Goal: Transaction & Acquisition: Obtain resource

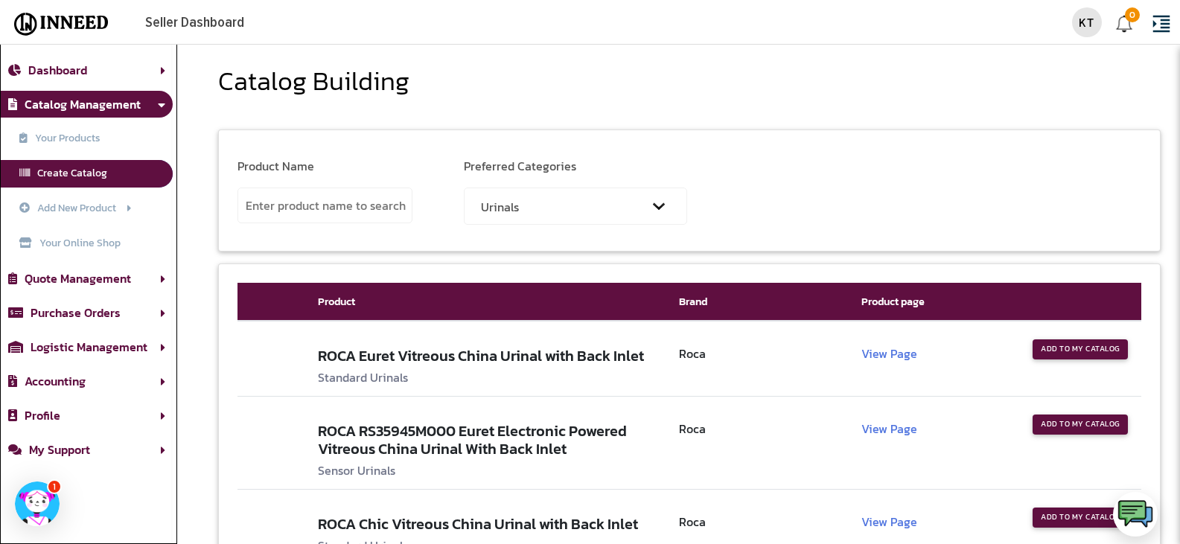
select select "Urinals"
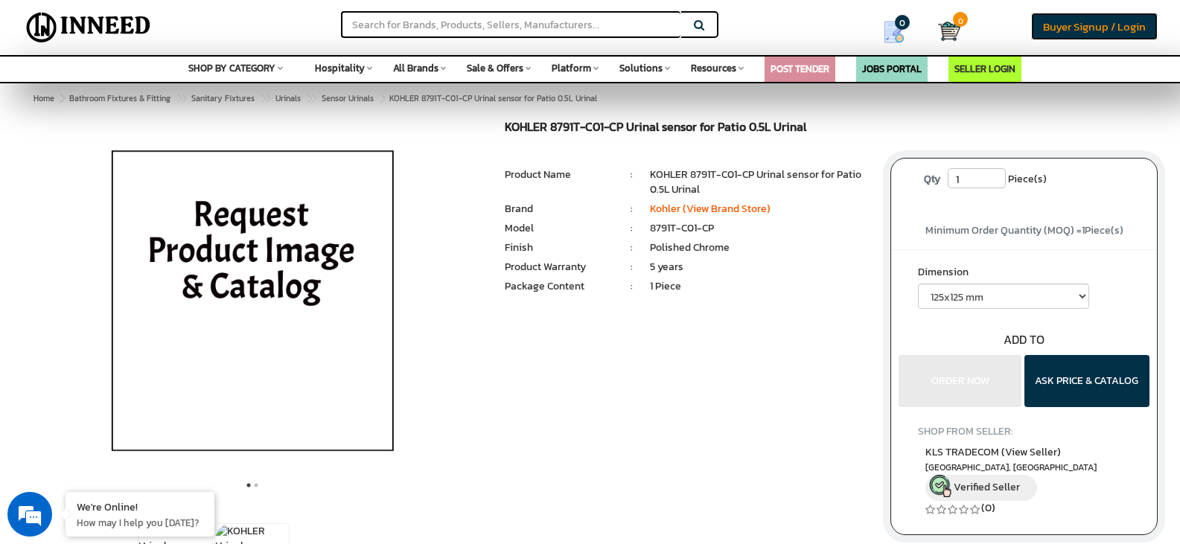
click at [1087, 29] on span "Buyer Signup / Login" at bounding box center [1094, 26] width 103 height 17
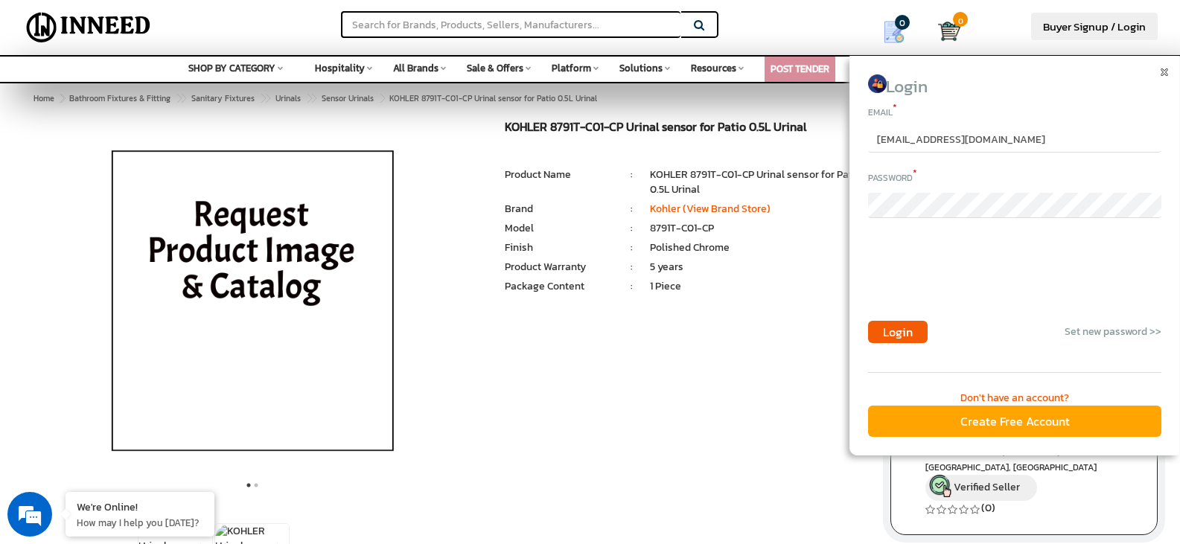
click at [1014, 429] on div "Create Free Account" at bounding box center [1014, 422] width 293 height 32
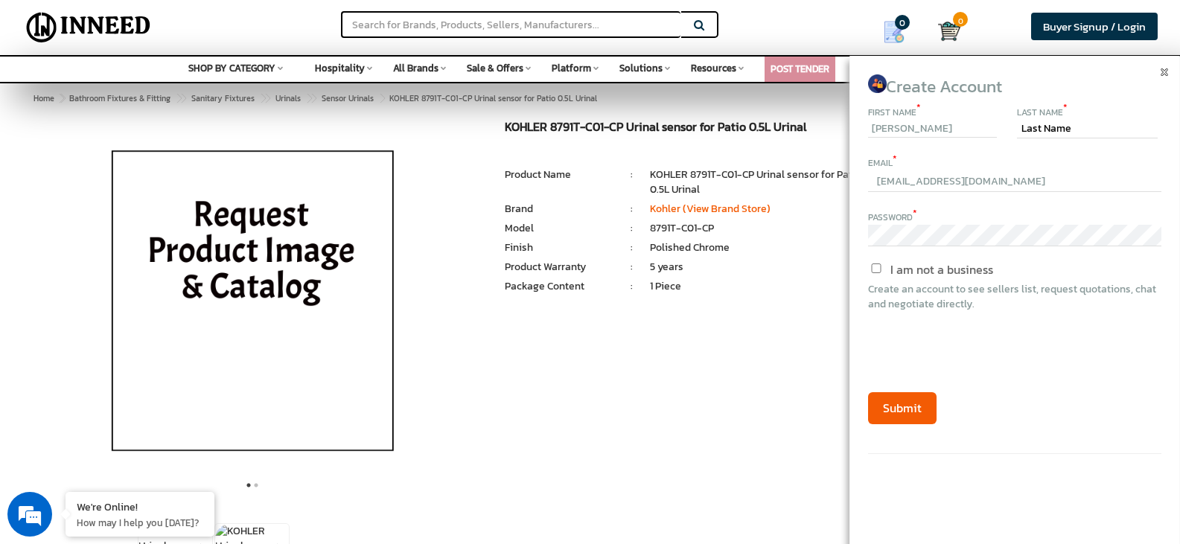
type input "Parimal"
type input "Tank"
click at [938, 185] on input "text" at bounding box center [1014, 182] width 293 height 22
paste input "ops5@omfinmart.com"
type input "ops5@omfinmart.com"
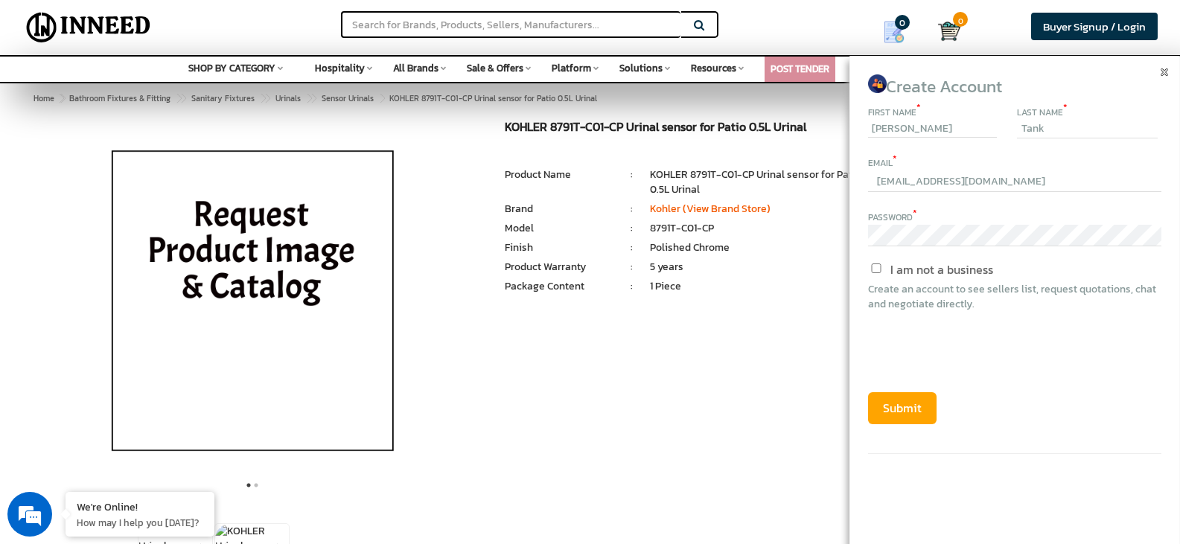
click at [905, 407] on button "Submit" at bounding box center [902, 408] width 68 height 32
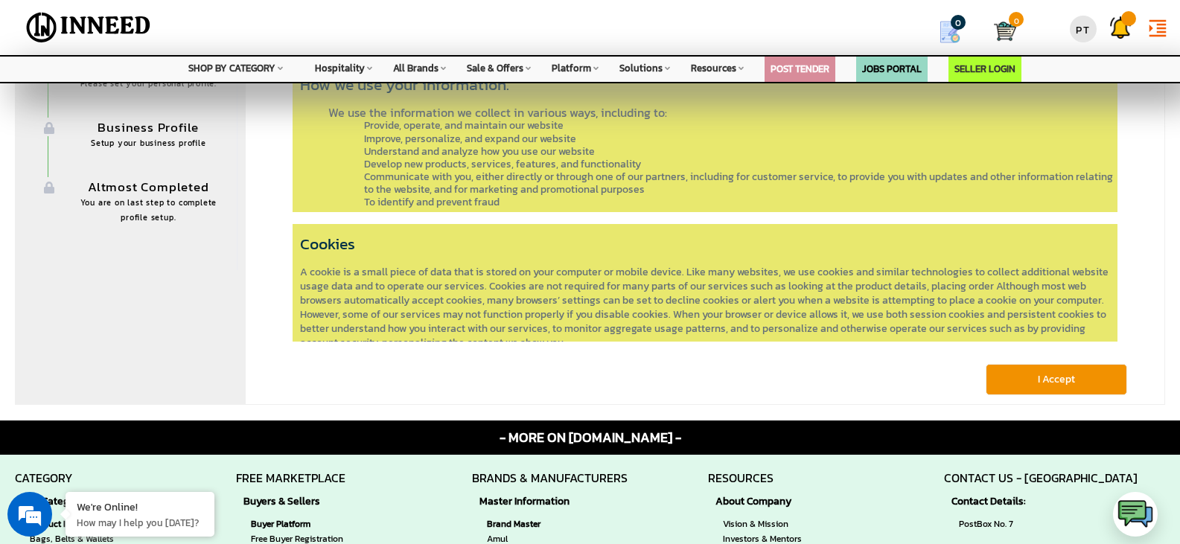
click at [1038, 390] on button "I Accept" at bounding box center [1055, 379] width 141 height 31
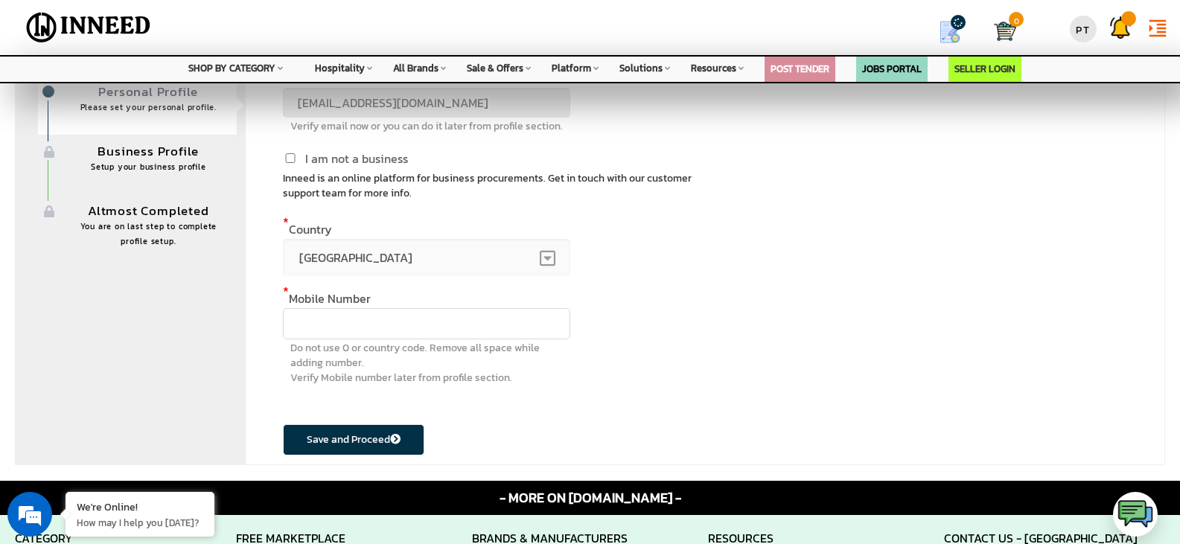
scroll to position [167, 0]
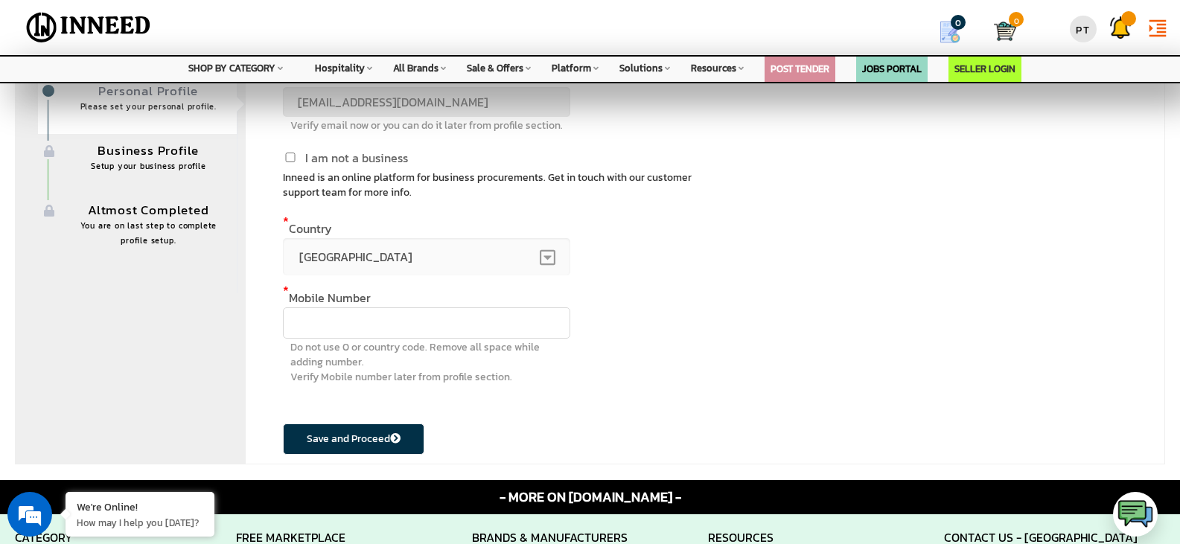
click at [459, 310] on input "text" at bounding box center [426, 322] width 287 height 31
paste input "8451891910"
type input "8451891910"
click at [390, 433] on button "Save and Proceed" at bounding box center [353, 438] width 141 height 31
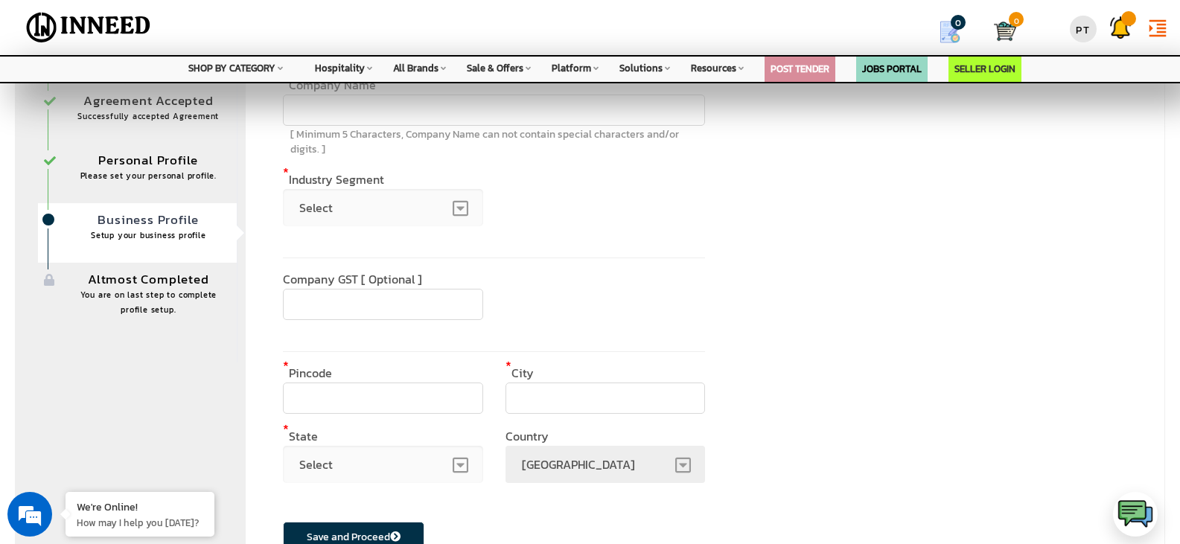
scroll to position [98, 0]
click at [559, 103] on input "text" at bounding box center [494, 109] width 422 height 31
paste input "Om Finmart Services Pvt Ltd"
type input "Om Finmart Services Pvt Ltd"
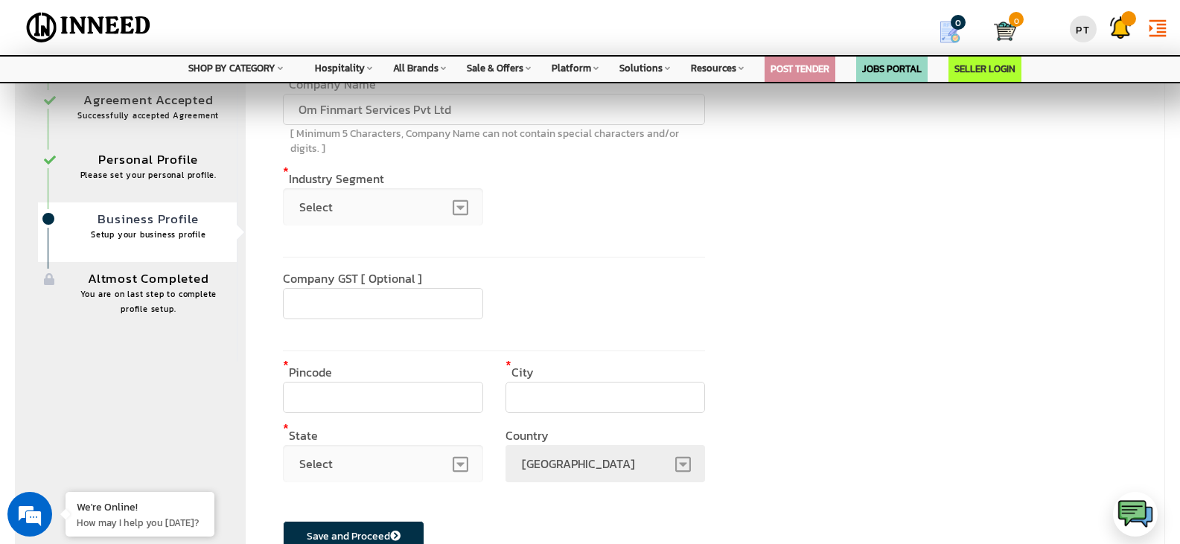
click at [590, 225] on div "* Other industry segment" at bounding box center [605, 207] width 200 height 69
click at [403, 214] on span "Select" at bounding box center [383, 206] width 200 height 37
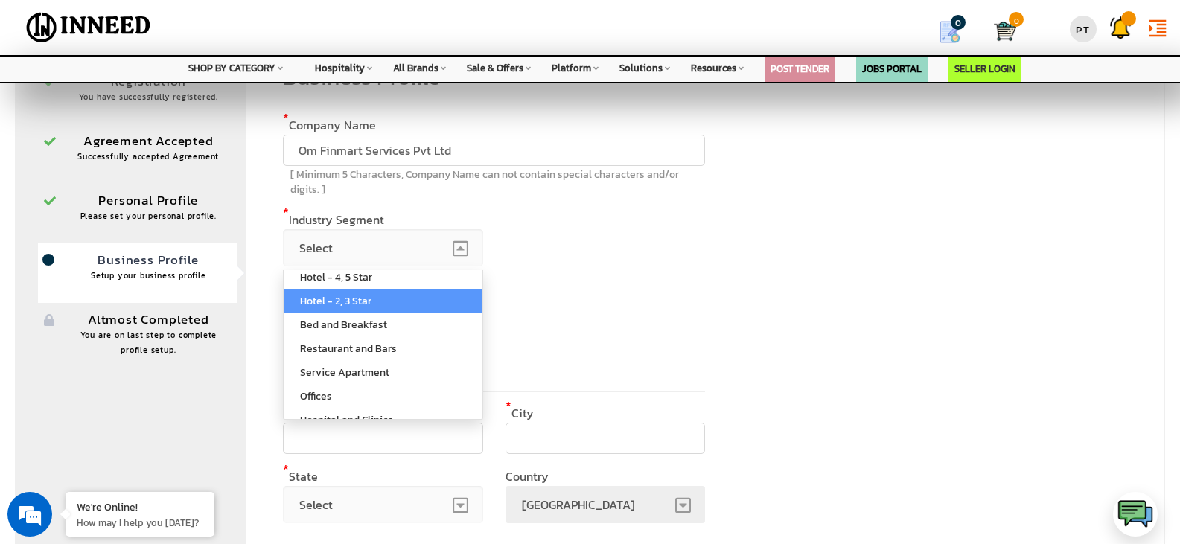
scroll to position [28, 0]
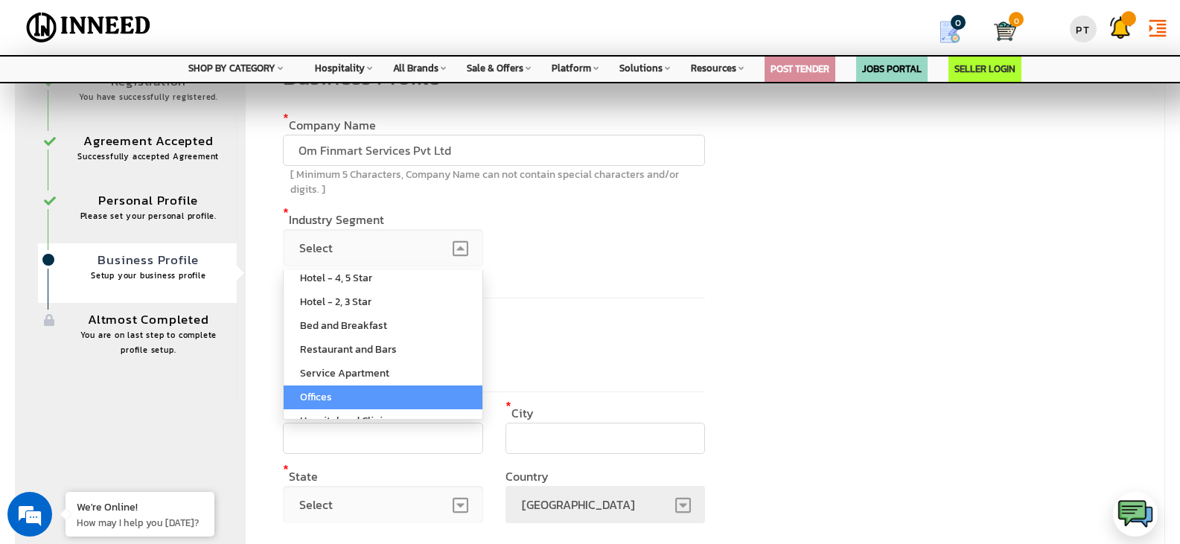
select select "Offices"
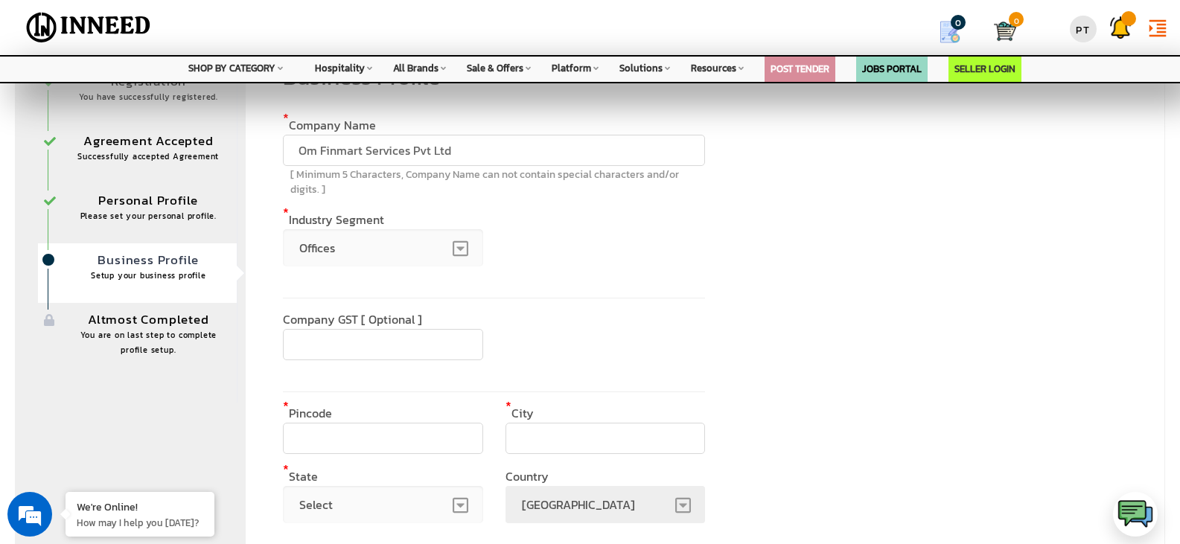
click at [753, 302] on div "Business Profile * Company Name Om Finmart Services Pvt Ltd Company name is alr…" at bounding box center [705, 325] width 920 height 566
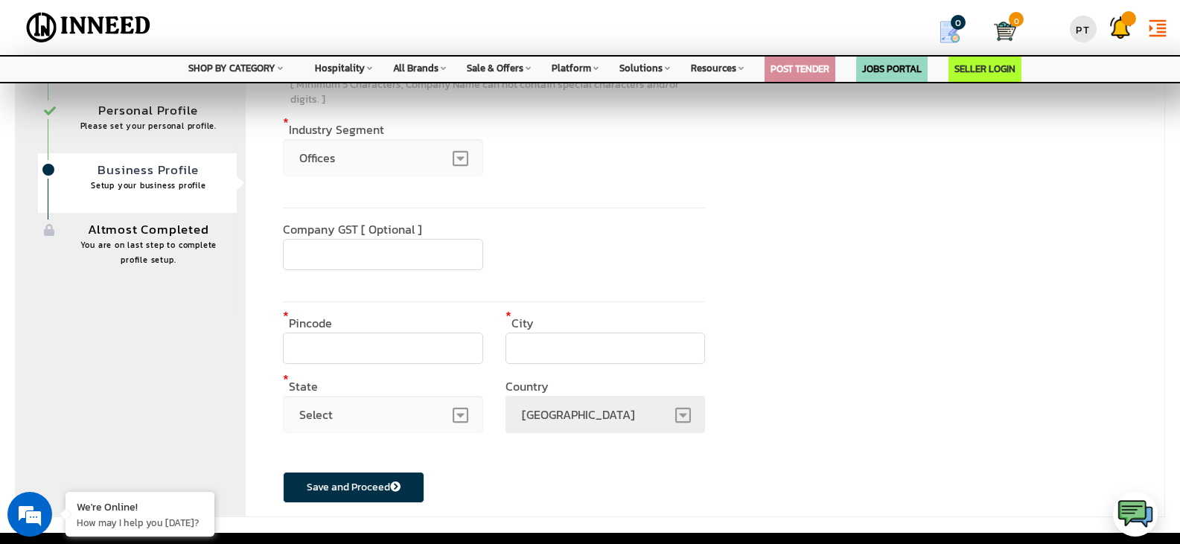
scroll to position [161, 0]
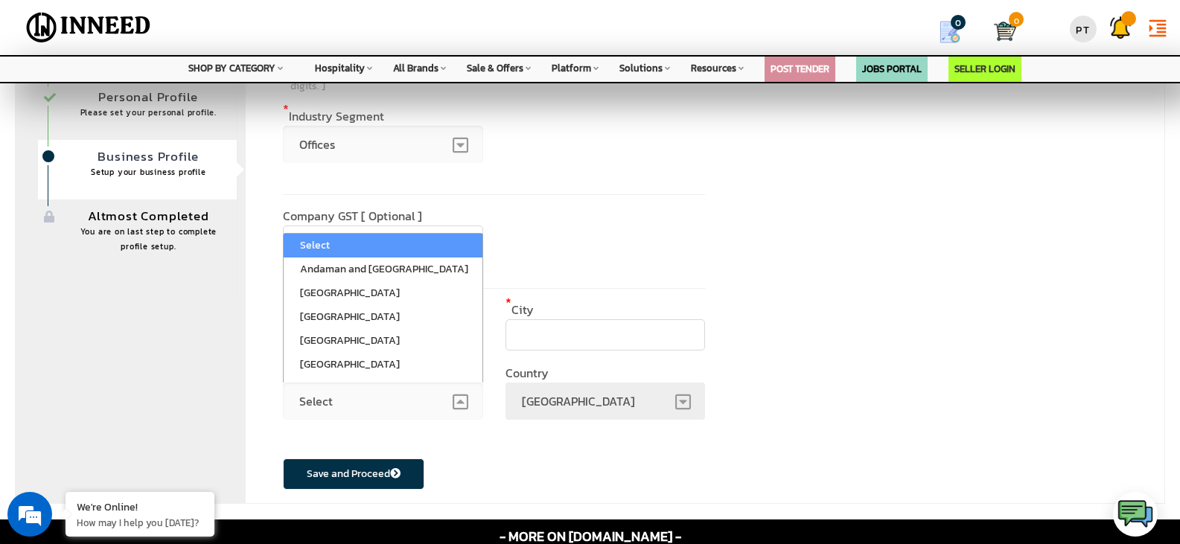
click at [432, 398] on span "Select" at bounding box center [383, 401] width 200 height 37
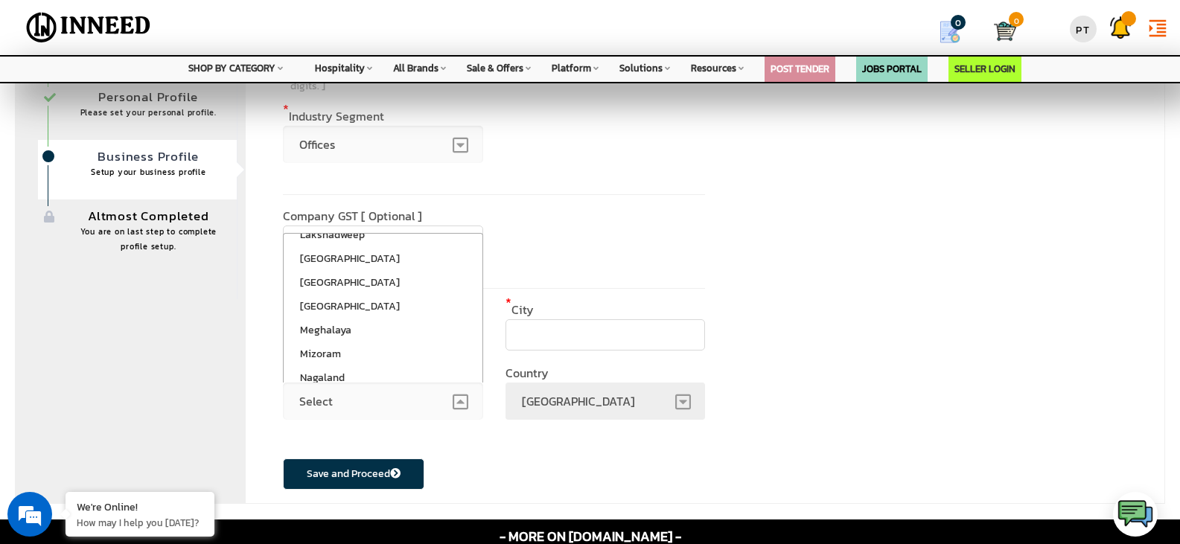
scroll to position [464, 0]
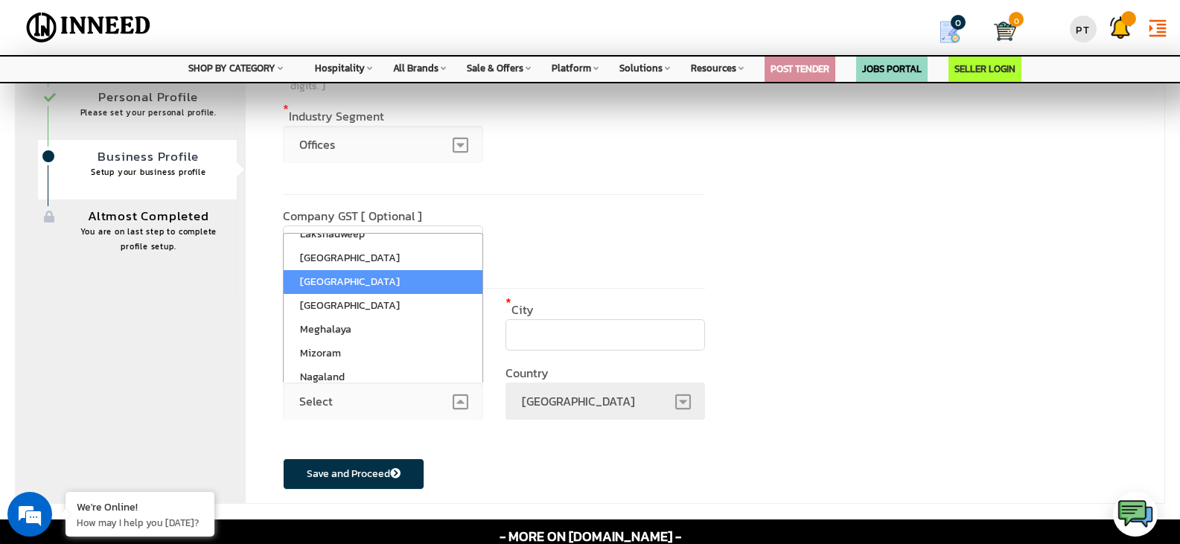
select select "327"
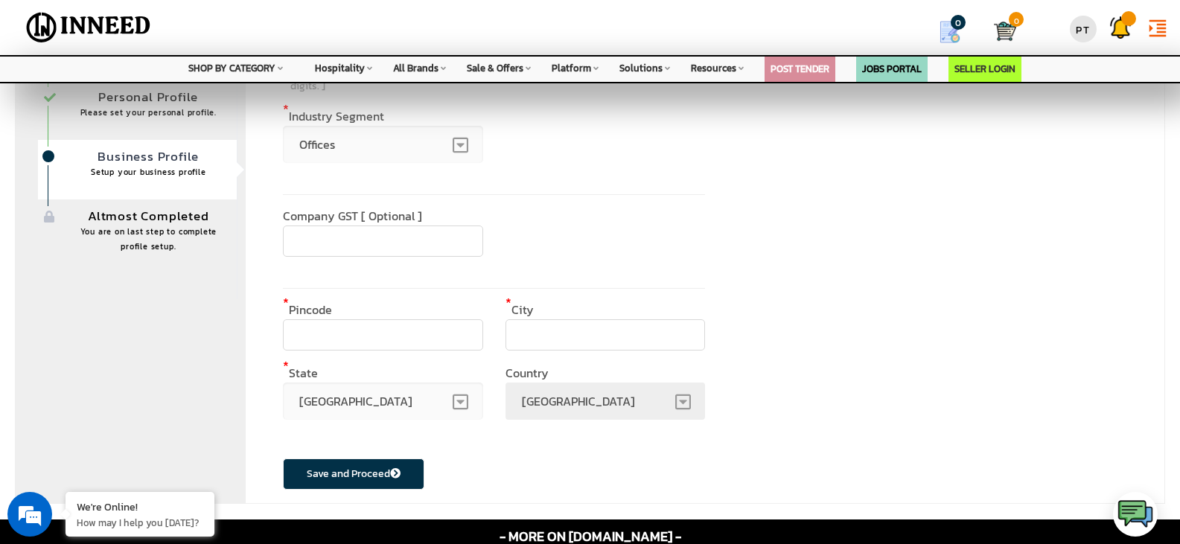
click at [601, 336] on input "text" at bounding box center [605, 334] width 200 height 31
type input "m"
type input "[GEOGRAPHIC_DATA]"
click at [405, 340] on input "text" at bounding box center [383, 334] width 200 height 31
type input "400080"
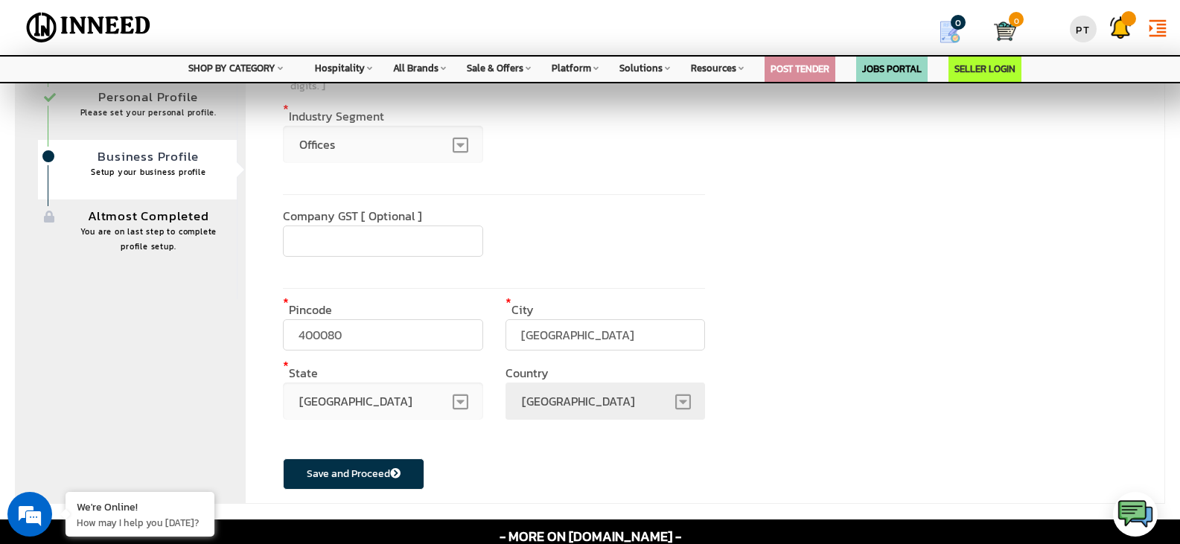
click at [761, 248] on div "Business Profile * Company Name Om Finmart Services Pvt Ltd Company name is alr…" at bounding box center [705, 221] width 920 height 566
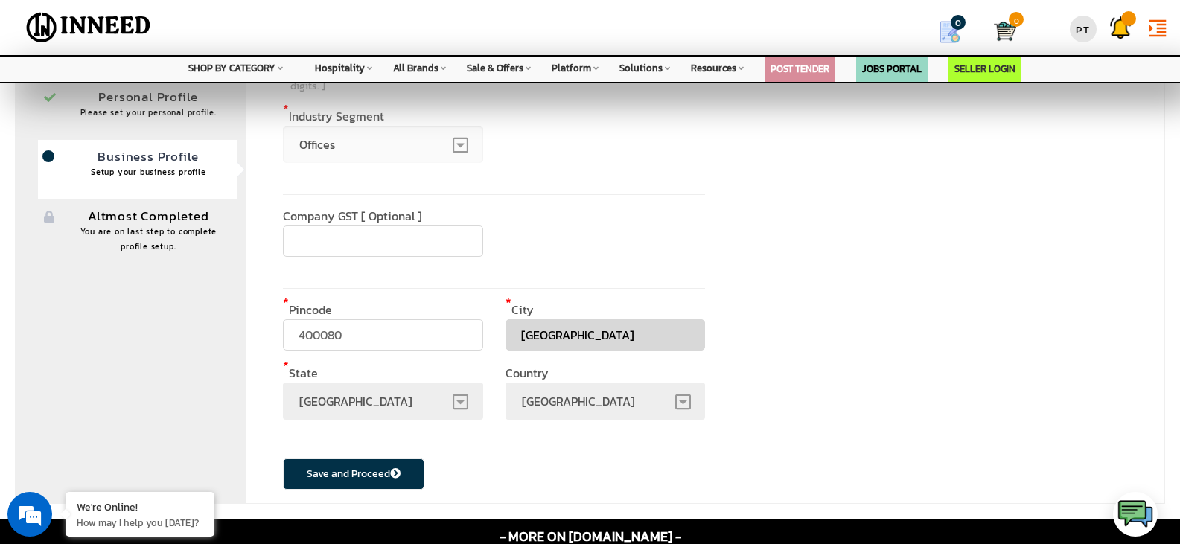
click at [391, 474] on icon at bounding box center [395, 473] width 10 height 10
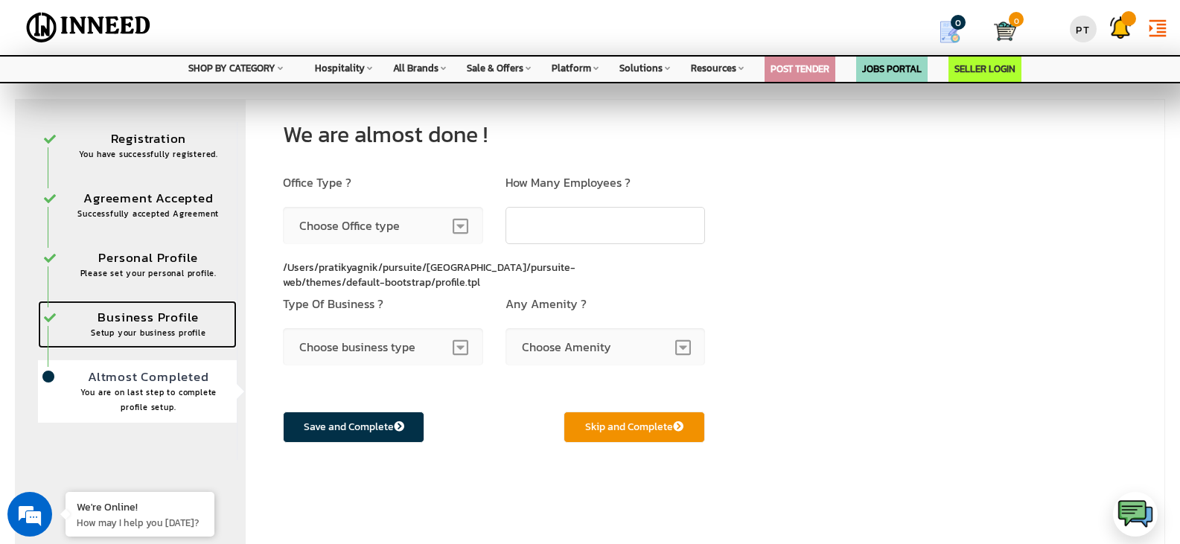
click at [145, 317] on link "Business Profile Setup your business profile" at bounding box center [137, 325] width 199 height 48
click at [597, 217] on input "number" at bounding box center [605, 225] width 200 height 37
type input "20"
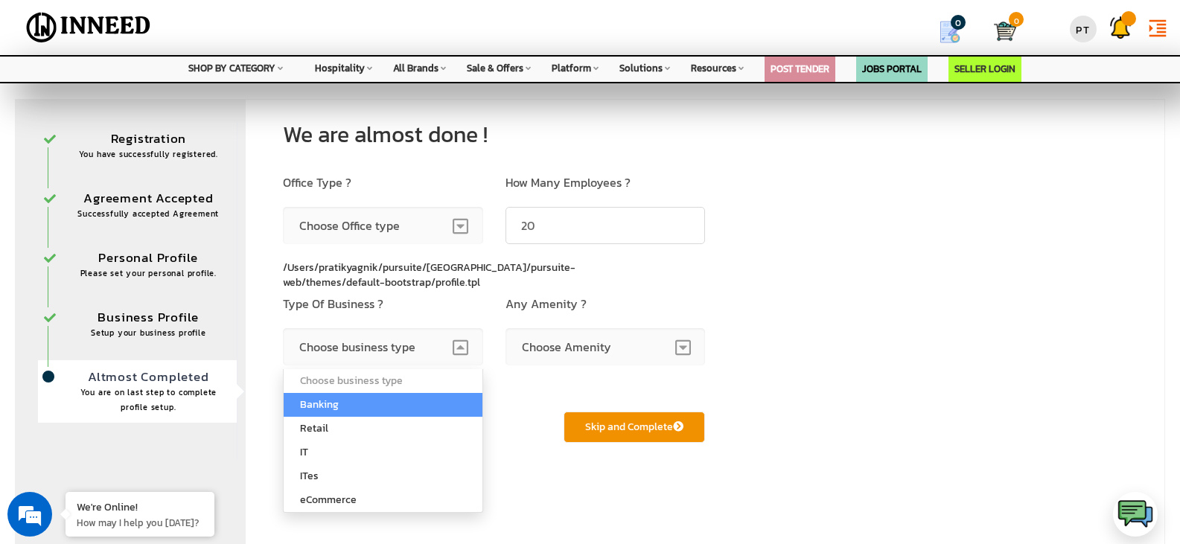
click at [415, 343] on span "Choose business type" at bounding box center [383, 346] width 200 height 37
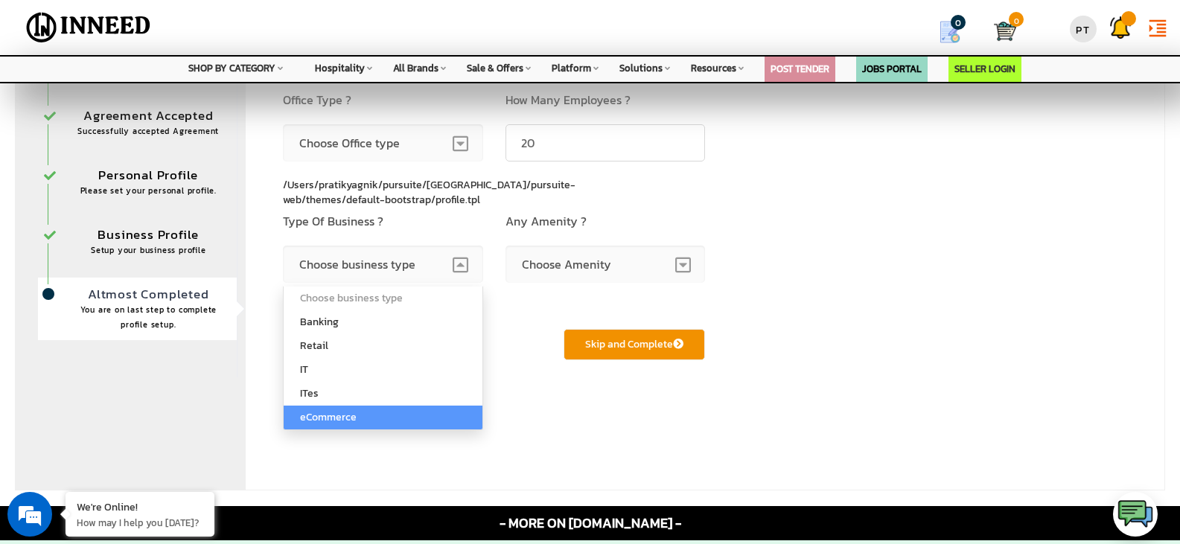
scroll to position [83, 0]
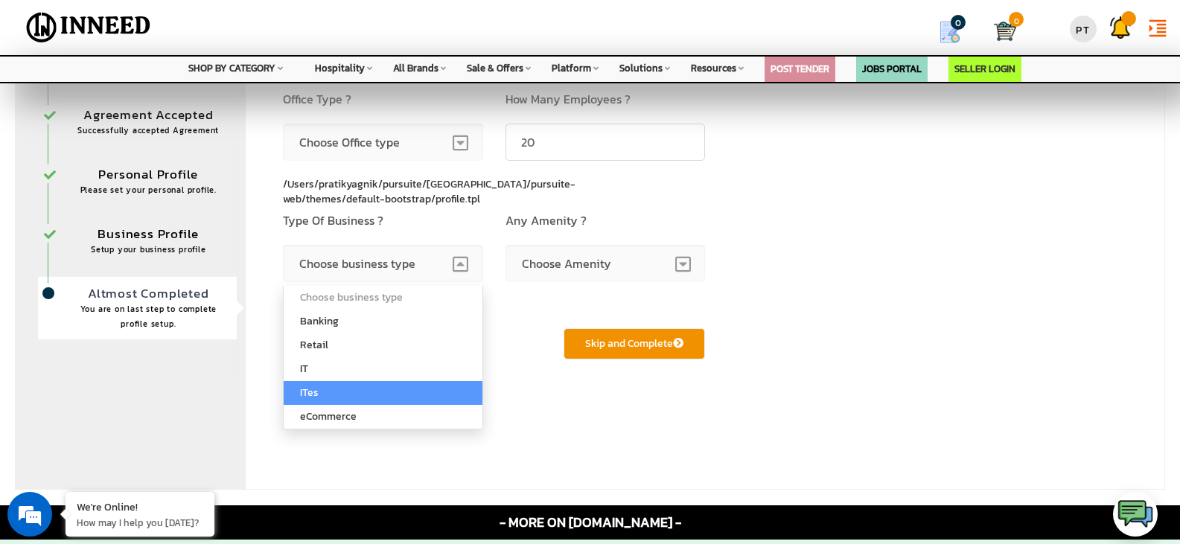
select select "ITes"
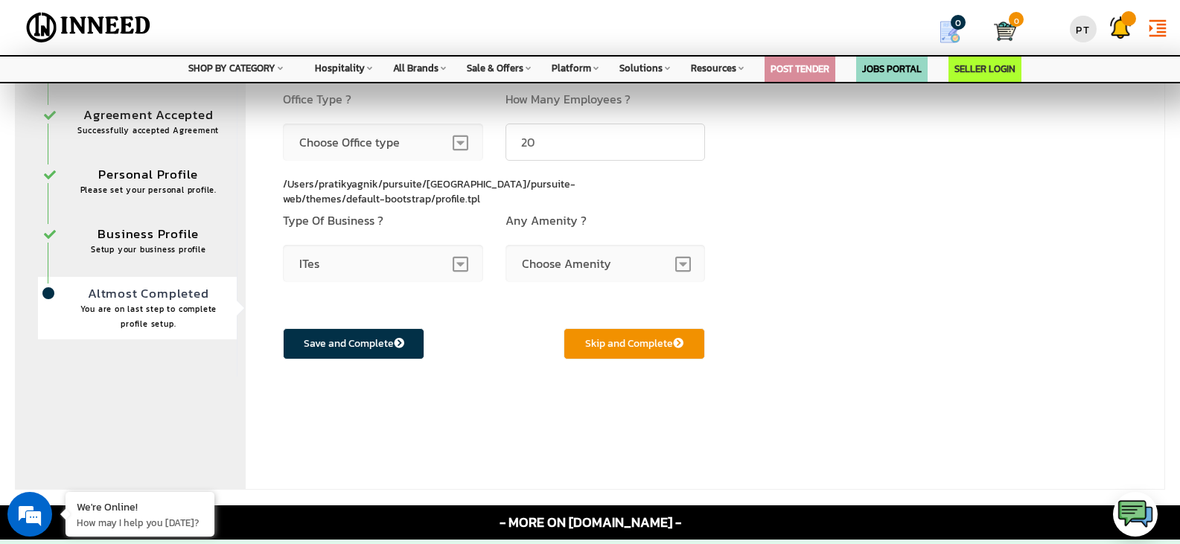
click at [407, 266] on span "ITes" at bounding box center [383, 263] width 200 height 37
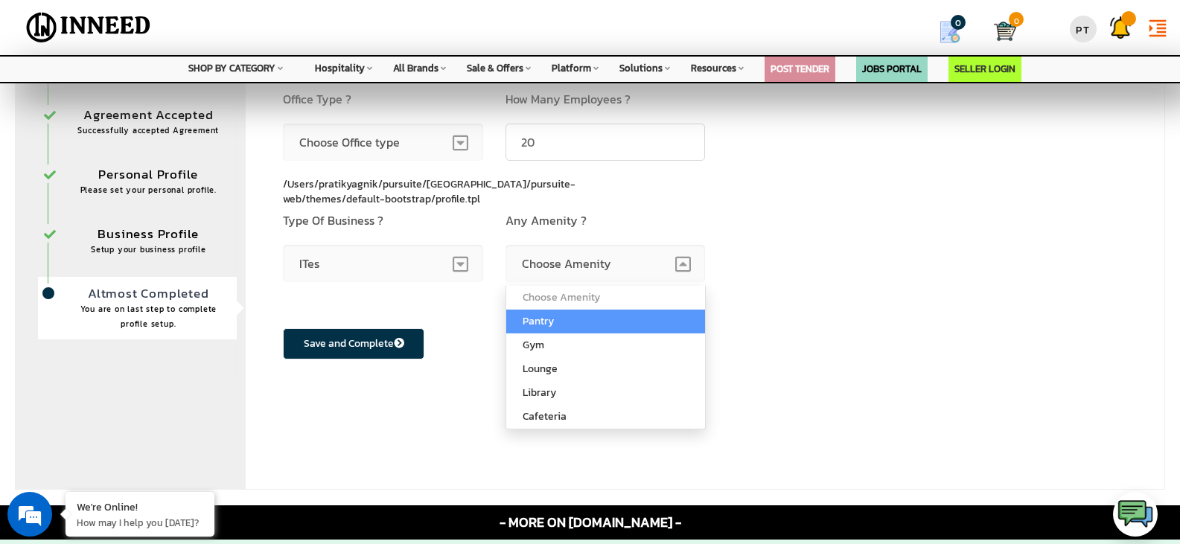
click at [559, 272] on span "Choose Amenity" at bounding box center [605, 263] width 200 height 37
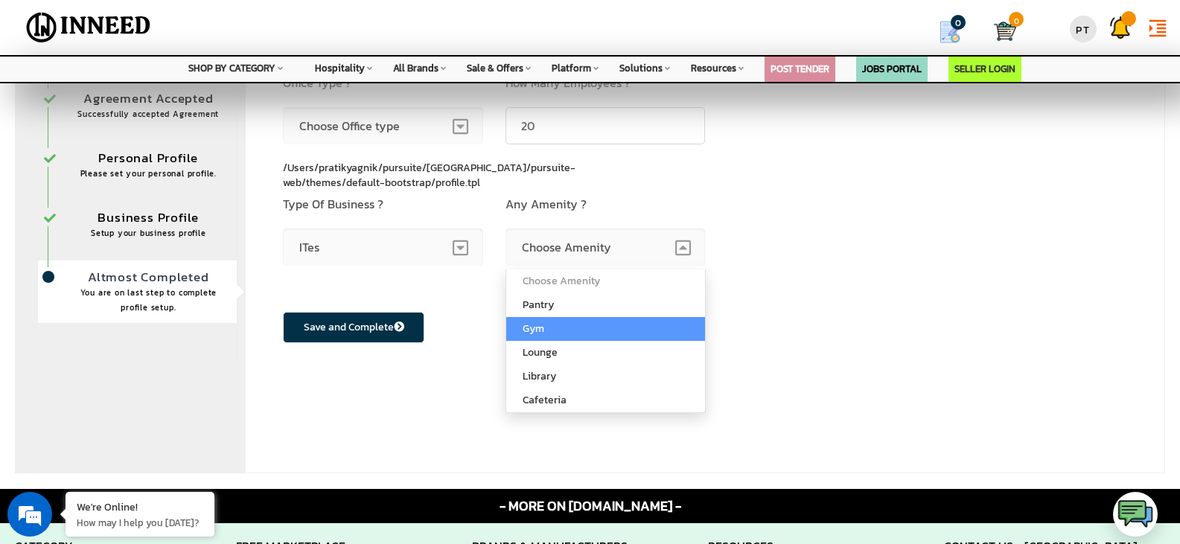
scroll to position [100, 0]
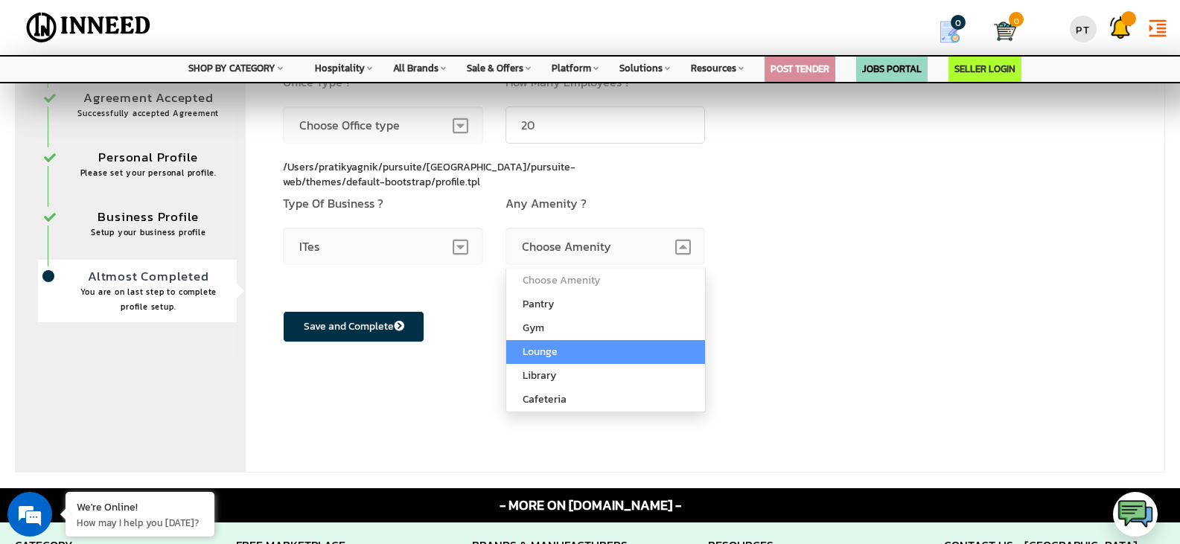
click at [489, 333] on div "Save and Complete Skip and Complete" at bounding box center [494, 324] width 422 height 70
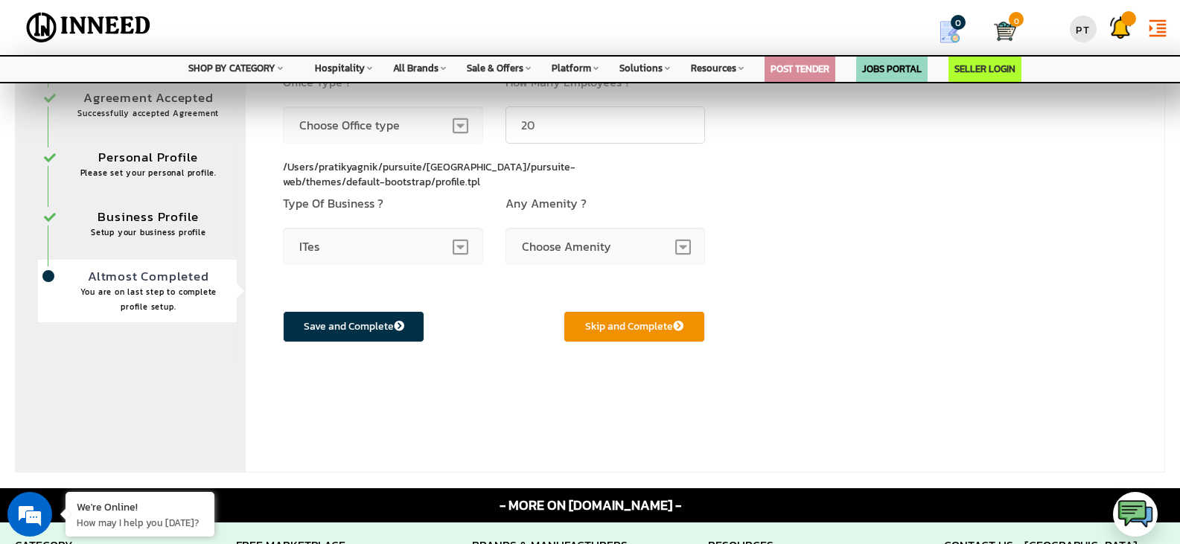
click at [389, 333] on button "Save and Complete" at bounding box center [353, 326] width 141 height 31
click at [420, 126] on span "Choose Office type" at bounding box center [383, 124] width 200 height 37
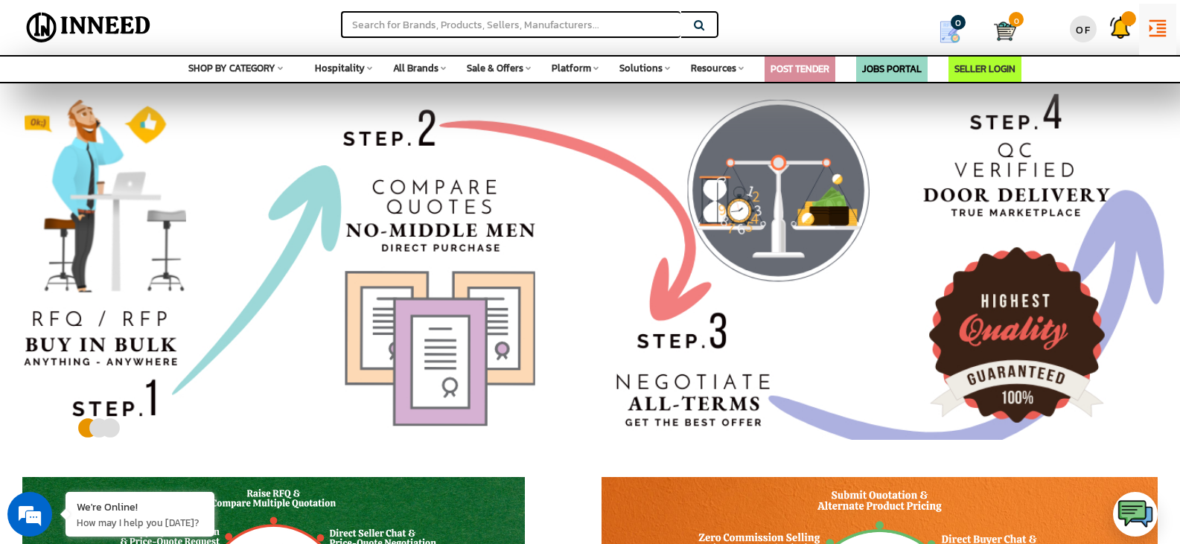
click at [1148, 25] on icon "format_indent_increase" at bounding box center [1157, 28] width 22 height 22
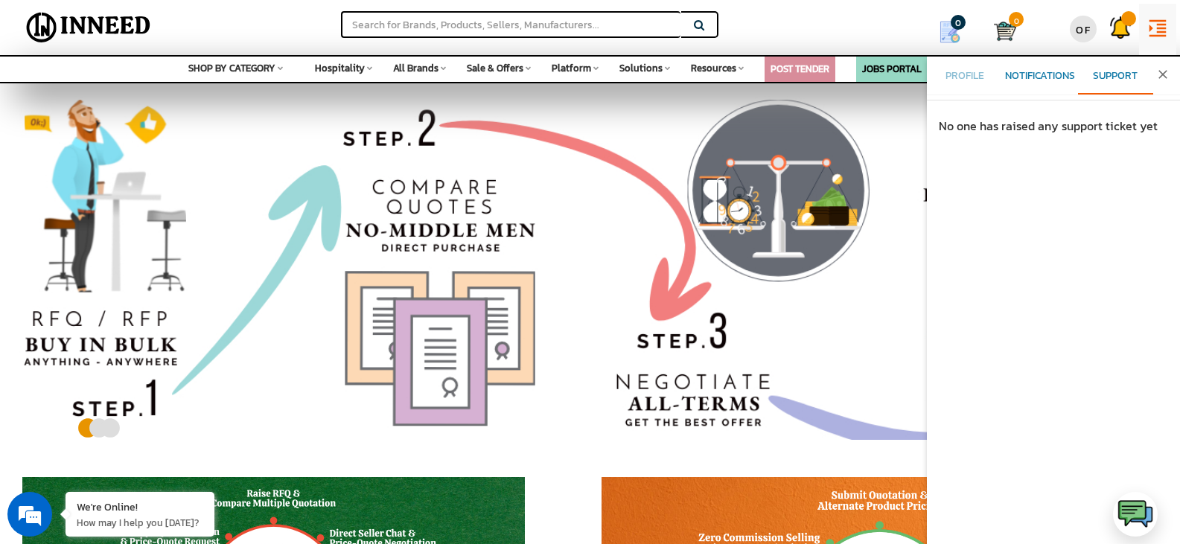
click at [1061, 65] on link "Notifications" at bounding box center [1039, 77] width 75 height 36
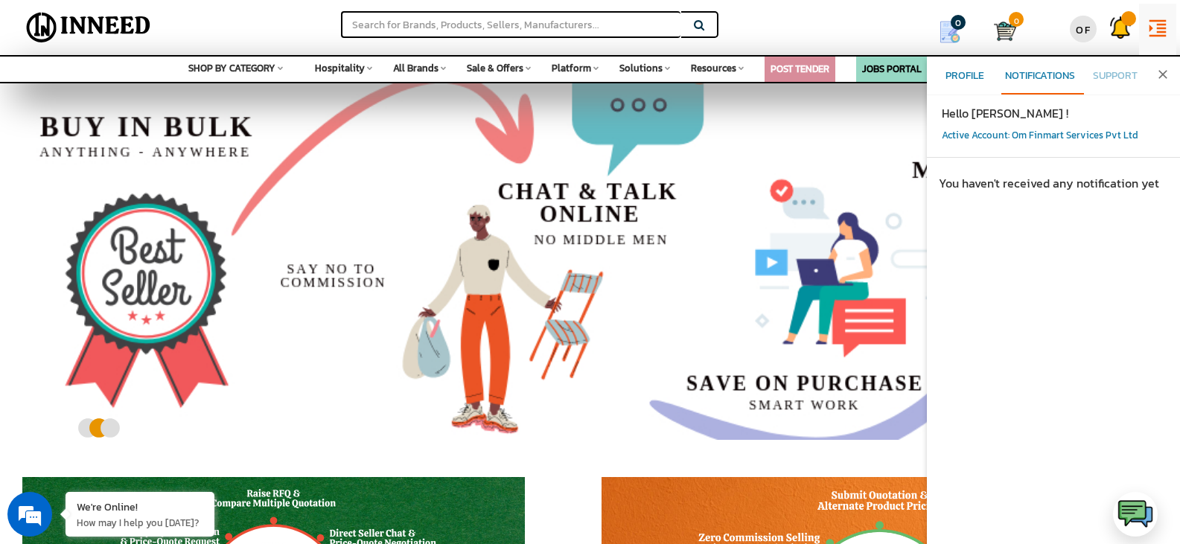
click at [967, 77] on span "Profile" at bounding box center [964, 76] width 39 height 16
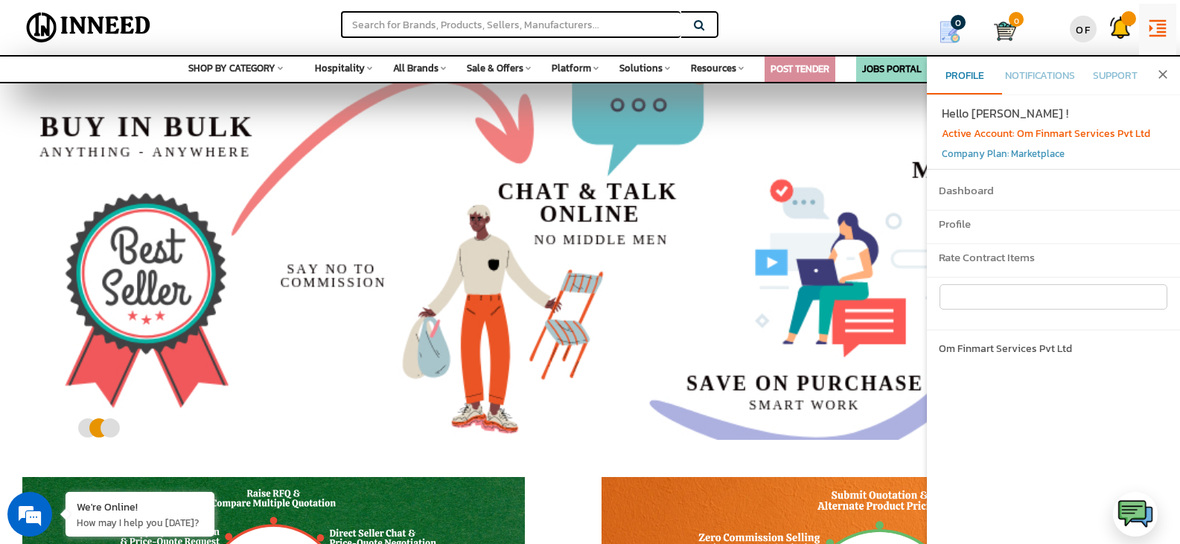
click at [1031, 287] on input at bounding box center [1053, 296] width 228 height 25
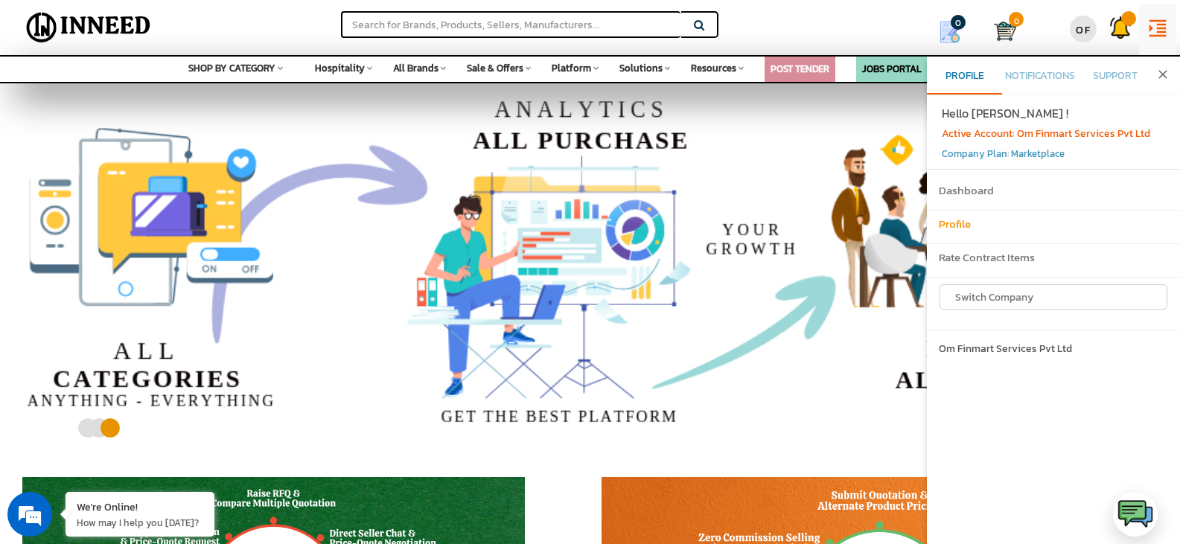
click at [956, 223] on h6 "Profile" at bounding box center [1052, 224] width 229 height 13
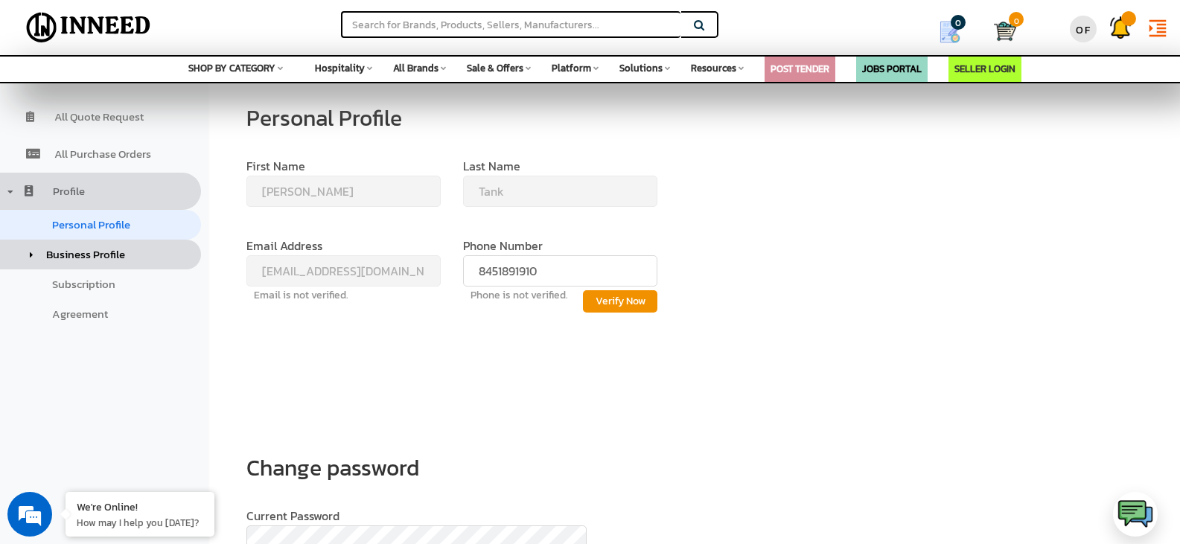
click at [71, 251] on span "Business Profile" at bounding box center [85, 254] width 79 height 17
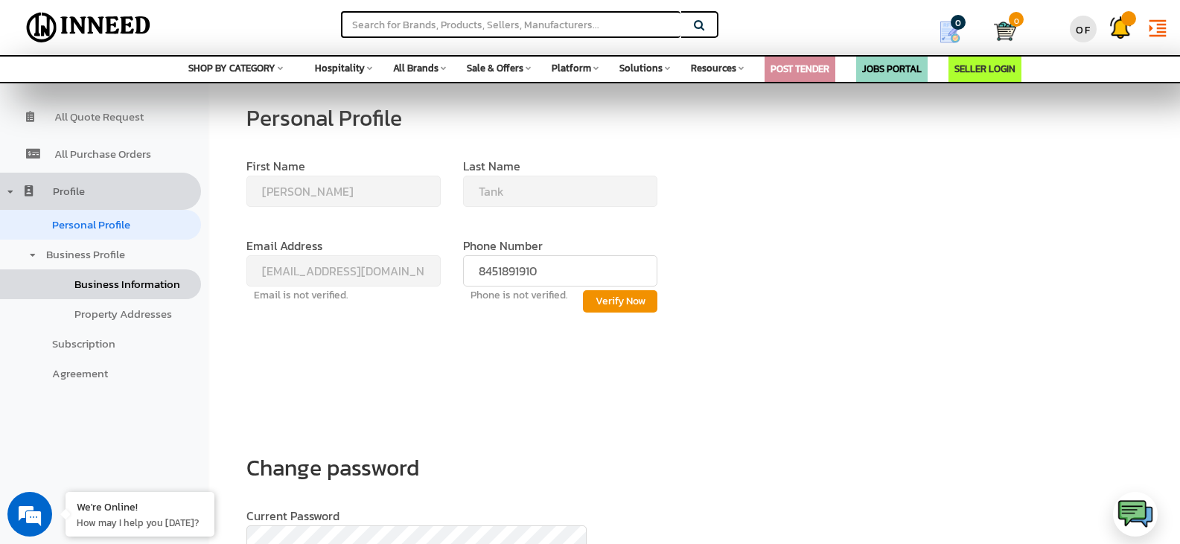
click at [100, 291] on span "Business Information" at bounding box center [127, 283] width 106 height 17
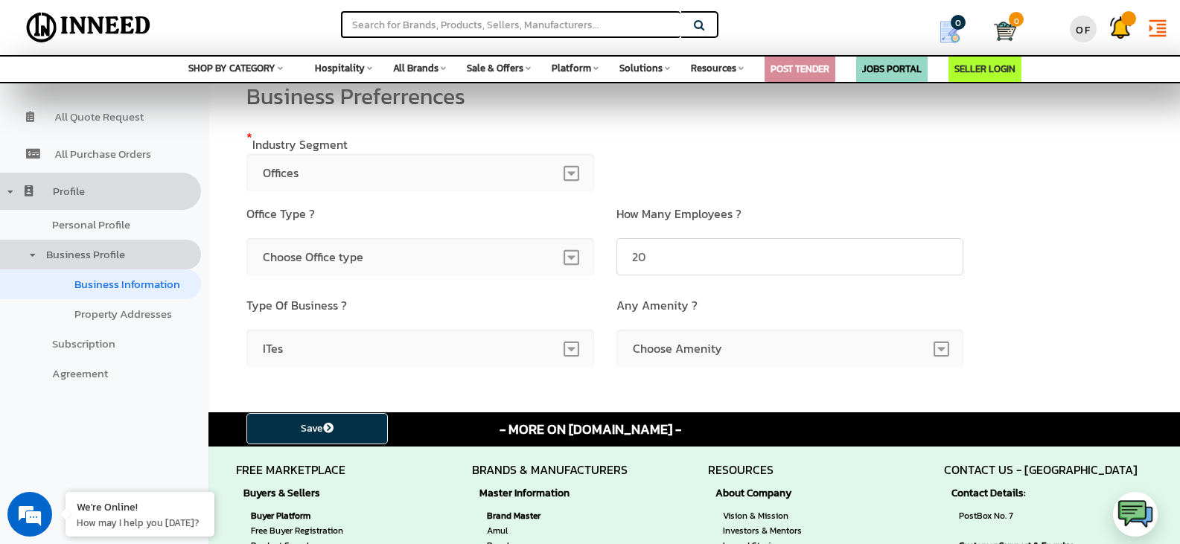
scroll to position [372, 0]
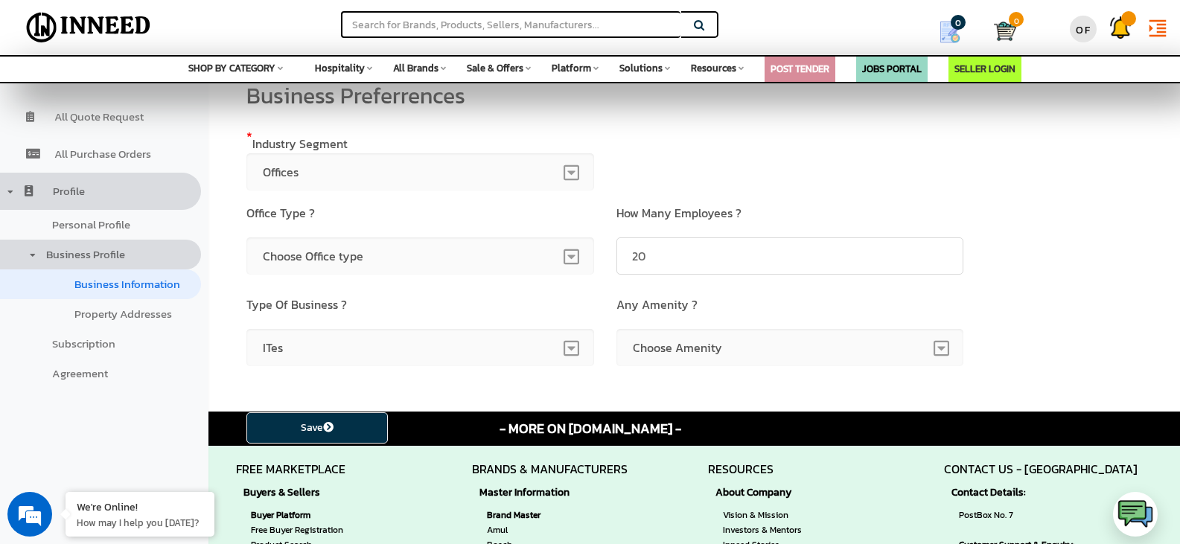
click at [496, 257] on span "Choose Office type" at bounding box center [420, 255] width 348 height 37
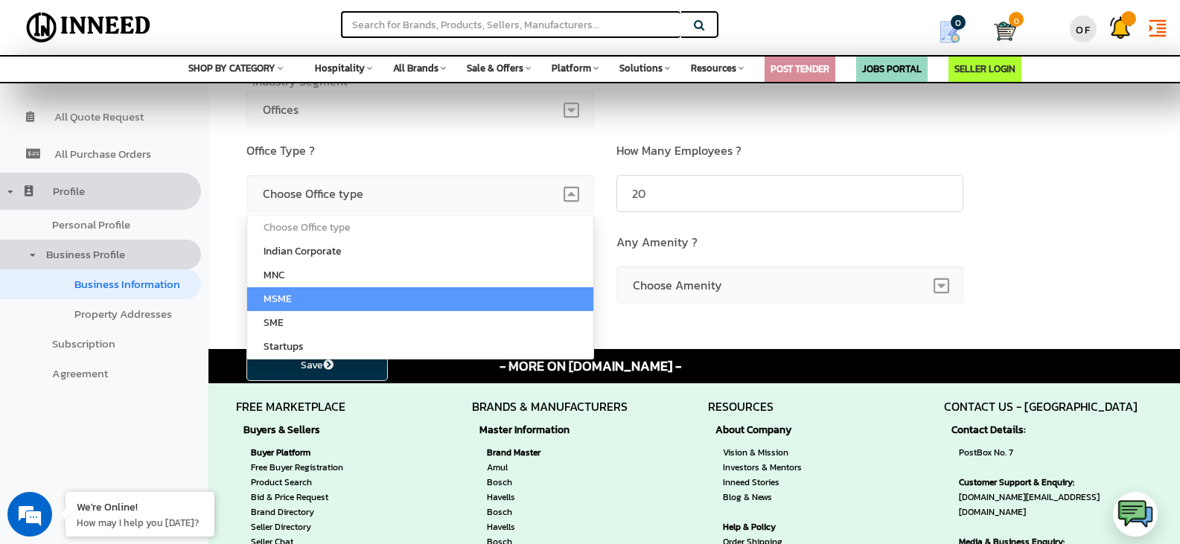
scroll to position [436, 0]
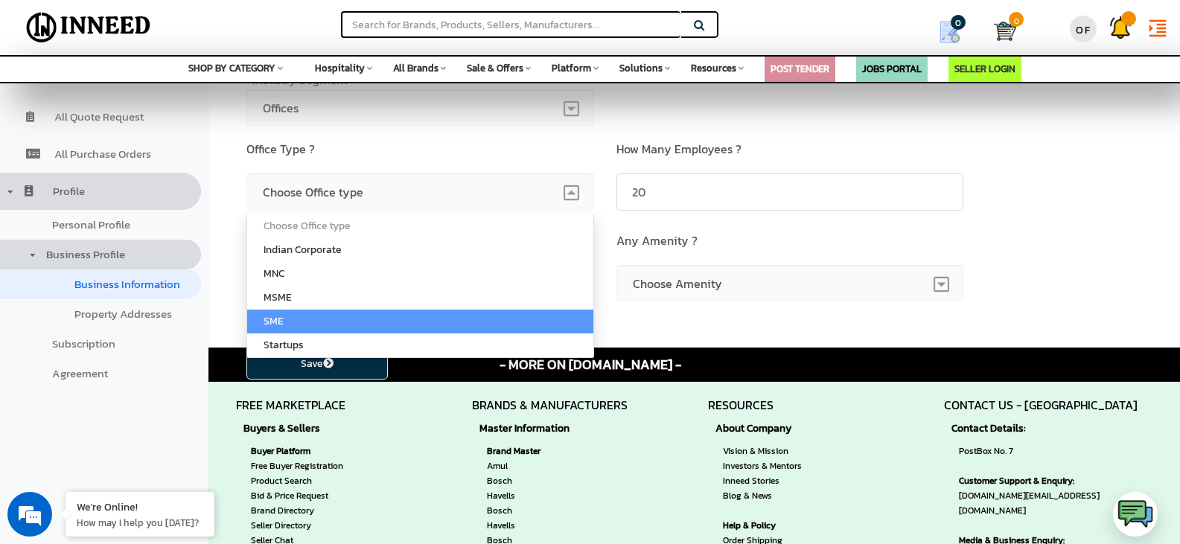
select select "SME"
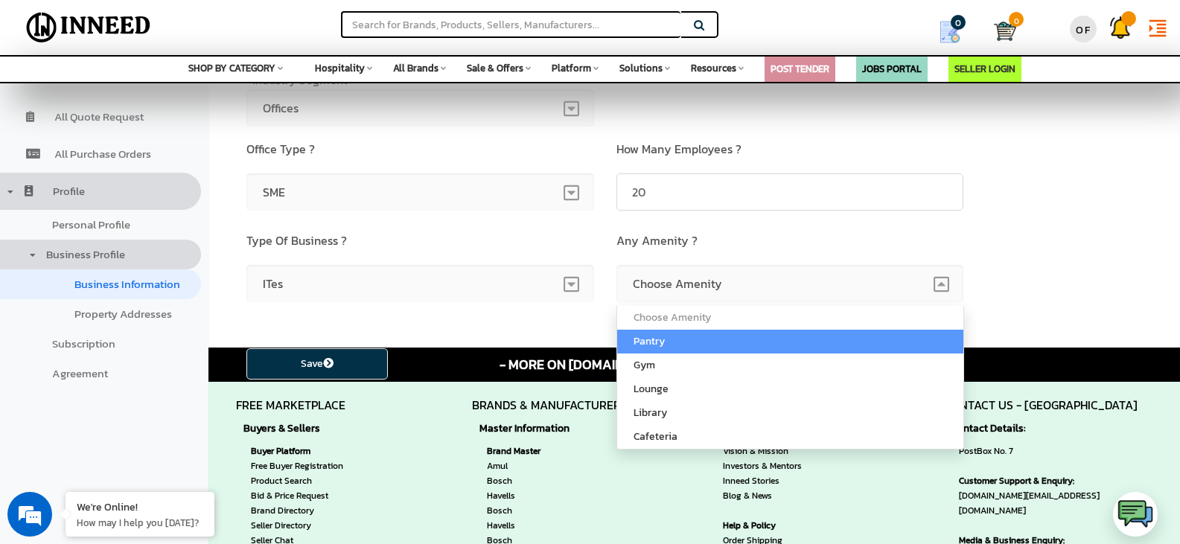
click at [716, 276] on span "Choose Amenity" at bounding box center [790, 283] width 348 height 37
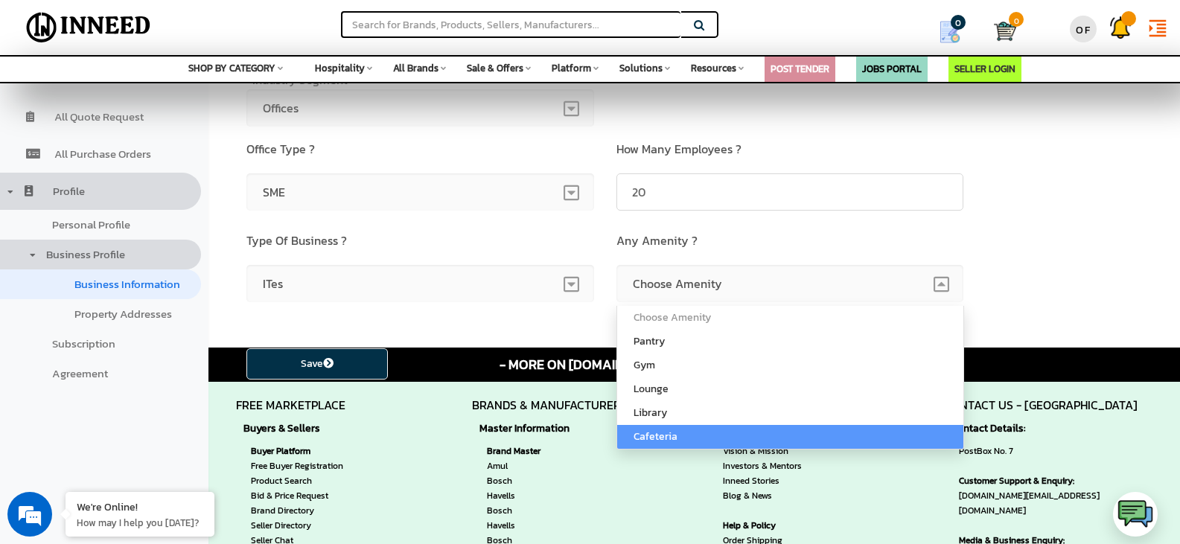
select select "Cafeteria"
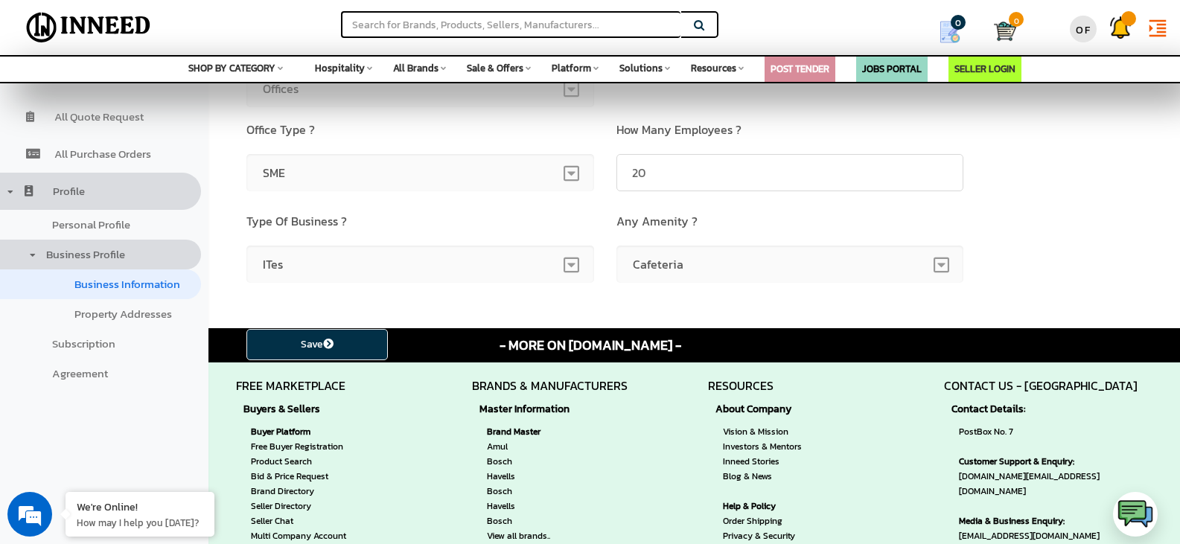
scroll to position [456, 0]
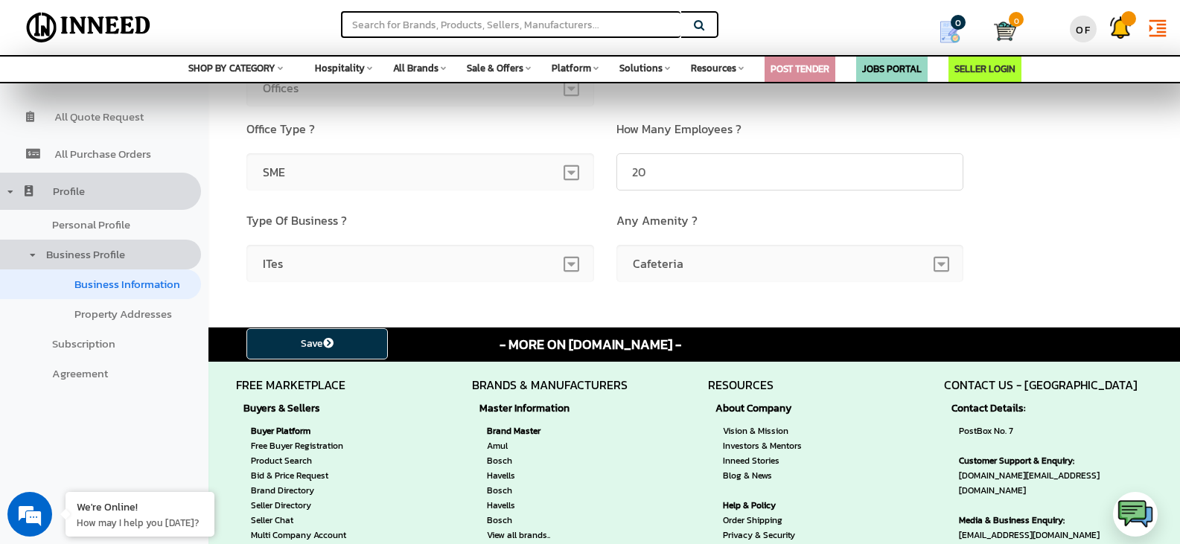
click at [329, 341] on icon at bounding box center [328, 343] width 10 height 10
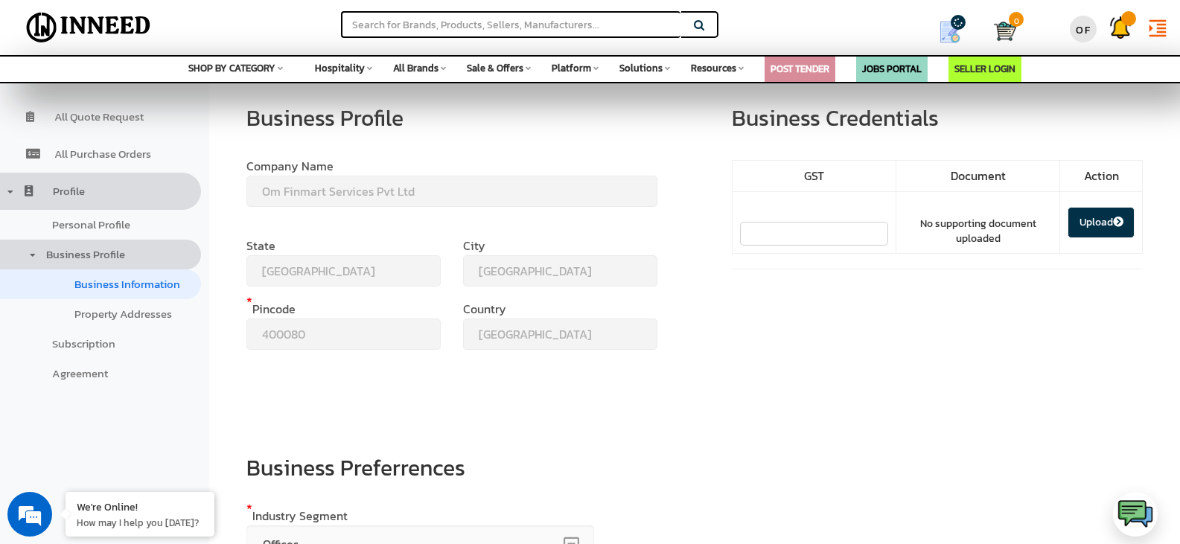
select select "SME"
select select "ITes"
select select "Cafeteria"
select select "SME"
select select "ITes"
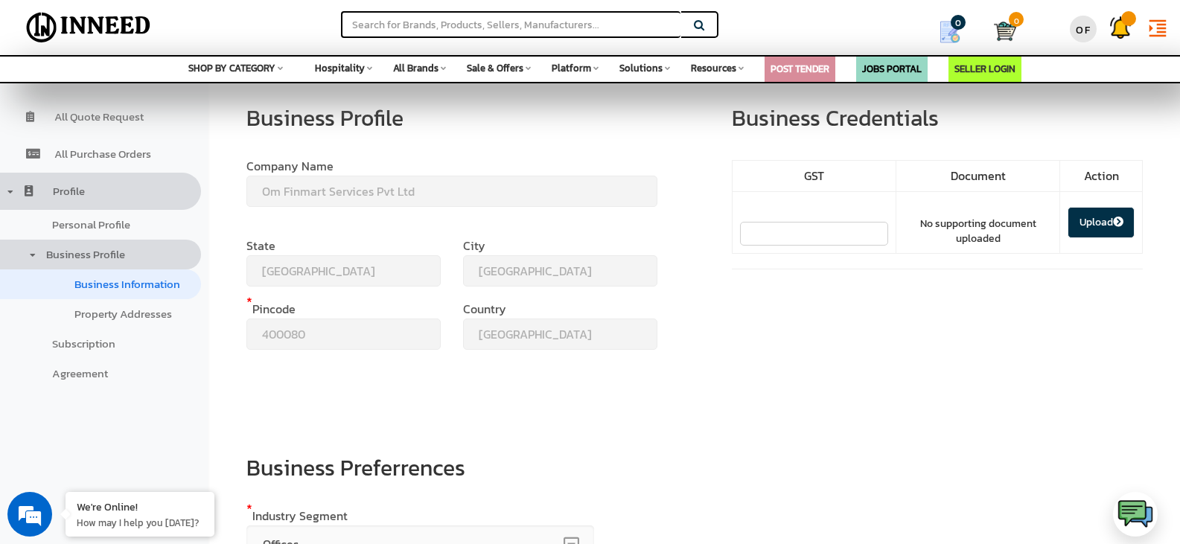
select select "Cafeteria"
click at [169, 314] on span "Property Addresses" at bounding box center [122, 313] width 97 height 17
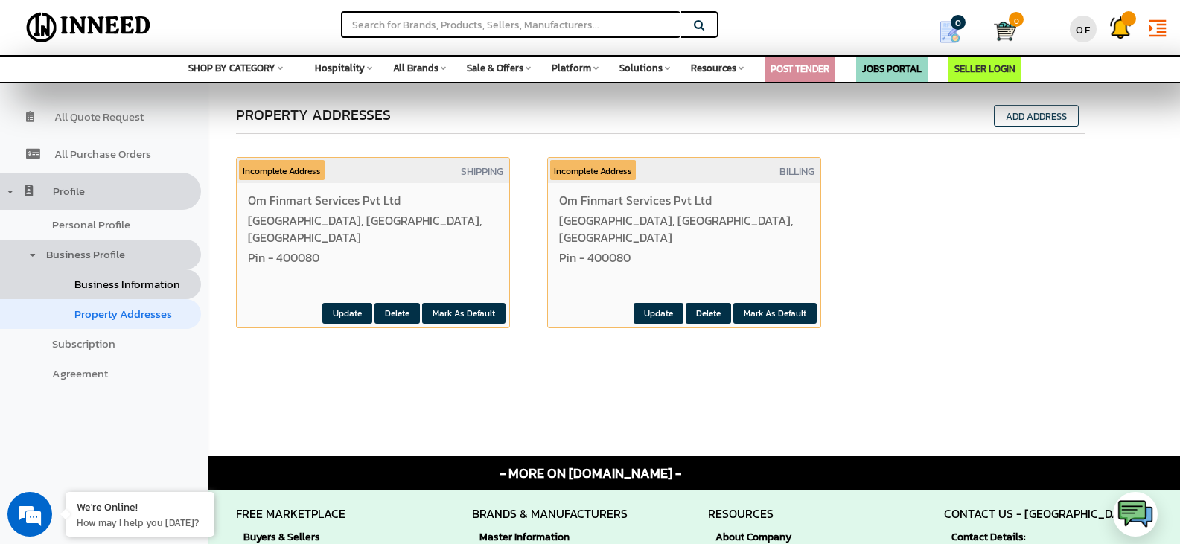
click at [135, 286] on span "Business Information" at bounding box center [127, 283] width 106 height 17
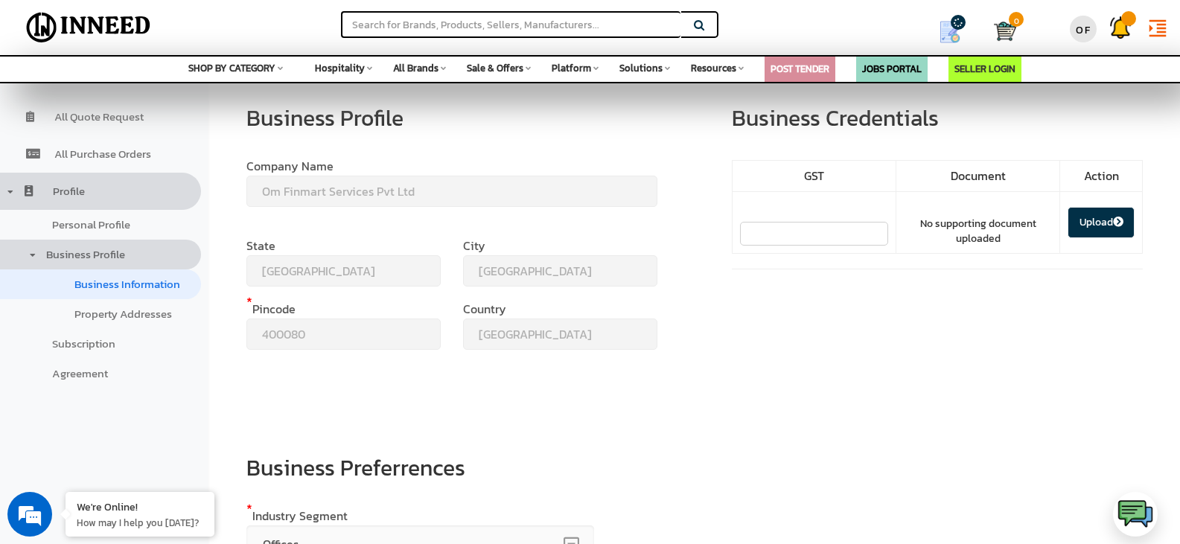
select select "SME"
select select "ITes"
select select "Cafeteria"
click at [106, 349] on span "Subscription" at bounding box center [83, 343] width 63 height 17
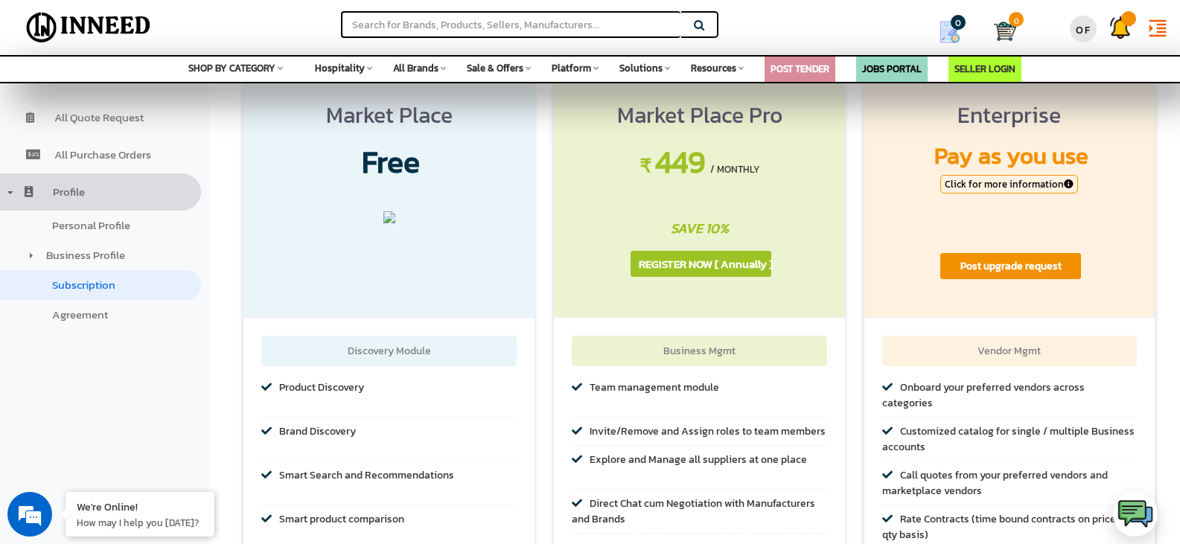
scroll to position [223, 0]
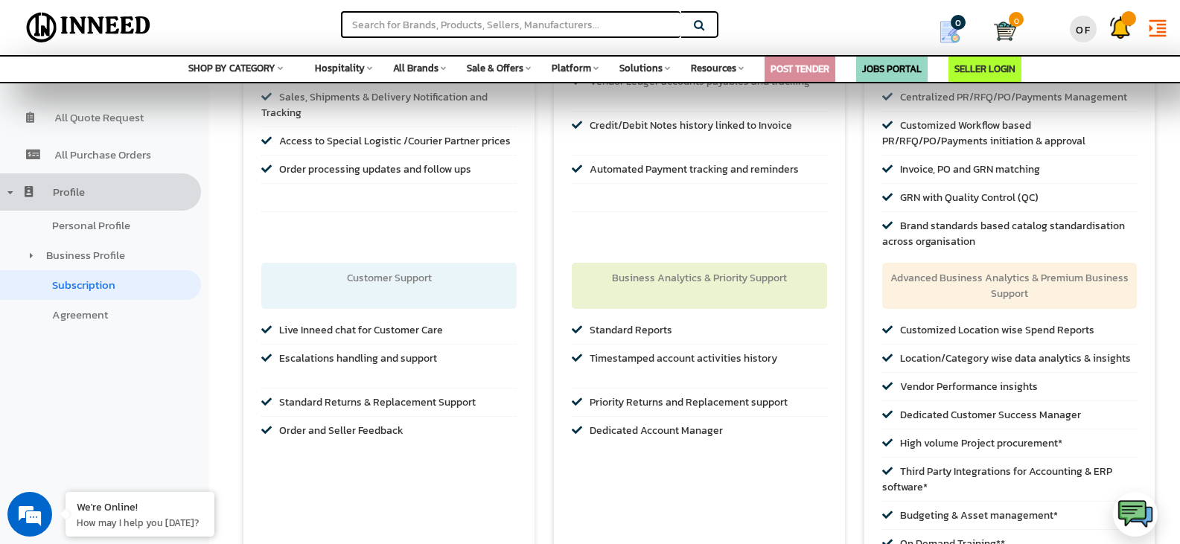
scroll to position [1418, 0]
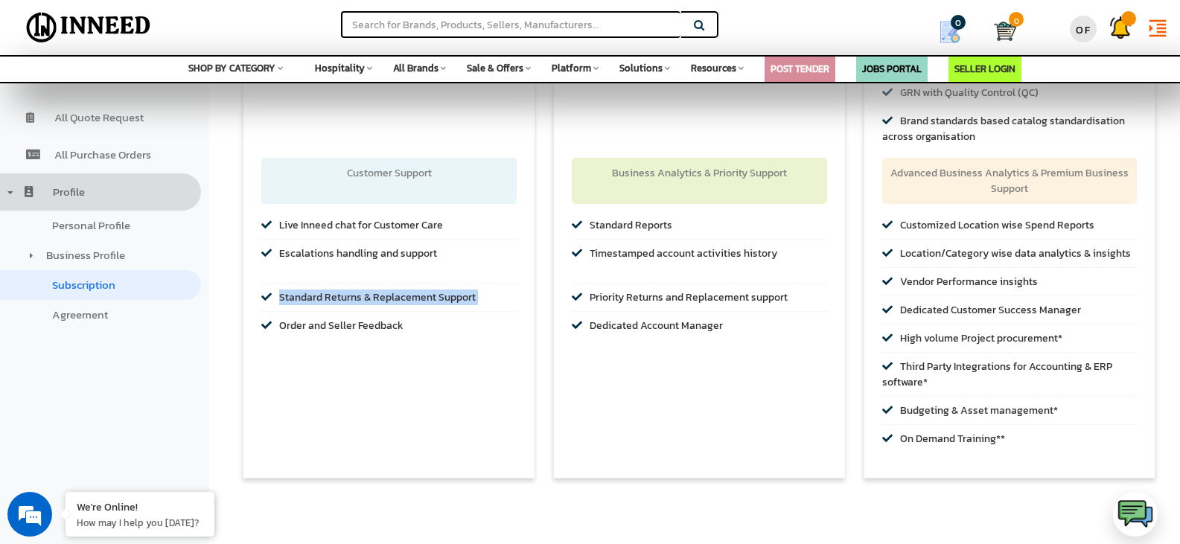
drag, startPoint x: 0, startPoint y: 0, endPoint x: 234, endPoint y: 342, distance: 414.3
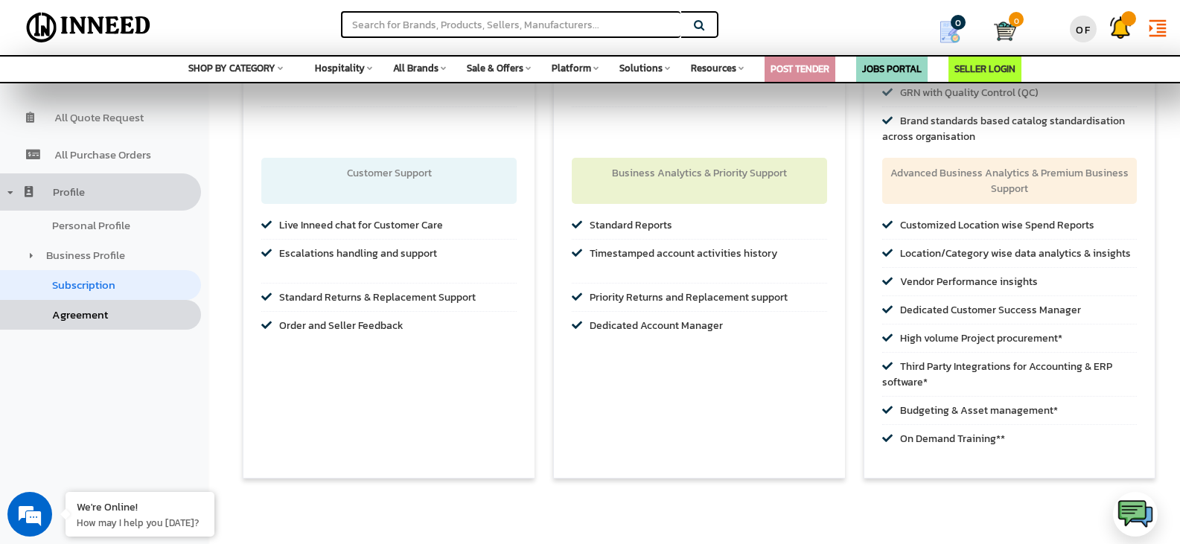
click at [130, 314] on link "Agreement" at bounding box center [100, 315] width 201 height 30
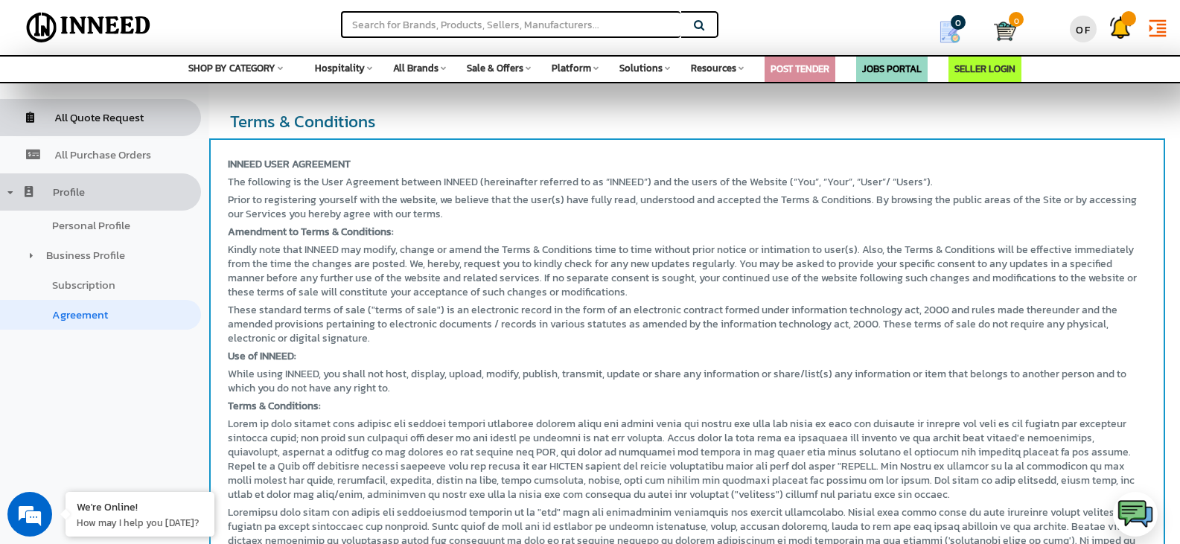
click at [112, 119] on span "All Quote Request" at bounding box center [98, 117] width 89 height 17
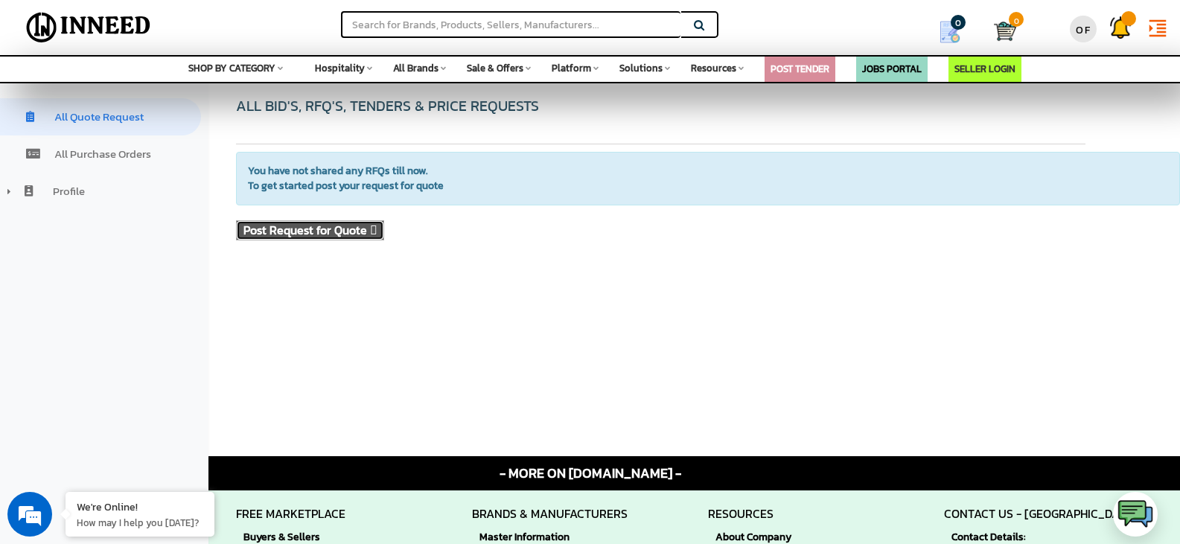
click at [345, 236] on span "Post Request for Quote" at bounding box center [310, 230] width 147 height 19
click at [575, 10] on div "Search" at bounding box center [472, 19] width 590 height 38
click at [577, 32] on input "text" at bounding box center [510, 24] width 339 height 27
paste input "Northmace"
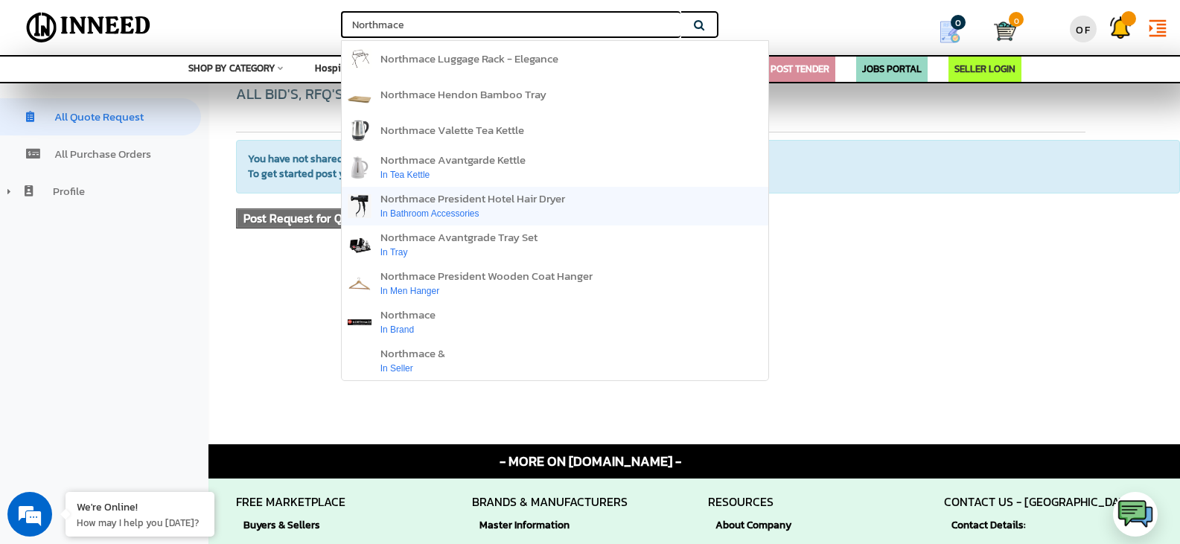
scroll to position [11, 0]
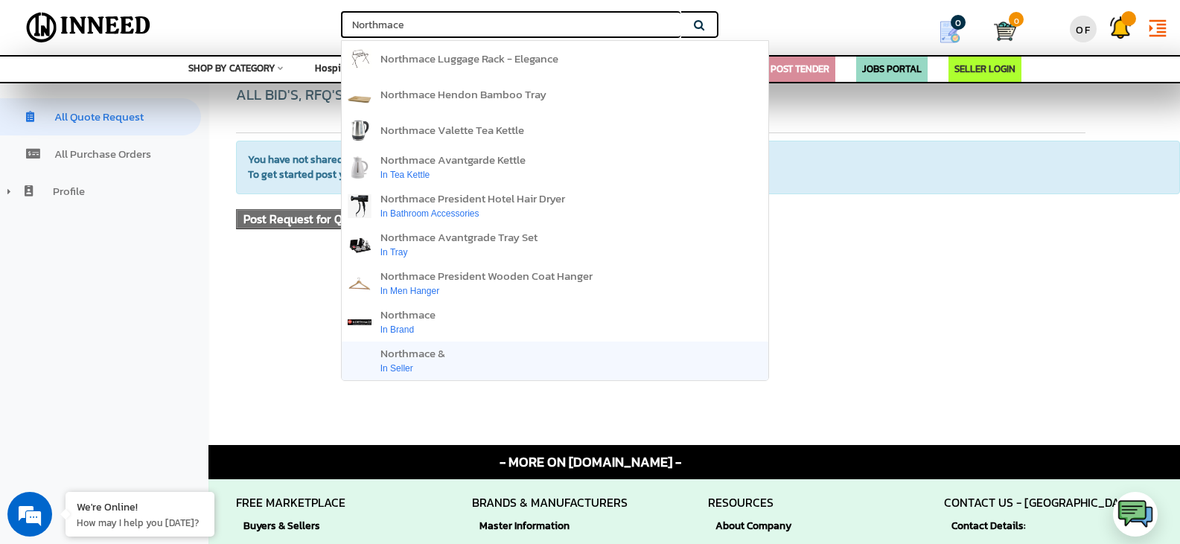
type input "Northmace"
click at [540, 353] on link "northmace & in seller" at bounding box center [555, 361] width 426 height 39
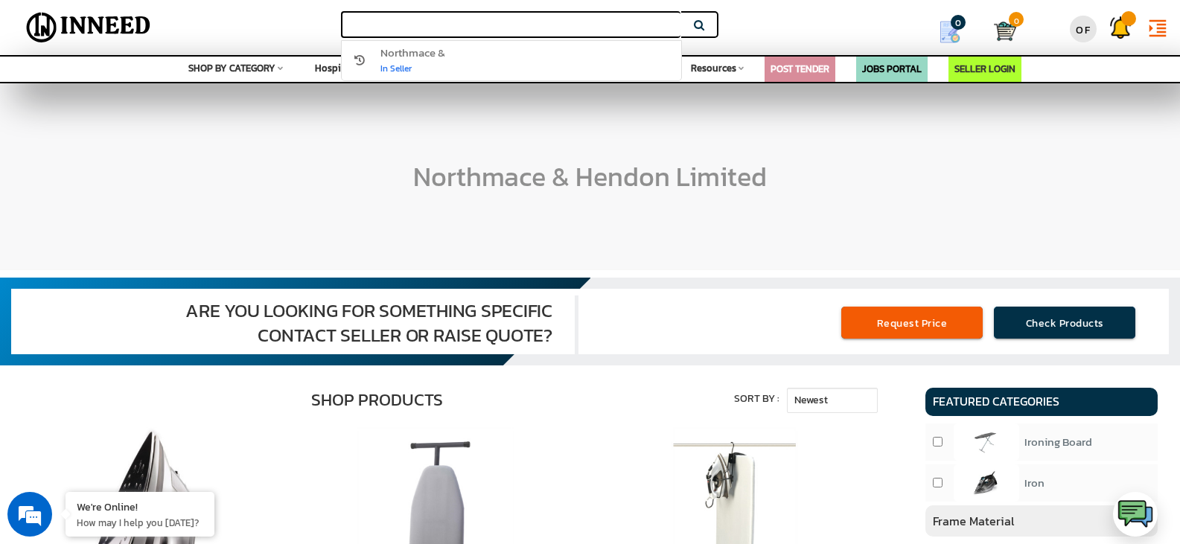
click at [534, 32] on input "text" at bounding box center [510, 24] width 339 height 27
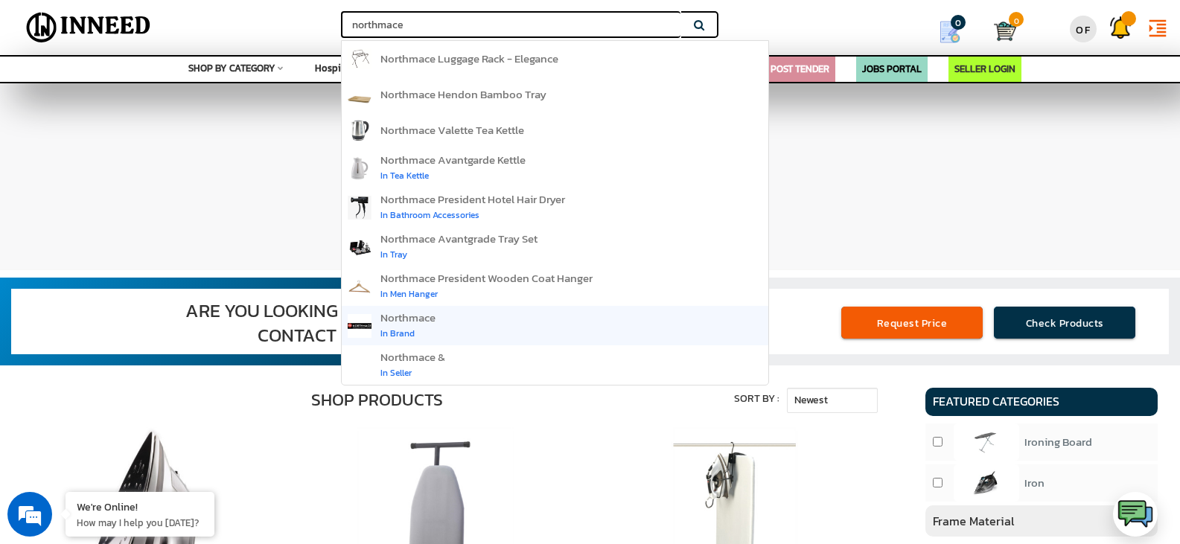
type input "northmace"
click at [473, 324] on link "northmace in brand" at bounding box center [555, 325] width 426 height 39
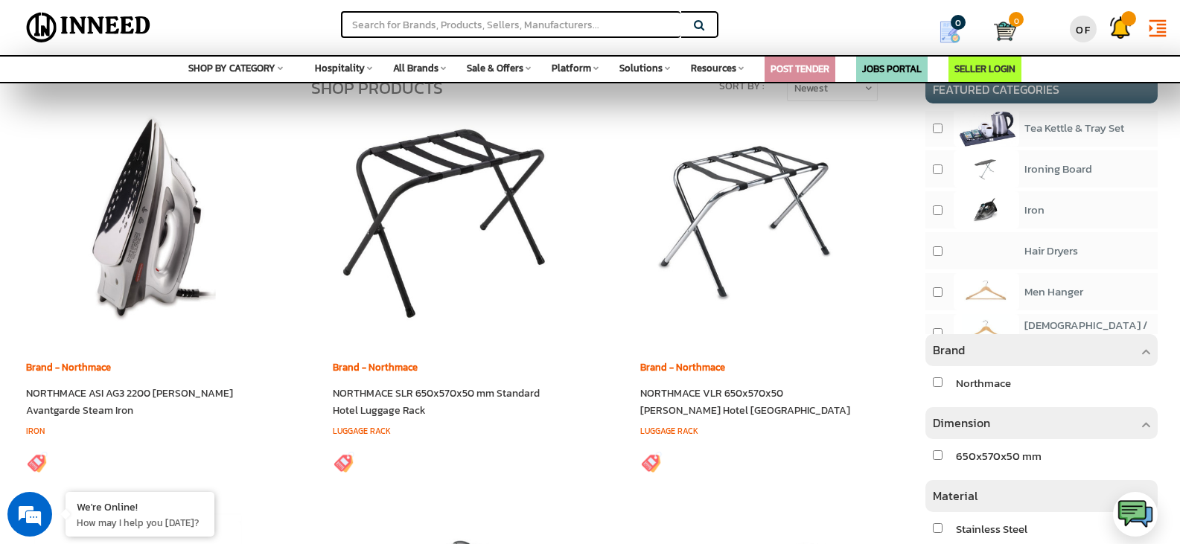
scroll to position [85, 0]
click at [938, 255] on input "checkbox" at bounding box center [937, 250] width 10 height 10
checkbox input "true"
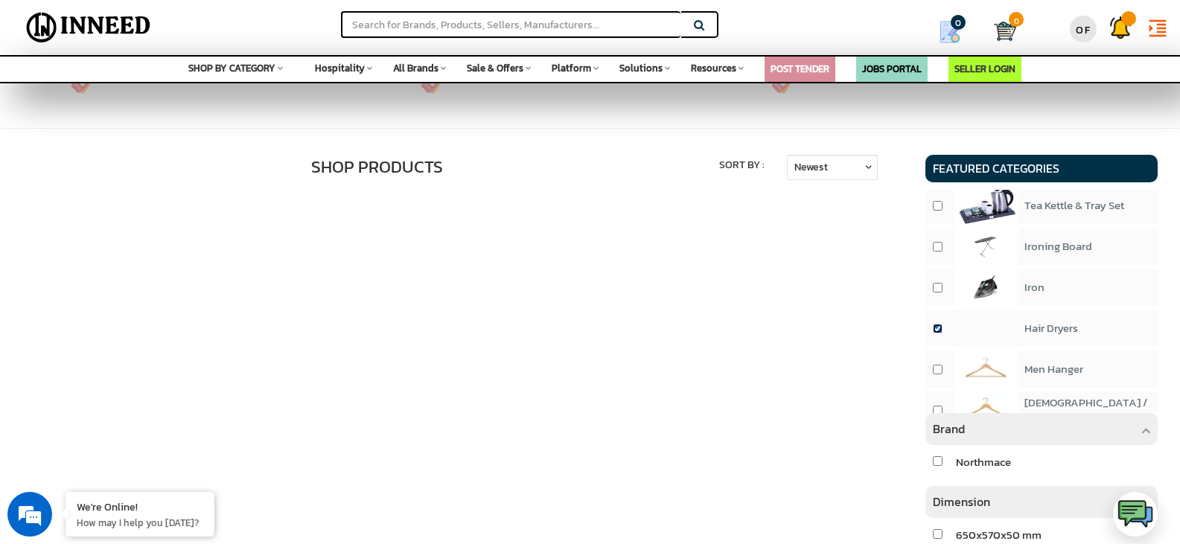
scroll to position [595, 0]
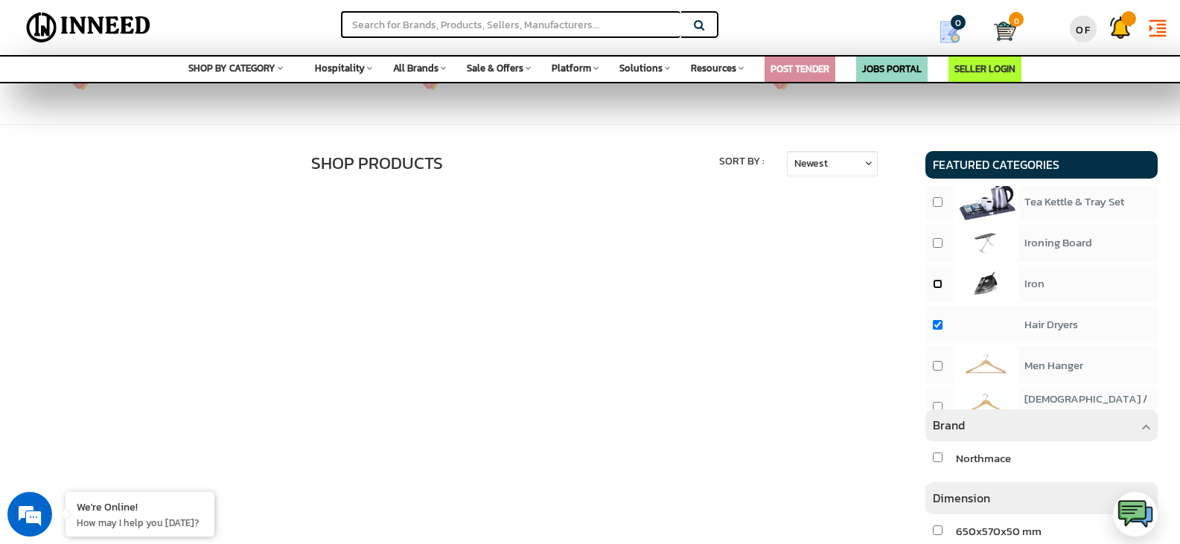
click at [935, 289] on input "checkbox" at bounding box center [937, 284] width 10 height 10
checkbox input "true"
click at [935, 330] on input "checkbox" at bounding box center [937, 325] width 10 height 10
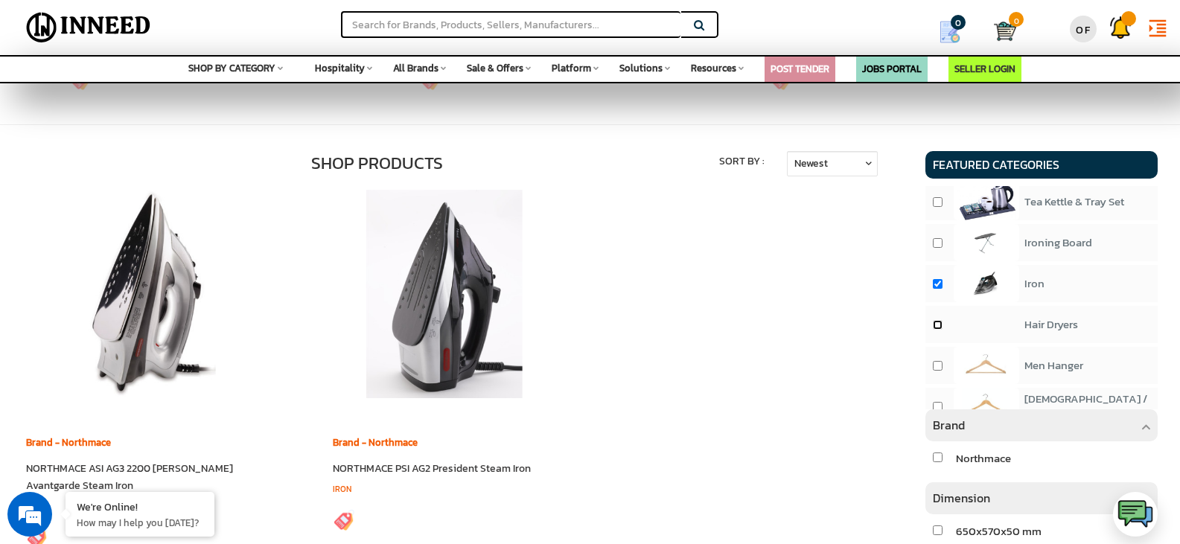
click at [935, 330] on input "checkbox" at bounding box center [937, 325] width 10 height 10
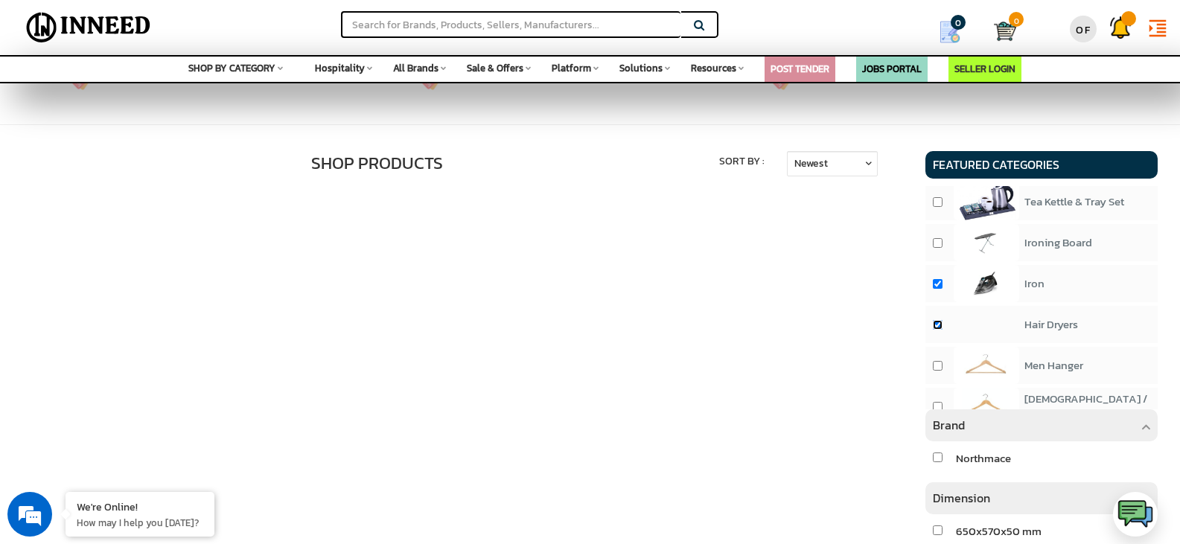
click at [935, 330] on input "checkbox" at bounding box center [937, 325] width 10 height 10
checkbox input "false"
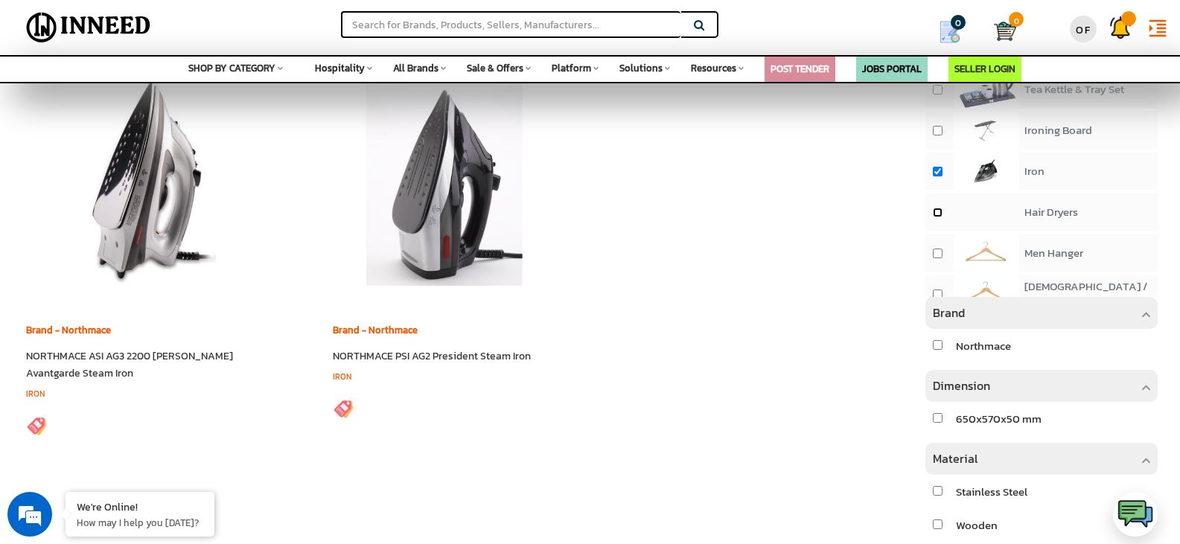
scroll to position [708, 0]
click at [487, 206] on img at bounding box center [444, 181] width 208 height 208
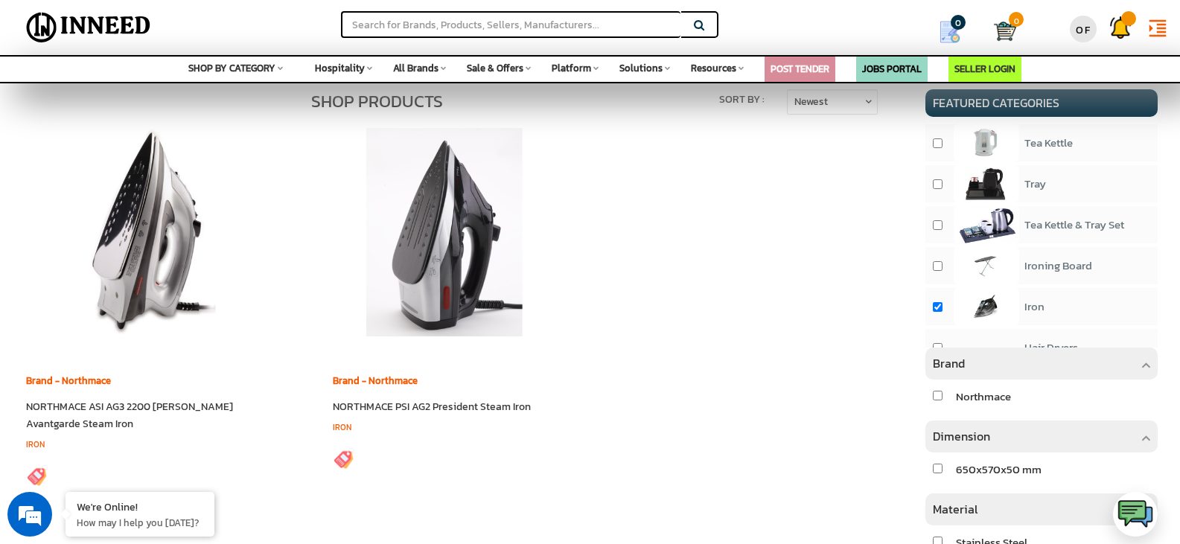
scroll to position [656, 0]
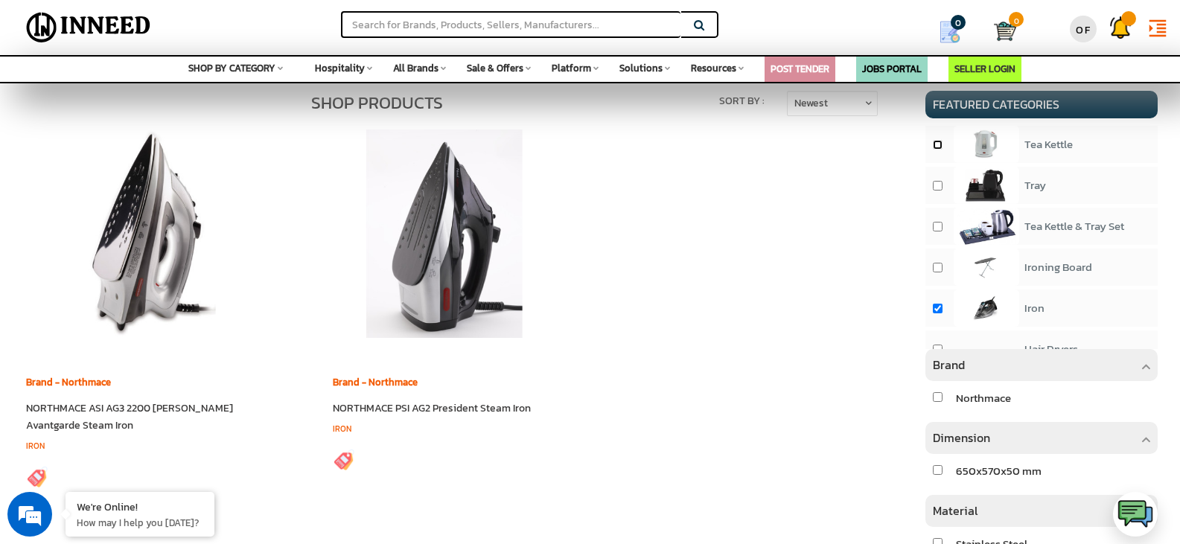
click at [938, 150] on input "checkbox" at bounding box center [937, 145] width 10 height 10
checkbox input "true"
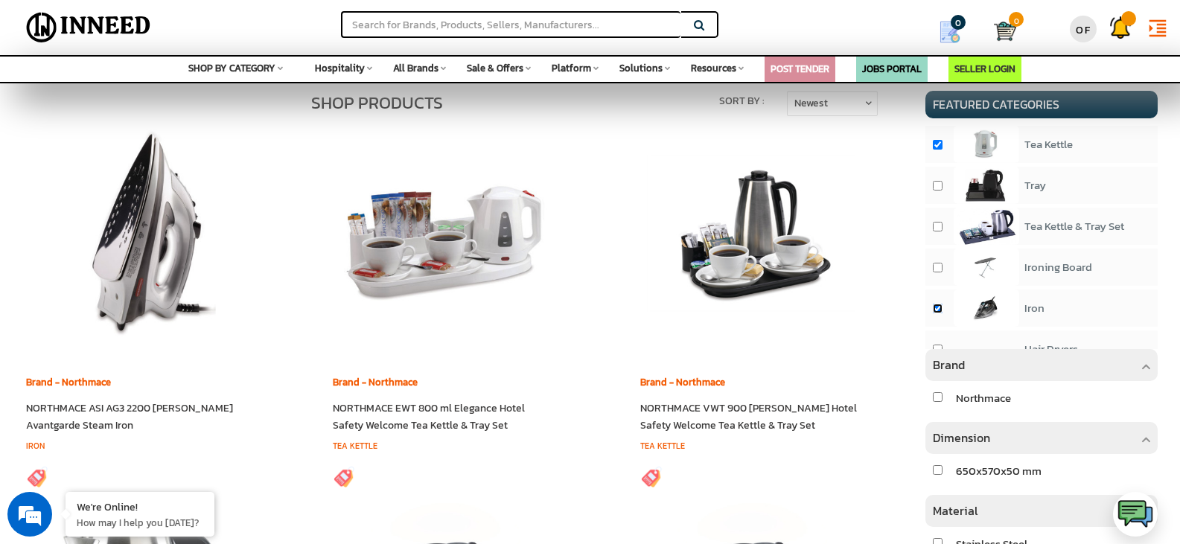
click at [935, 313] on input "checkbox" at bounding box center [937, 309] width 10 height 10
checkbox input "false"
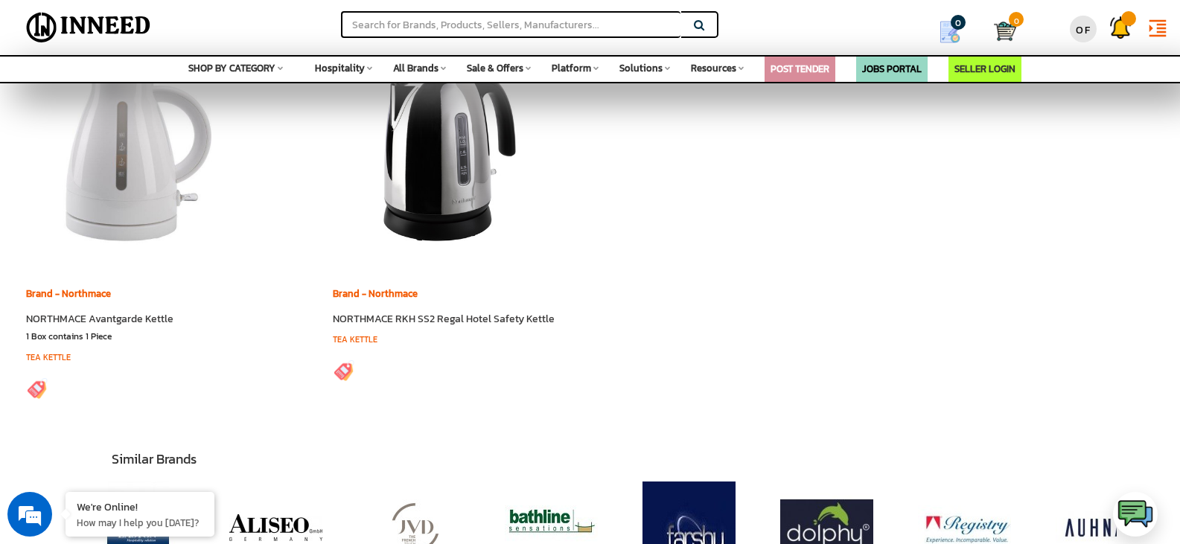
scroll to position [1492, 0]
click at [467, 202] on img at bounding box center [444, 144] width 208 height 208
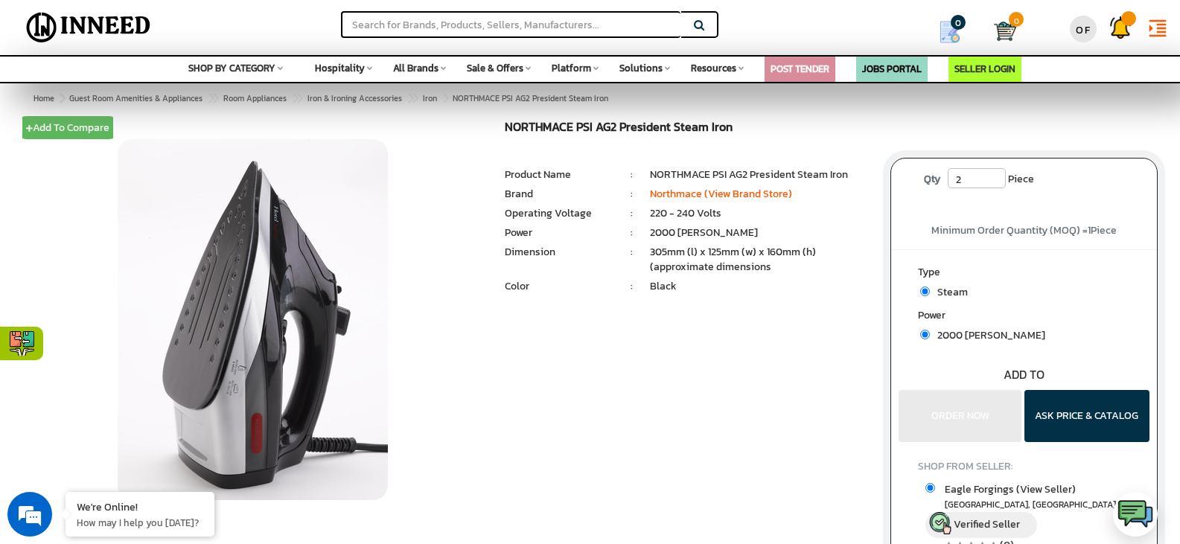
click at [1000, 176] on input "2" at bounding box center [976, 178] width 58 height 20
click at [999, 176] on input "3" at bounding box center [976, 178] width 58 height 20
click at [999, 176] on input "4" at bounding box center [976, 178] width 58 height 20
click at [999, 176] on input "5" at bounding box center [976, 178] width 58 height 20
click at [999, 176] on input "6" at bounding box center [976, 178] width 58 height 20
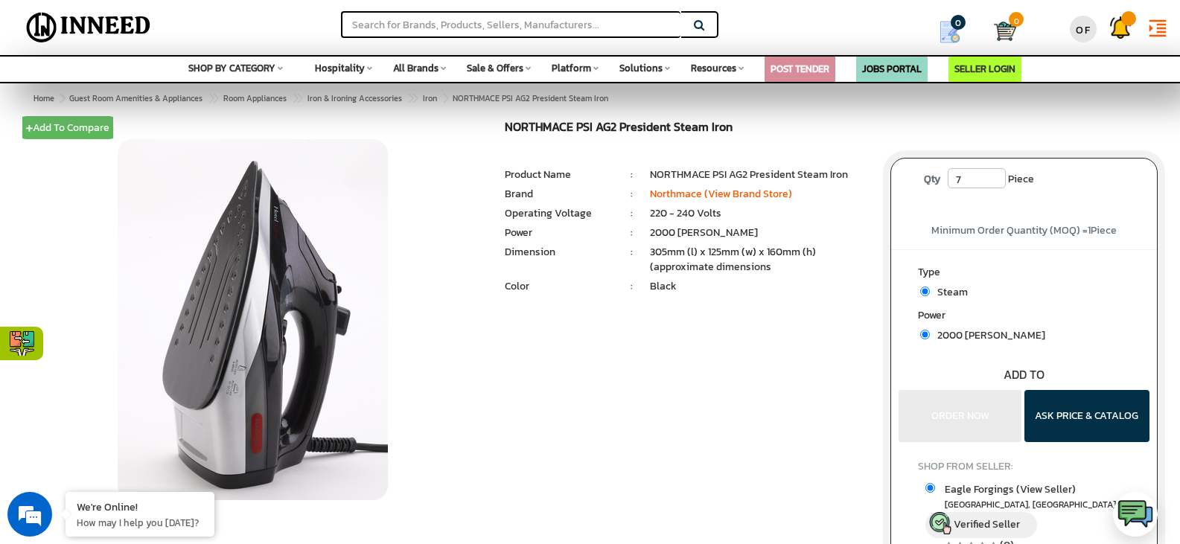
click at [999, 176] on input "7" at bounding box center [976, 178] width 58 height 20
click at [999, 176] on input "8" at bounding box center [976, 178] width 58 height 20
click at [999, 176] on input "9" at bounding box center [976, 178] width 58 height 20
click at [999, 176] on input "10" at bounding box center [976, 178] width 58 height 20
click at [999, 176] on input "11" at bounding box center [976, 178] width 58 height 20
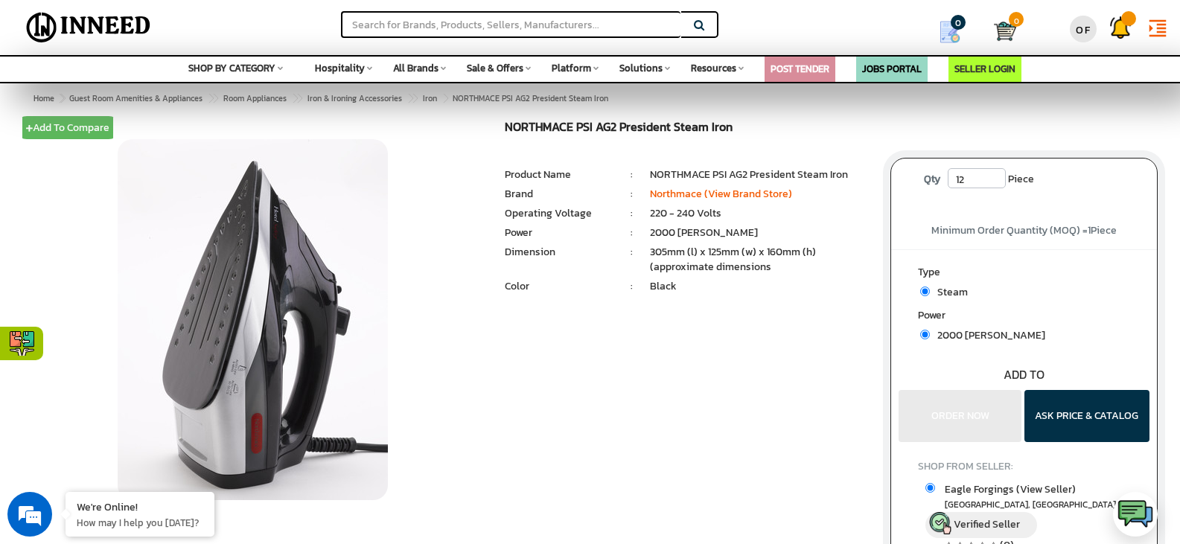
click at [999, 176] on input "12" at bounding box center [976, 178] width 58 height 20
click at [999, 176] on input "13" at bounding box center [976, 178] width 58 height 20
click at [999, 176] on input "14" at bounding box center [976, 178] width 58 height 20
type input "15"
click at [999, 176] on input "15" at bounding box center [976, 178] width 58 height 20
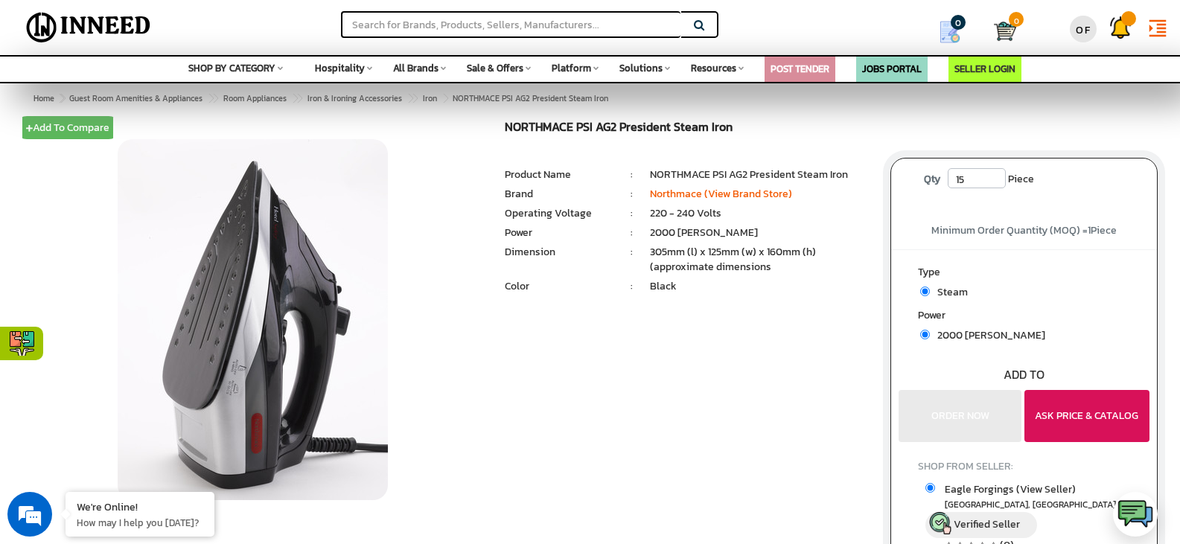
click at [1103, 415] on button "ASK PRICE & CATALOG" at bounding box center [1086, 416] width 125 height 52
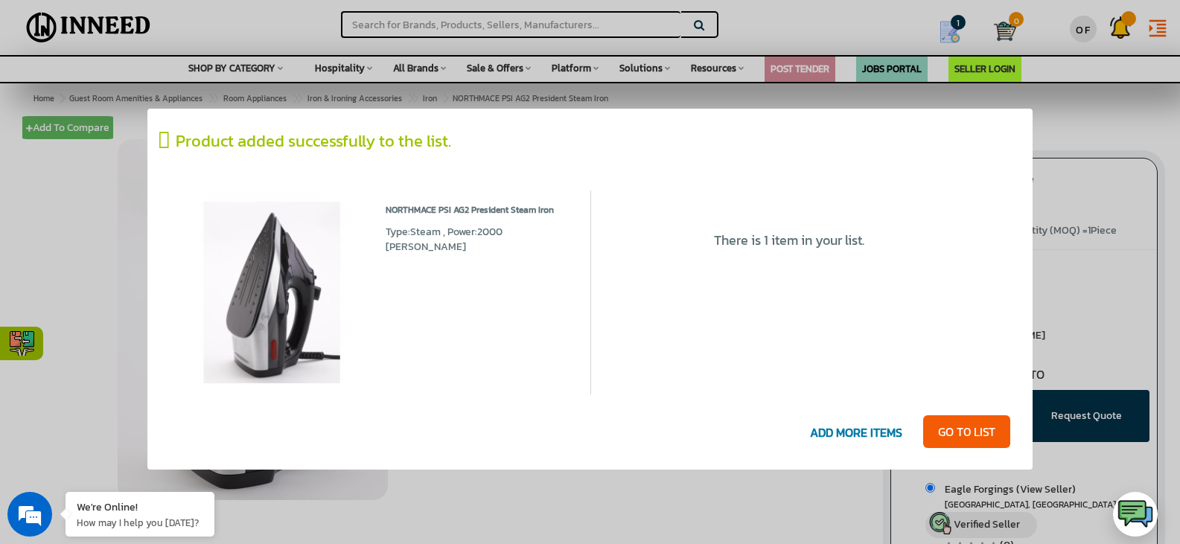
click at [842, 432] on span "ADD MORE ITEMS" at bounding box center [855, 433] width 107 height 31
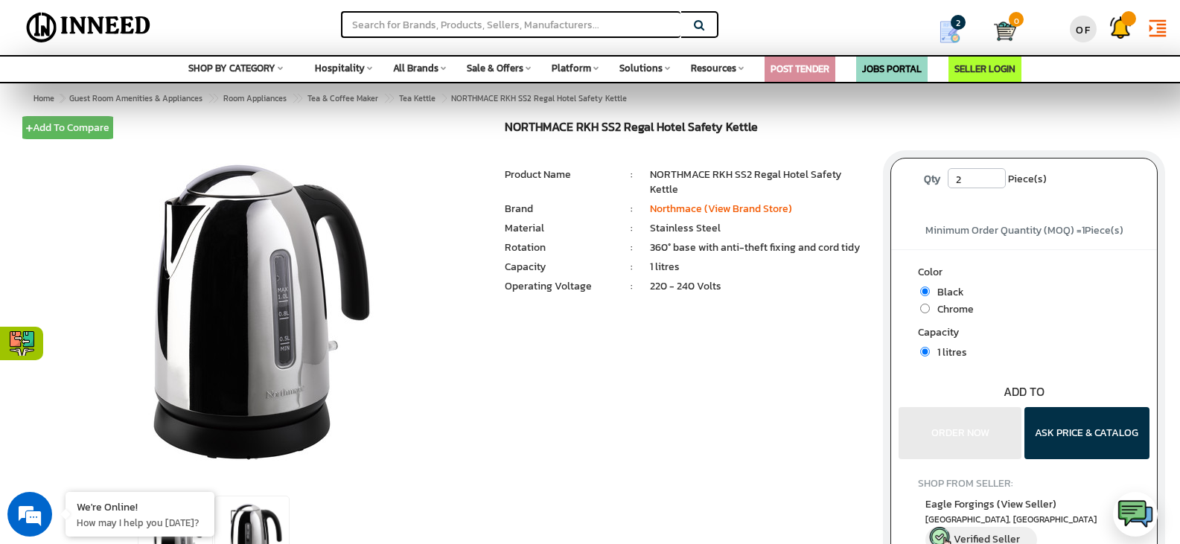
click at [994, 174] on input "2" at bounding box center [976, 178] width 58 height 20
click at [994, 174] on input "7" at bounding box center [976, 178] width 58 height 20
click at [994, 174] on input "27" at bounding box center [976, 178] width 58 height 20
click at [994, 174] on input "28" at bounding box center [976, 178] width 58 height 20
click at [994, 174] on input "29" at bounding box center [976, 178] width 58 height 20
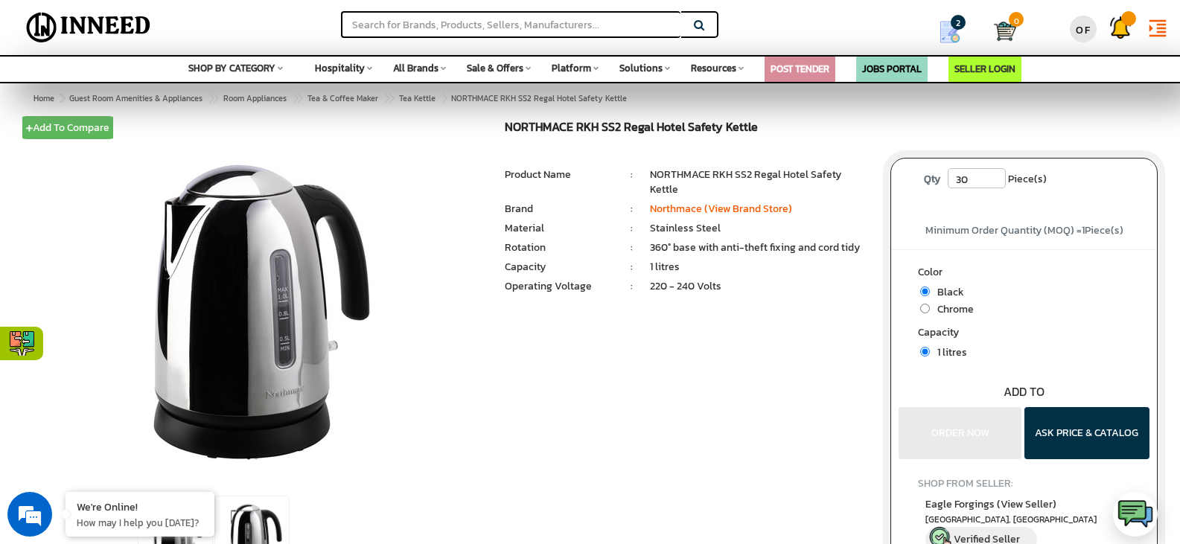
type input "30"
click at [994, 174] on input "30" at bounding box center [976, 178] width 58 height 20
click at [816, 177] on li "NORTHMACE RKH SS2 Regal Hotel Safety Kettle" at bounding box center [759, 182] width 218 height 30
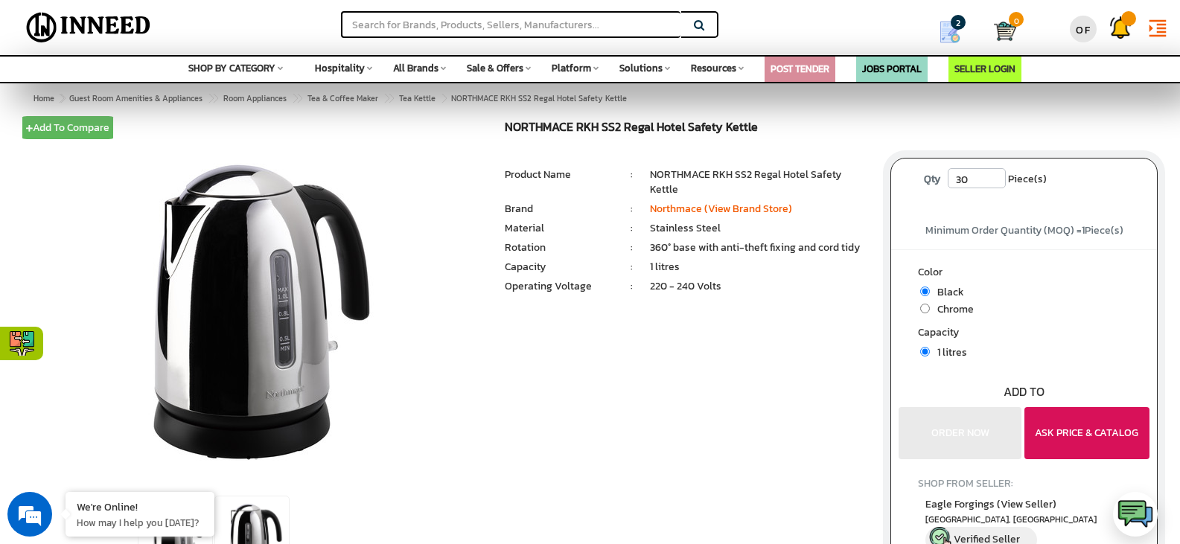
click at [1104, 414] on button "ASK PRICE & CATALOG" at bounding box center [1086, 433] width 125 height 52
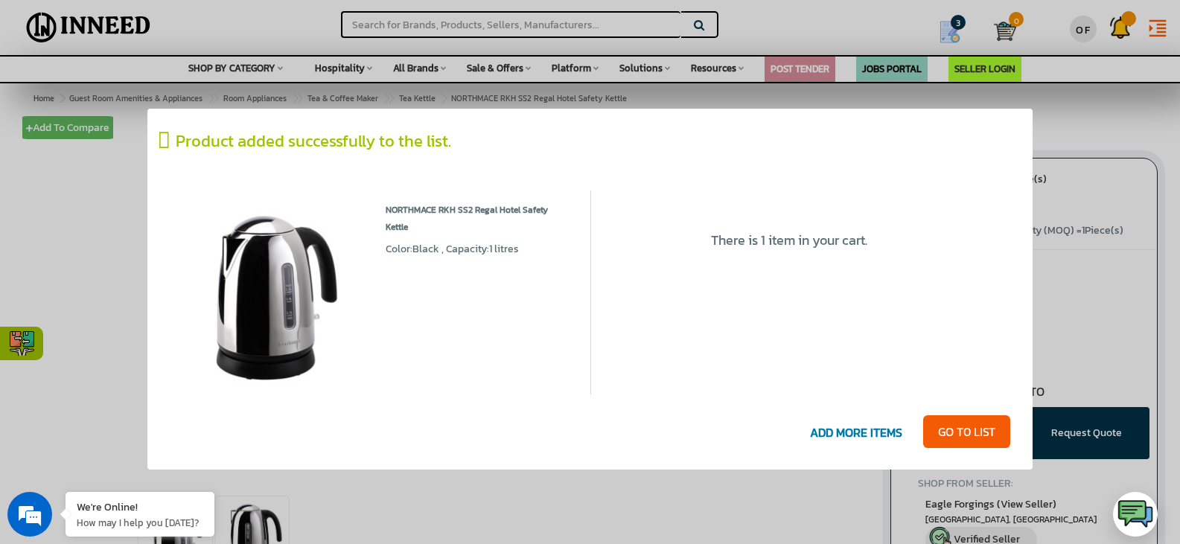
click at [863, 429] on span "ADD MORE ITEMS" at bounding box center [855, 433] width 107 height 31
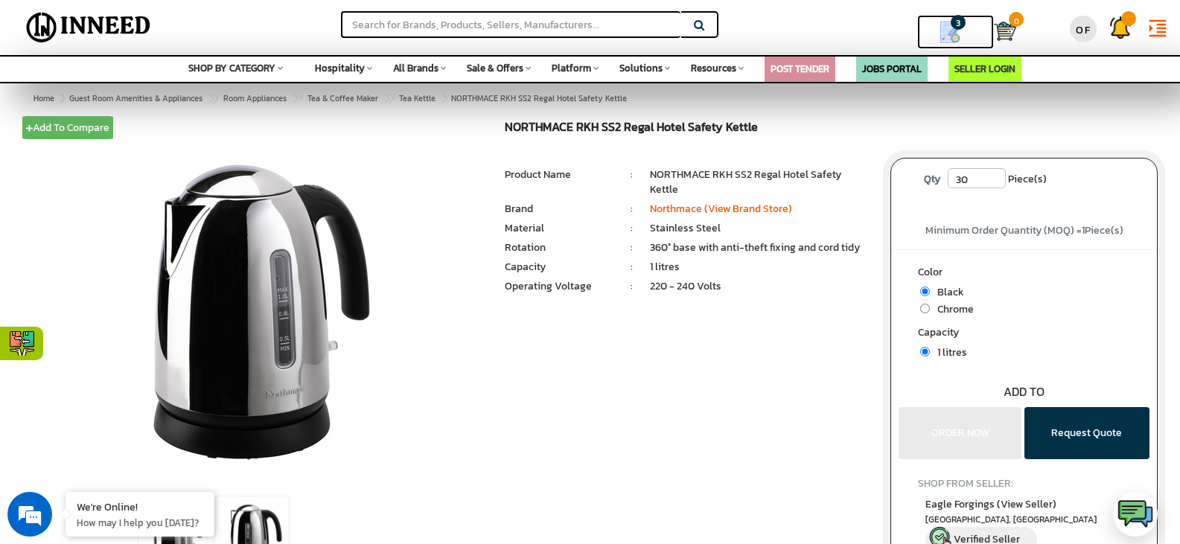
click at [946, 27] on img at bounding box center [949, 32] width 22 height 22
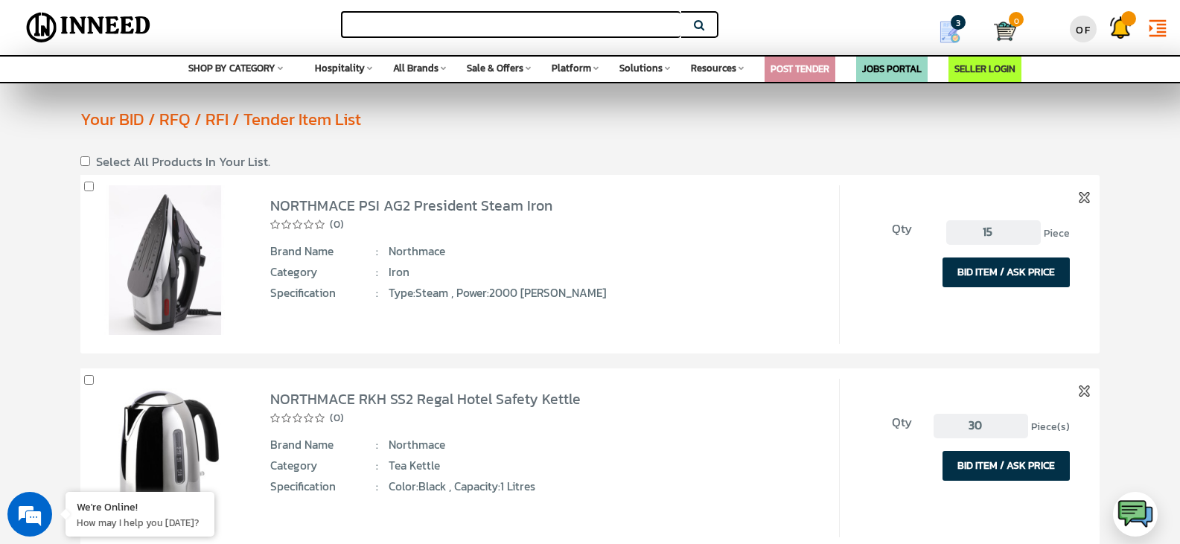
click at [551, 34] on input "text" at bounding box center [510, 24] width 339 height 27
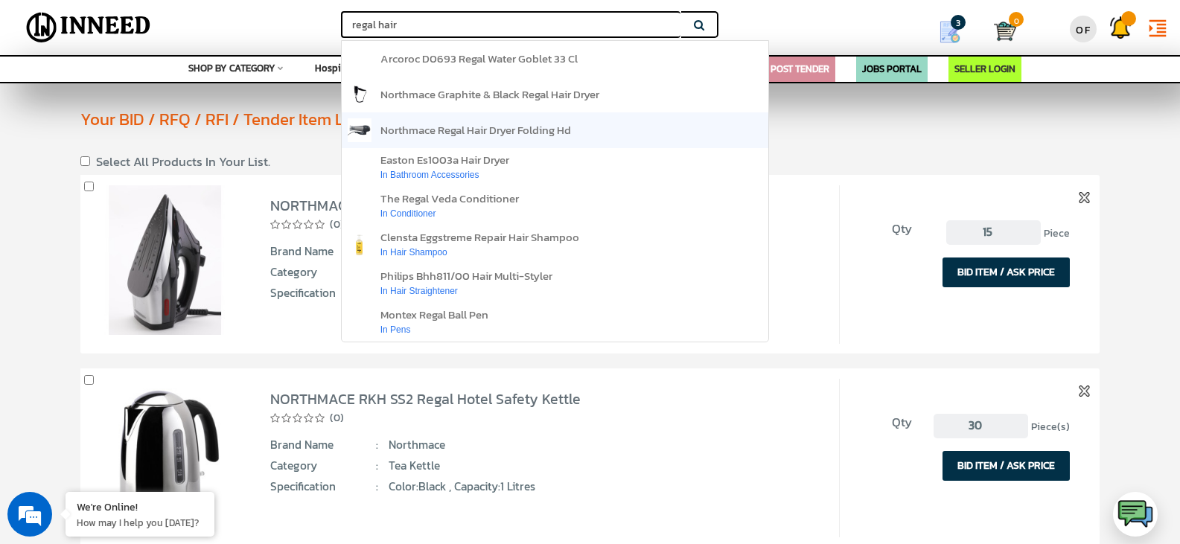
type input "regal hair"
click at [473, 126] on span "northmace regal hair dryer folding hd" at bounding box center [475, 129] width 191 height 17
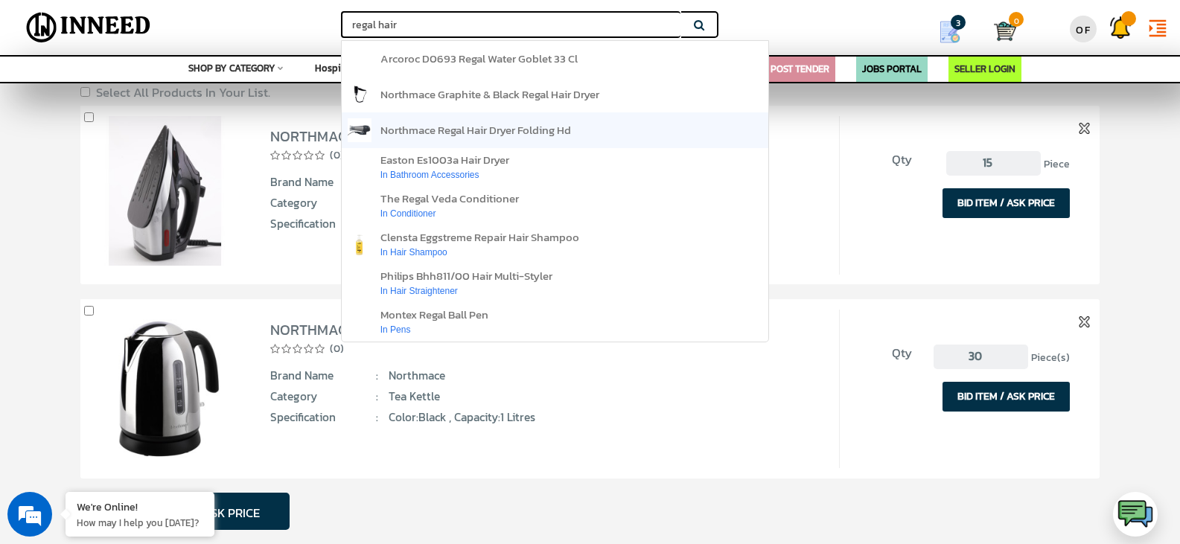
scroll to position [15, 0]
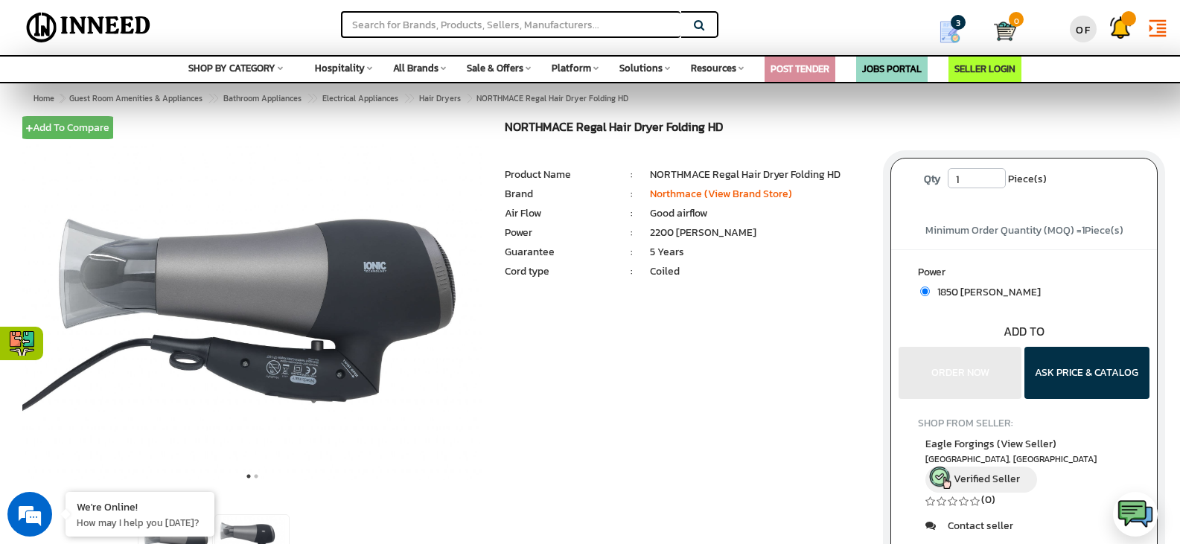
click at [978, 179] on input "1" at bounding box center [976, 178] width 58 height 20
type input "15"
click at [1027, 220] on div "Minimum Order Quantity (MOQ) = 1 Piece(s)" at bounding box center [1024, 225] width 266 height 25
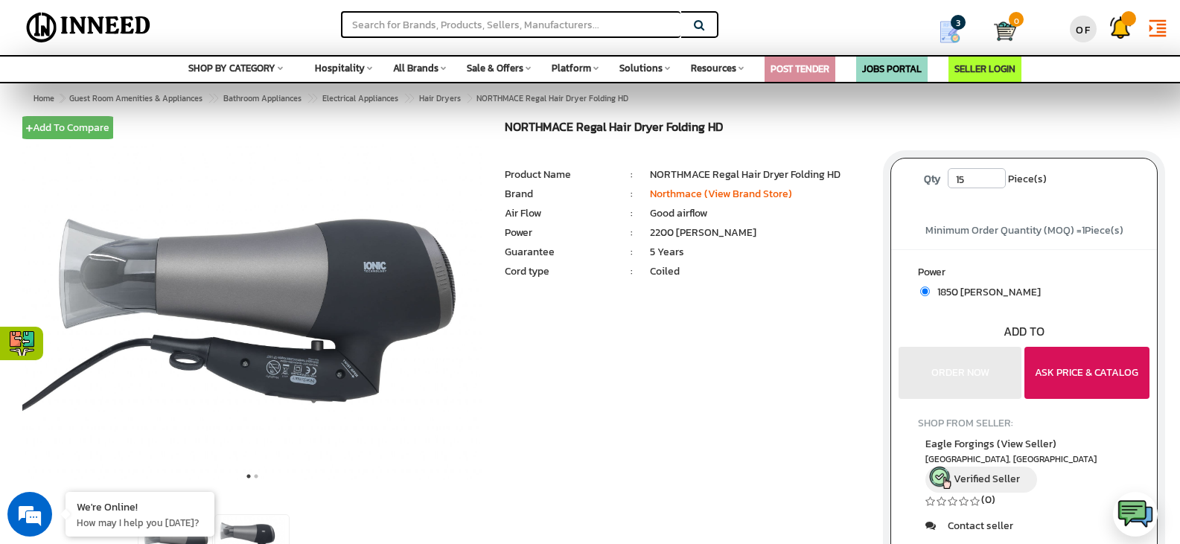
click at [1090, 376] on button "ASK PRICE & CATALOG" at bounding box center [1086, 373] width 125 height 52
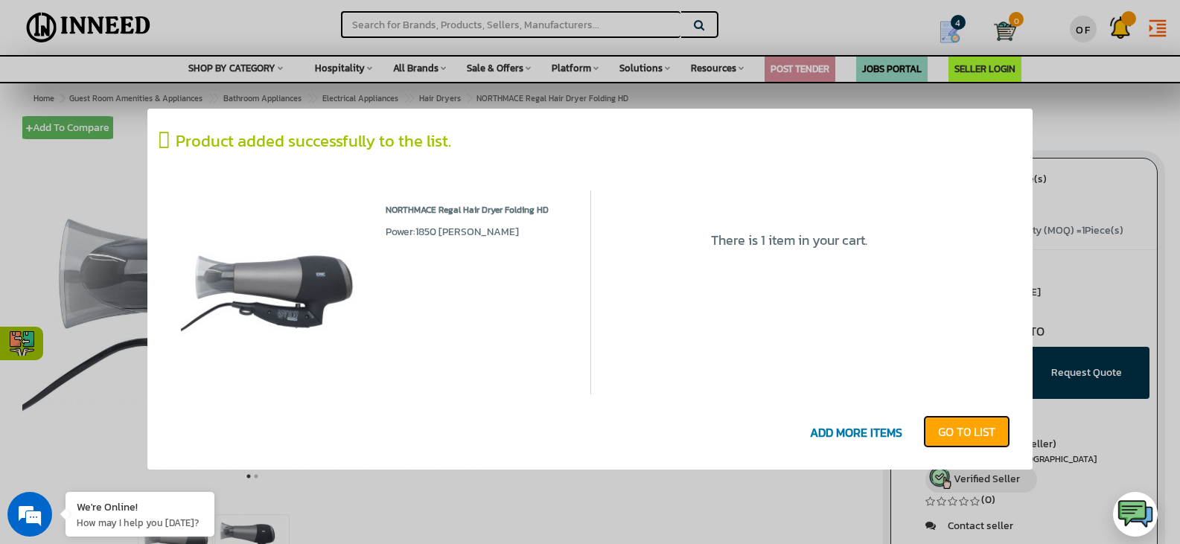
click at [964, 426] on link "GO T0 LIST" at bounding box center [966, 431] width 87 height 33
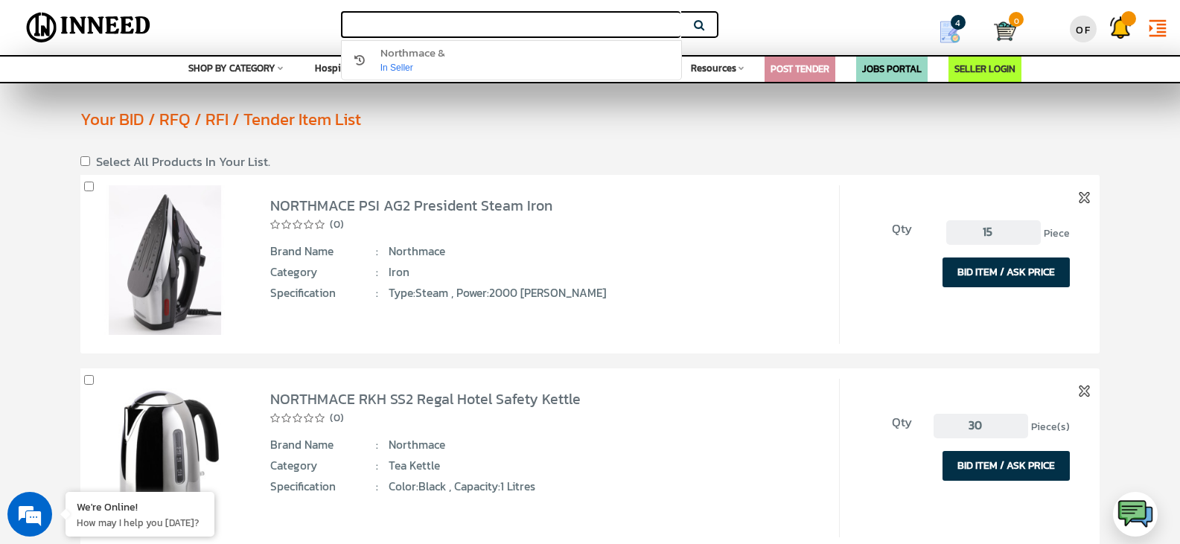
click at [554, 21] on input "text" at bounding box center [510, 24] width 339 height 27
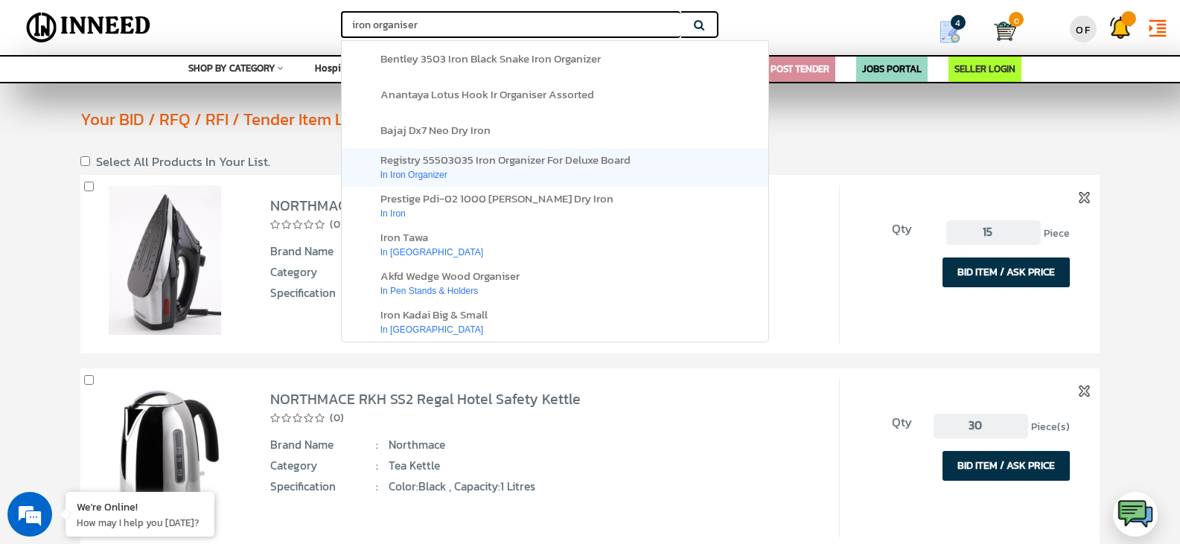
click at [485, 170] on div "in iron organizer" at bounding box center [505, 173] width 250 height 15
type input "iron-organiser"
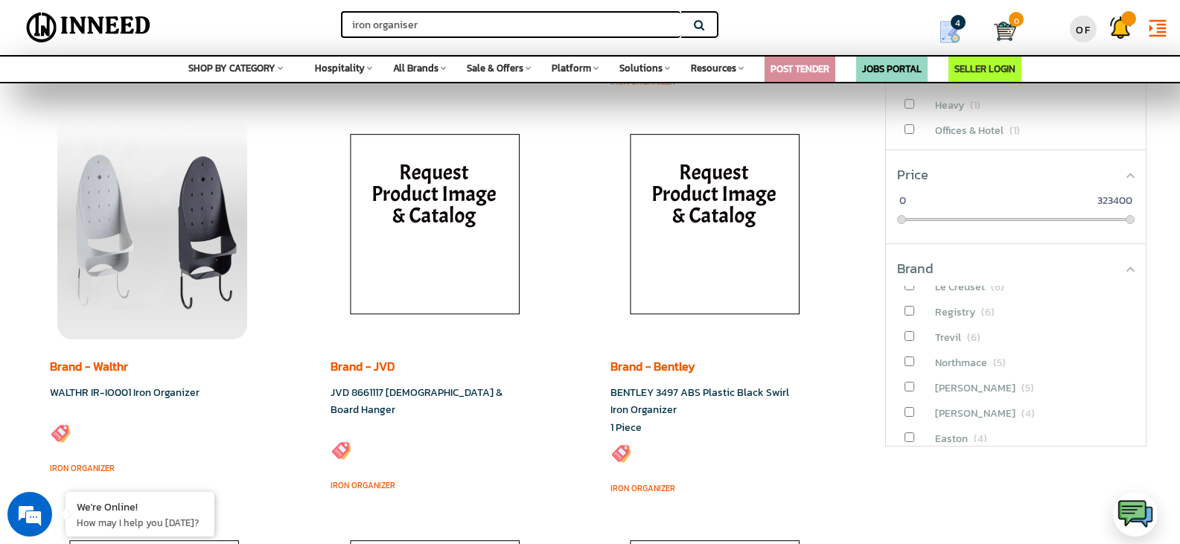
scroll to position [643, 0]
click at [909, 362] on input "checkbox" at bounding box center [909, 360] width 10 height 10
checkbox input "true"
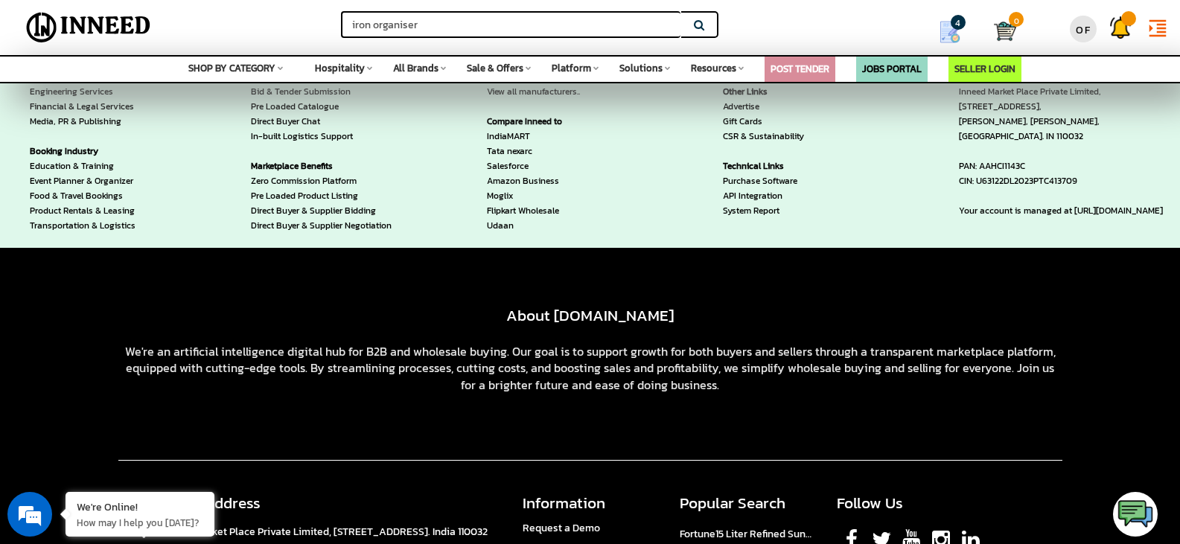
click at [909, 362] on div "We're an artificial intelligence digital hub for B2B and wholesale buying. Our …" at bounding box center [590, 368] width 944 height 51
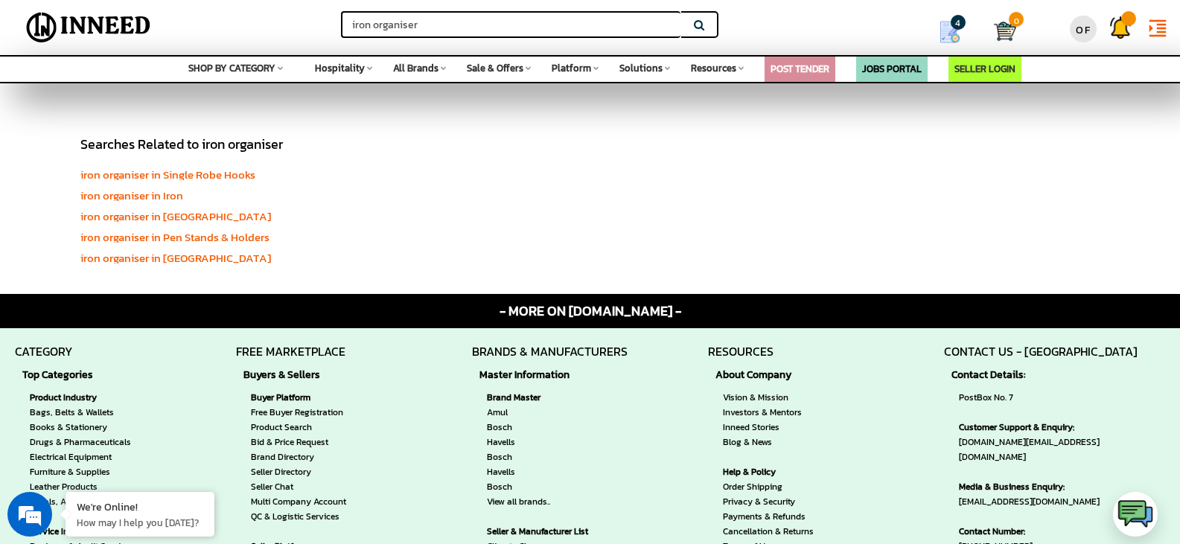
scroll to position [430, 0]
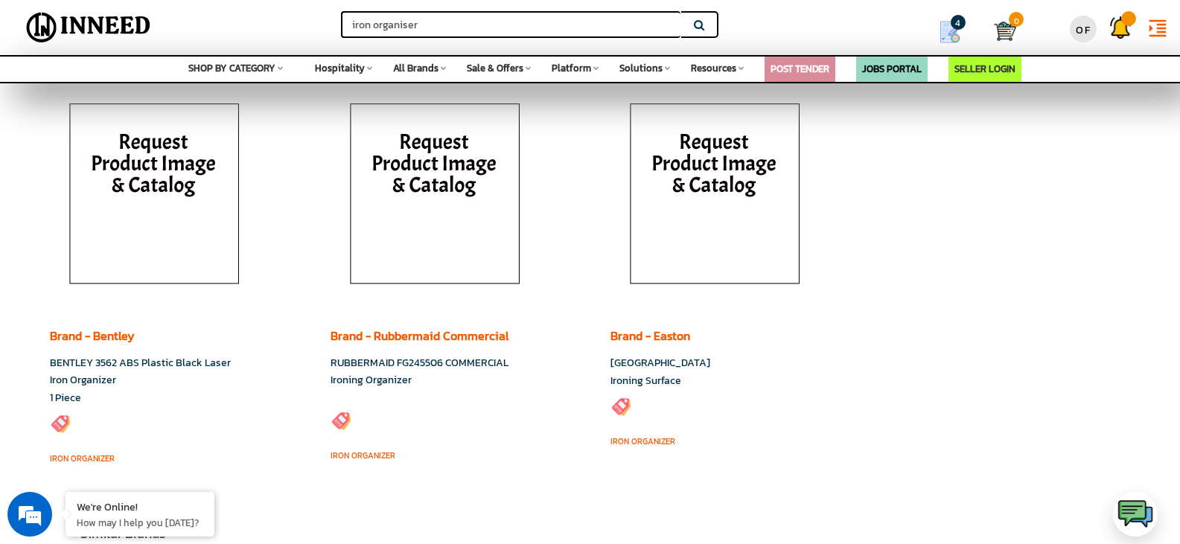
scroll to position [1322, 0]
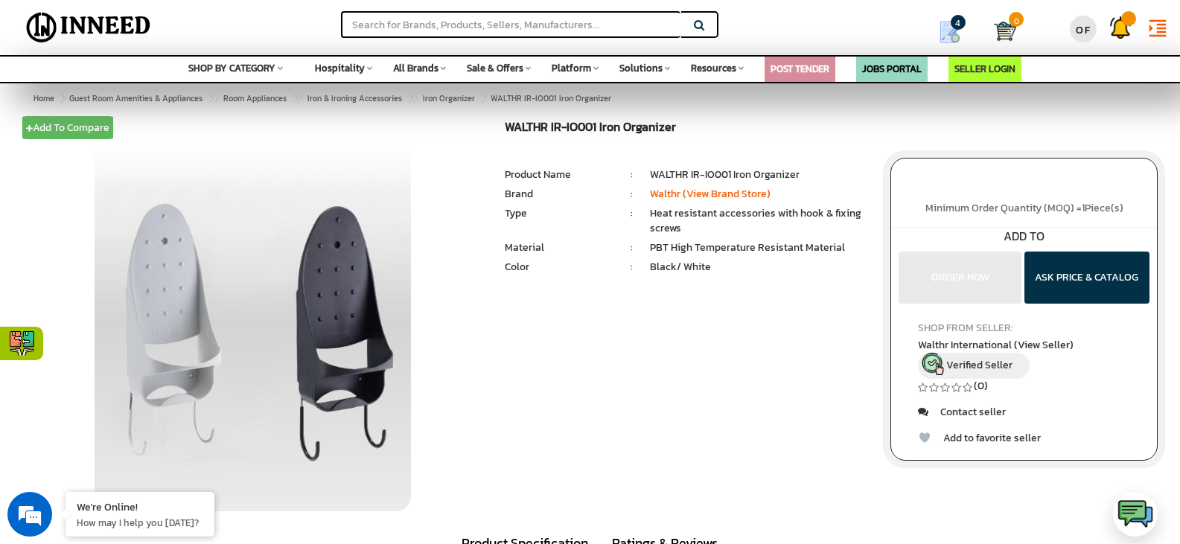
click at [756, 348] on div "Add To Compare Remove From Compare WALTHR IR-IO001 Iron Organizer MRP: ₹ 0.00 U…" at bounding box center [589, 316] width 1157 height 391
drag, startPoint x: 505, startPoint y: 125, endPoint x: 705, endPoint y: 156, distance: 203.2
click at [705, 156] on div "WALTHR IR-IO001 Iron Organizer MRP: ₹ 0.00 Unit Selling Price: ₹ 0.00 ( ₹ 0.00 …" at bounding box center [685, 226] width 385 height 211
copy div "WALTHR IR-IO001 Iron Organizer MRP: ₹ 0.00 Unit Selling Price: ₹ 0.00 ( ₹ 0.00 …"
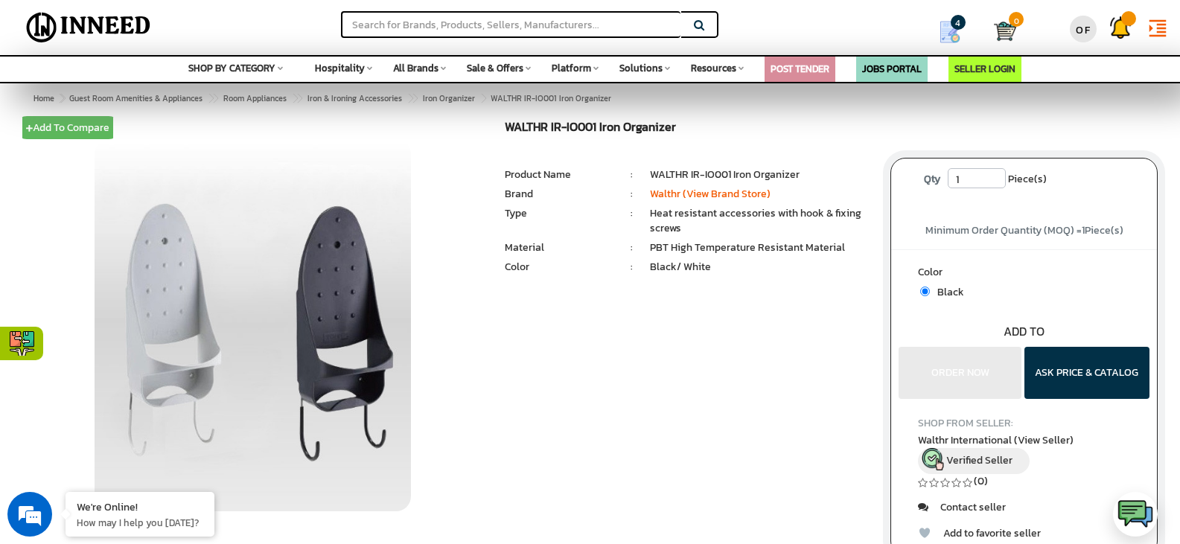
click at [967, 179] on input "1" at bounding box center [976, 178] width 58 height 20
type input "50"
click at [1009, 223] on span "Minimum Order Quantity (MOQ) = 1 Piece(s)" at bounding box center [1024, 231] width 198 height 16
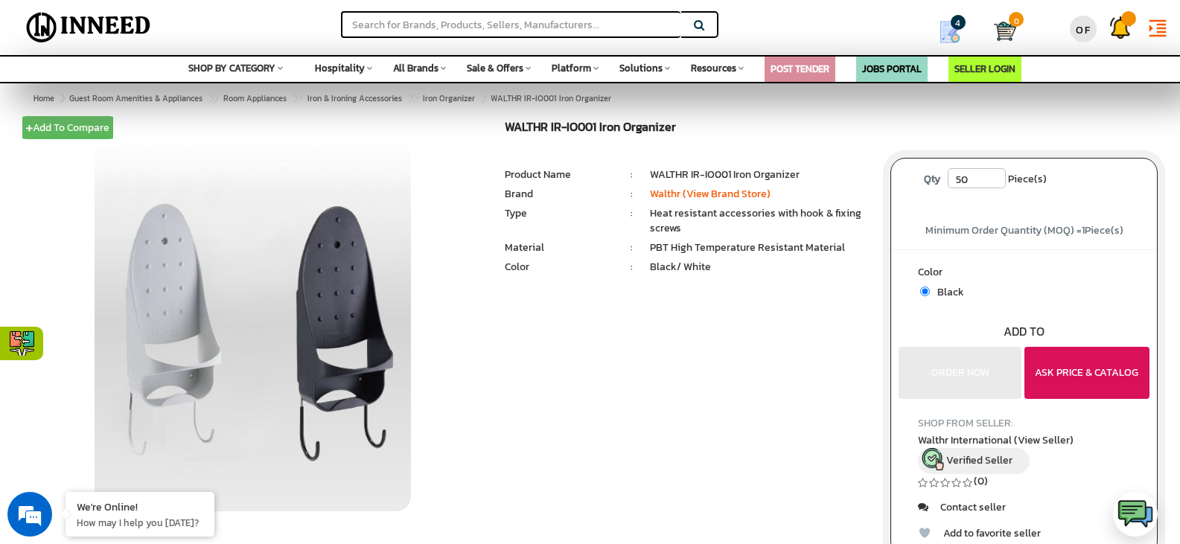
click at [1083, 371] on button "ASK PRICE & CATALOG" at bounding box center [1086, 373] width 125 height 52
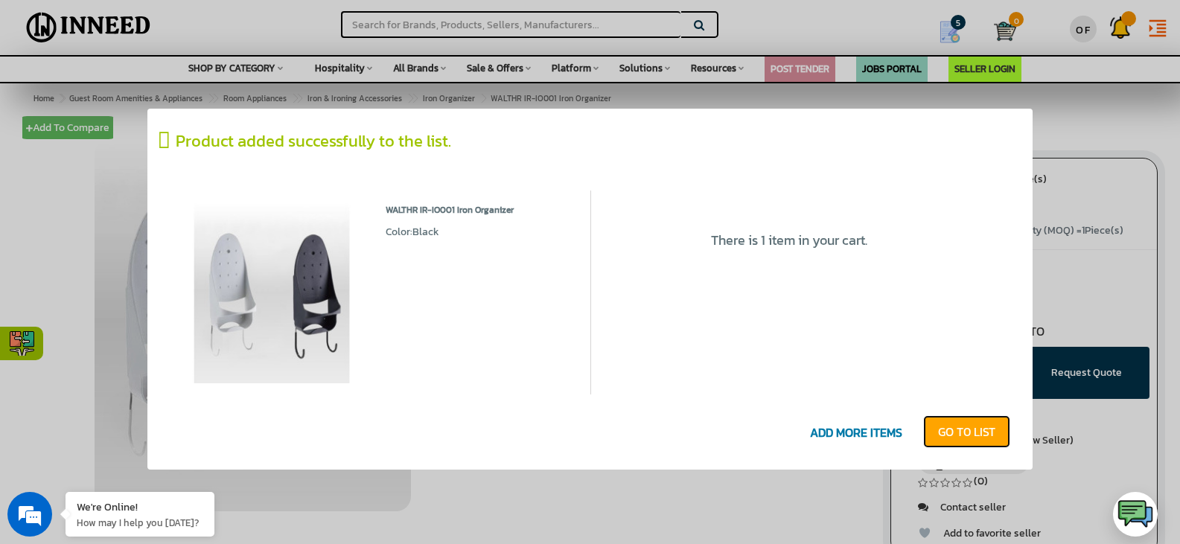
click at [957, 428] on link "GO T0 LIST" at bounding box center [966, 431] width 87 height 33
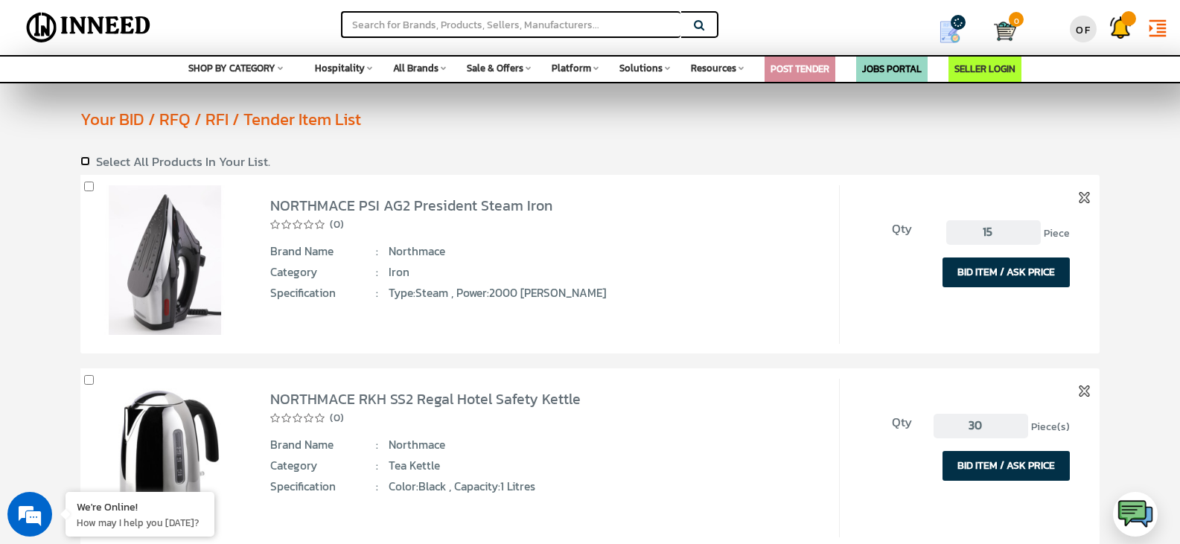
click at [83, 160] on input "checkbox" at bounding box center [85, 161] width 10 height 10
checkbox input "true"
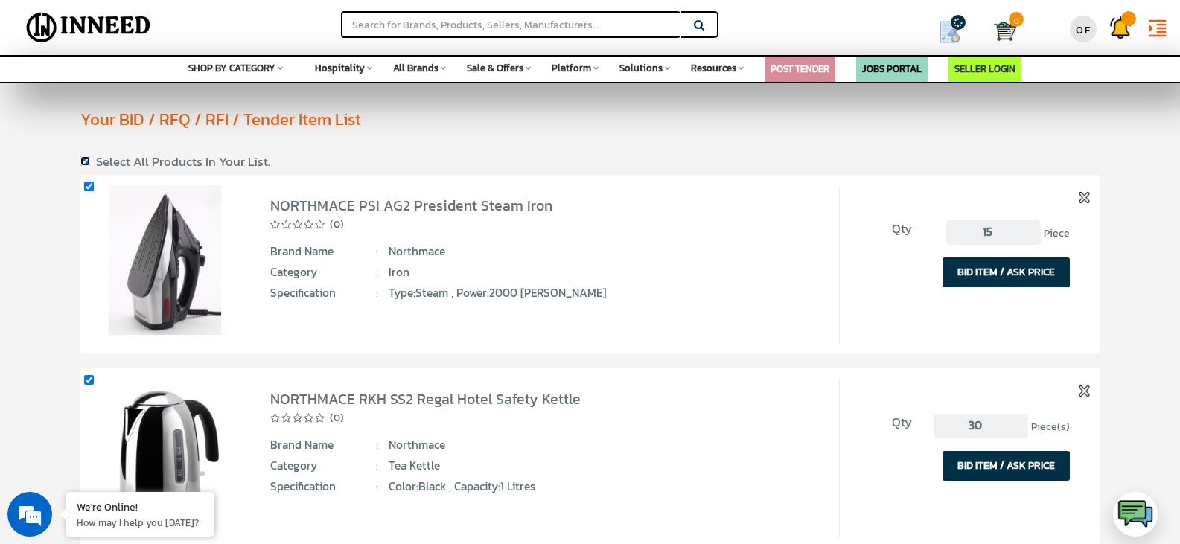
checkbox input "true"
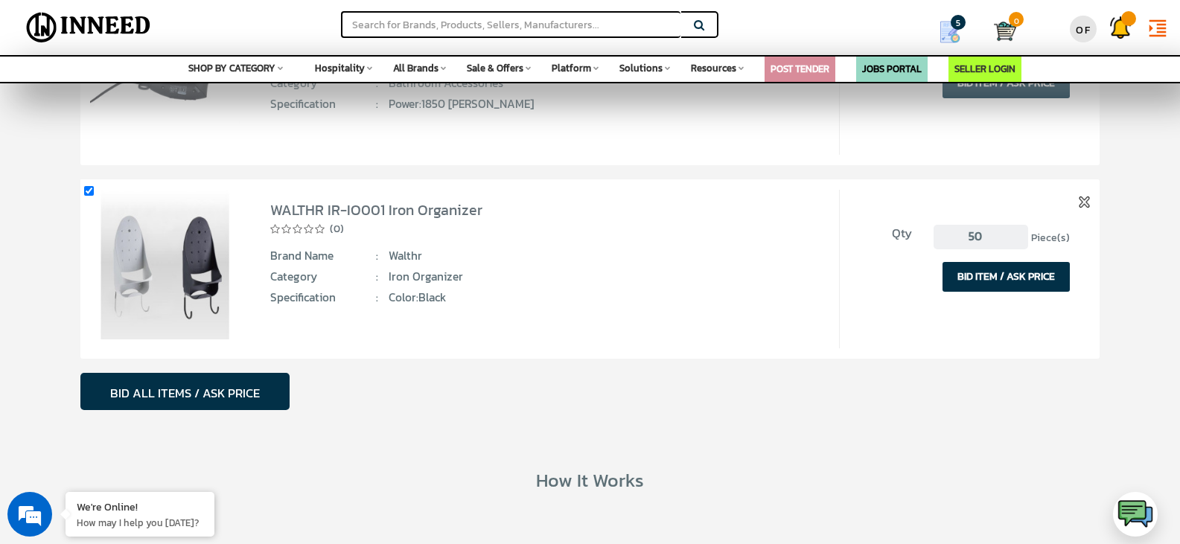
scroll to position [577, 0]
click at [193, 392] on button "BID ALL ITEMS / ASK PRICE" at bounding box center [184, 390] width 209 height 37
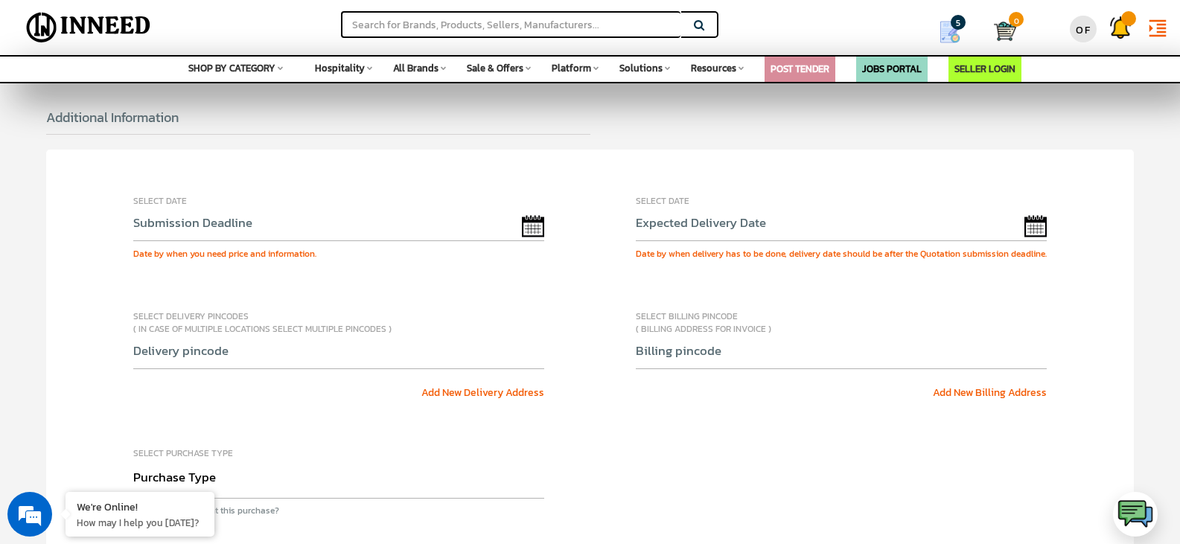
scroll to position [718, 0]
click at [270, 230] on input "text" at bounding box center [338, 226] width 411 height 30
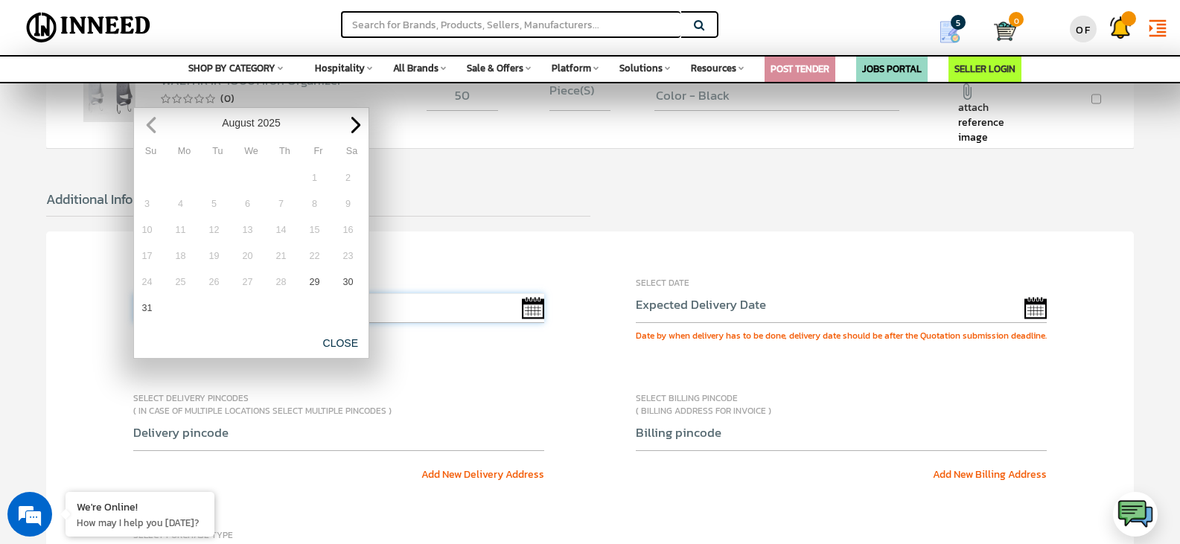
scroll to position [635, 0]
click at [351, 126] on span "Next" at bounding box center [356, 126] width 16 height 16
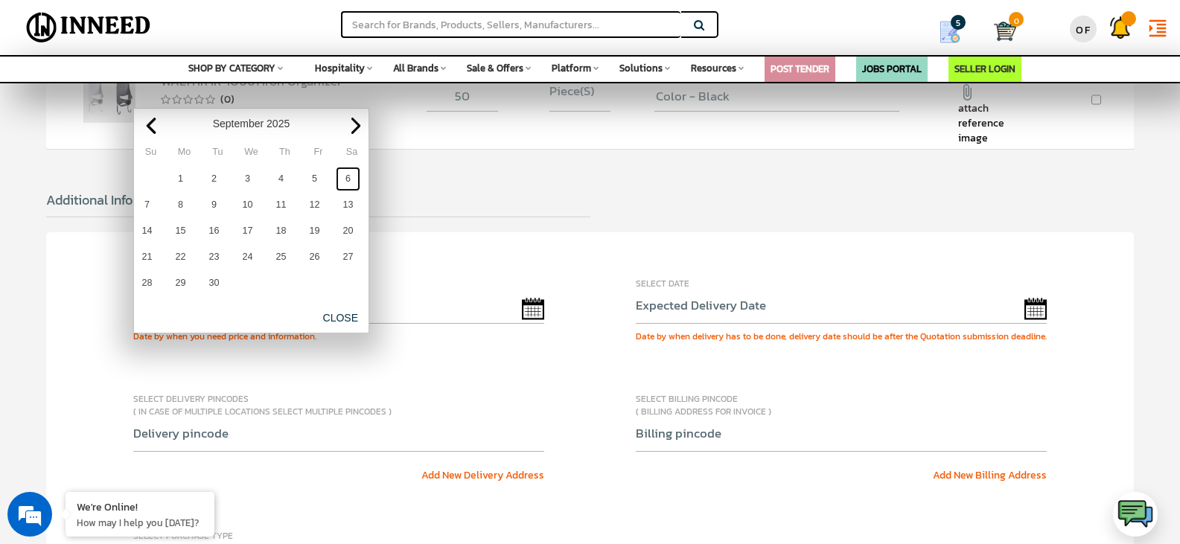
click at [348, 179] on link "6" at bounding box center [348, 179] width 25 height 25
type input "[DATE]"
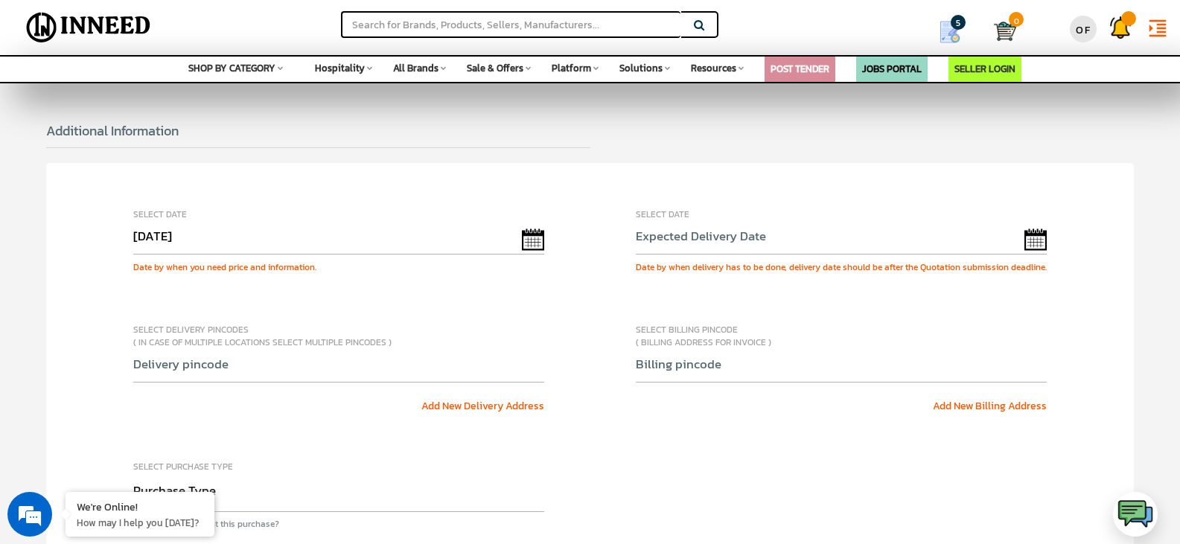
scroll to position [705, 0]
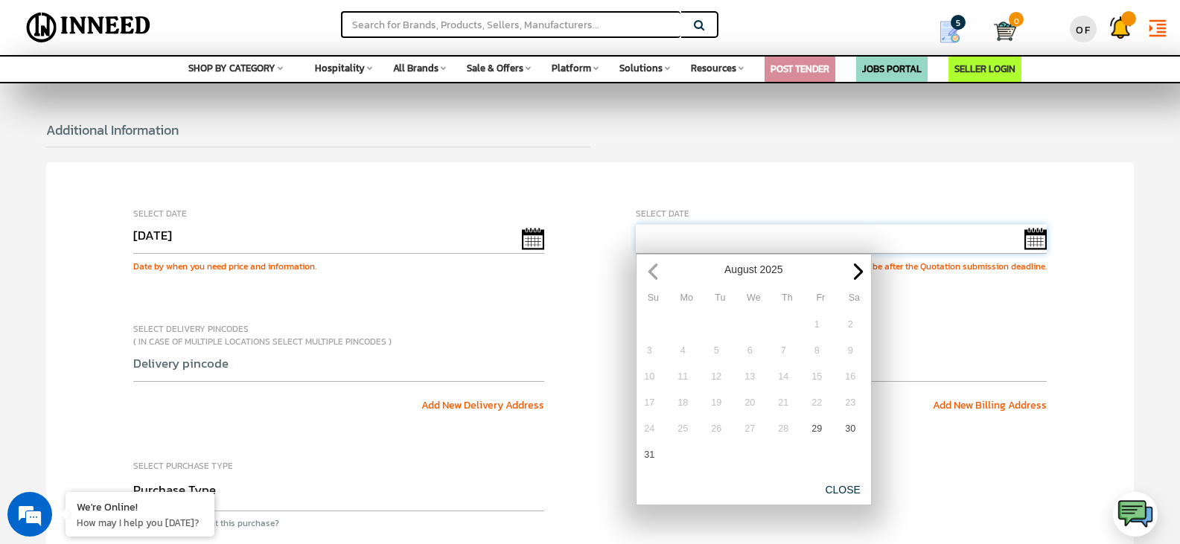
click at [685, 245] on input "text" at bounding box center [841, 239] width 411 height 30
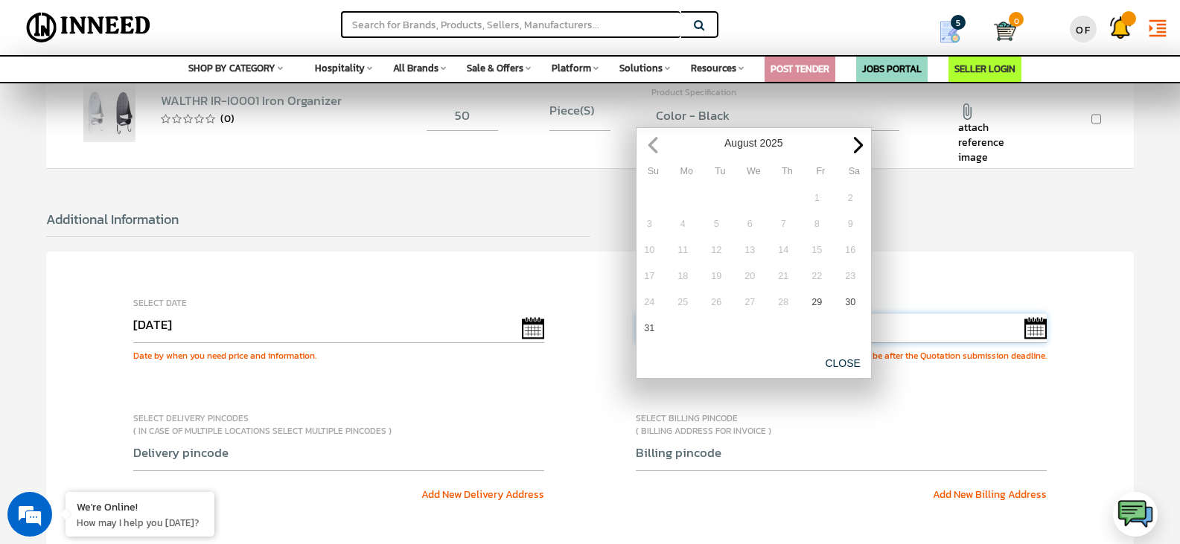
scroll to position [613, 0]
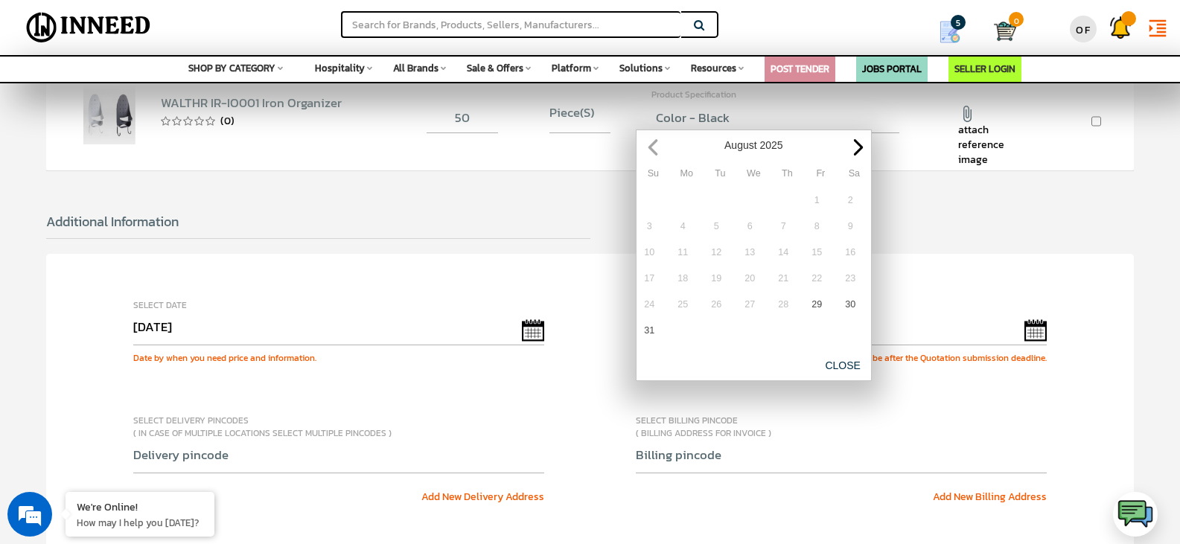
drag, startPoint x: 702, startPoint y: 228, endPoint x: 687, endPoint y: 217, distance: 18.2
drag, startPoint x: 687, startPoint y: 217, endPoint x: 772, endPoint y: 198, distance: 87.0
drag, startPoint x: 772, startPoint y: 198, endPoint x: 864, endPoint y: 147, distance: 105.2
click at [864, 147] on span "Next" at bounding box center [858, 147] width 16 height 16
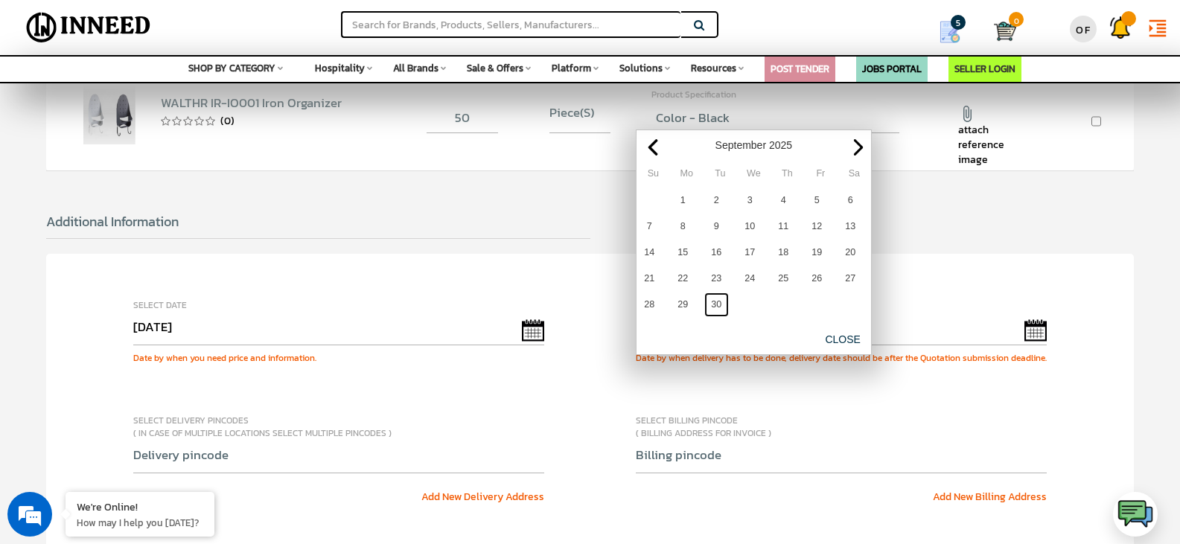
click at [719, 297] on link "30" at bounding box center [716, 304] width 25 height 25
type input "[DATE]"
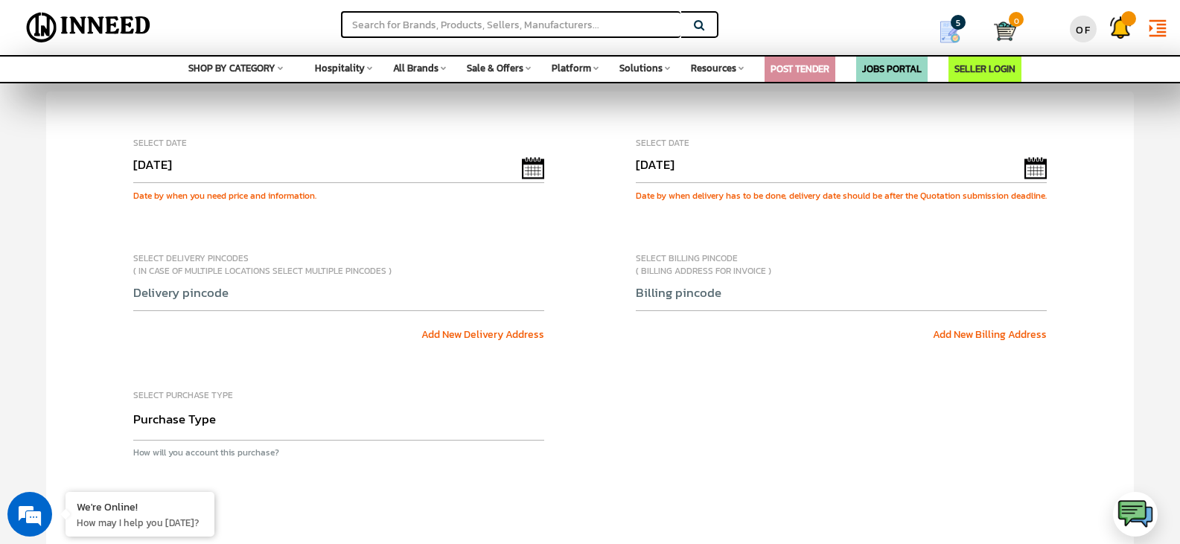
scroll to position [795, 0]
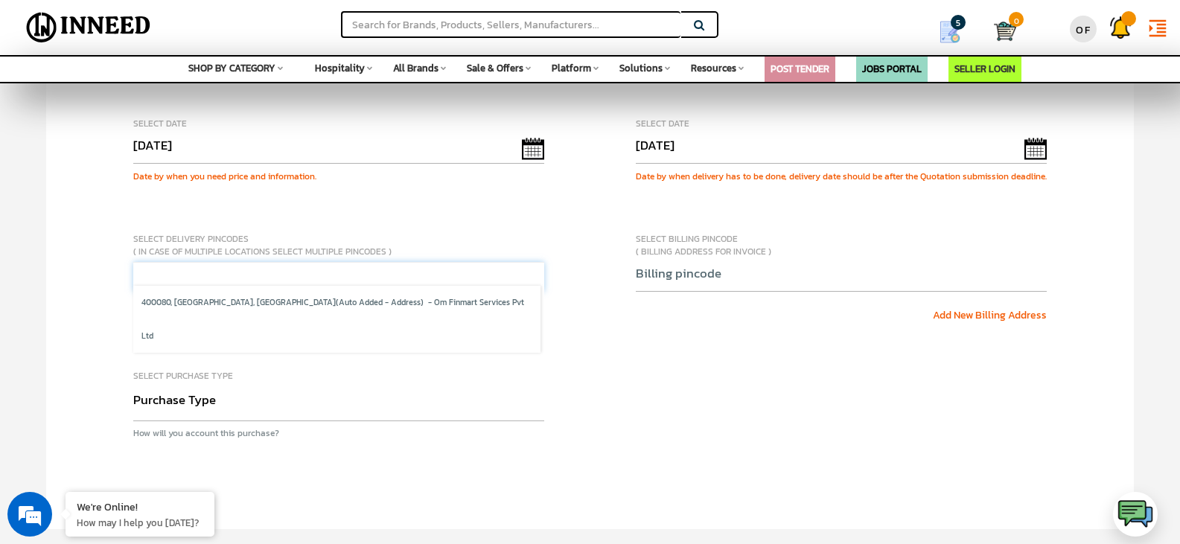
click at [278, 277] on input "text" at bounding box center [338, 277] width 411 height 30
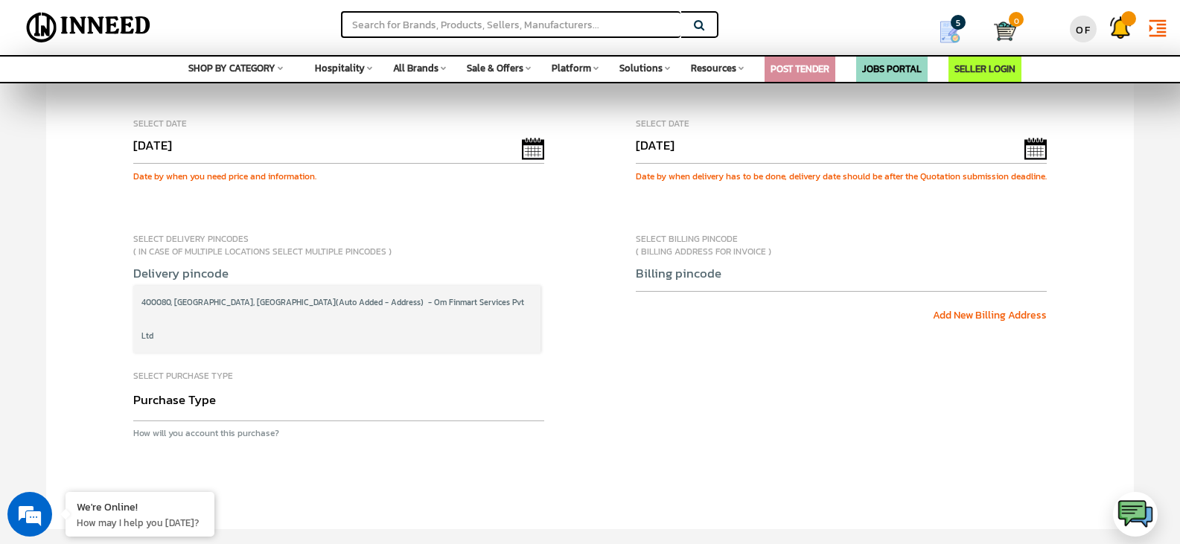
click at [287, 313] on span "(Auto Added - Address) - Om Finmart Services Pvt Ltd" at bounding box center [332, 318] width 383 height 45
select select "shipping"
type input "400080"
type input "8451891910"
select select "110"
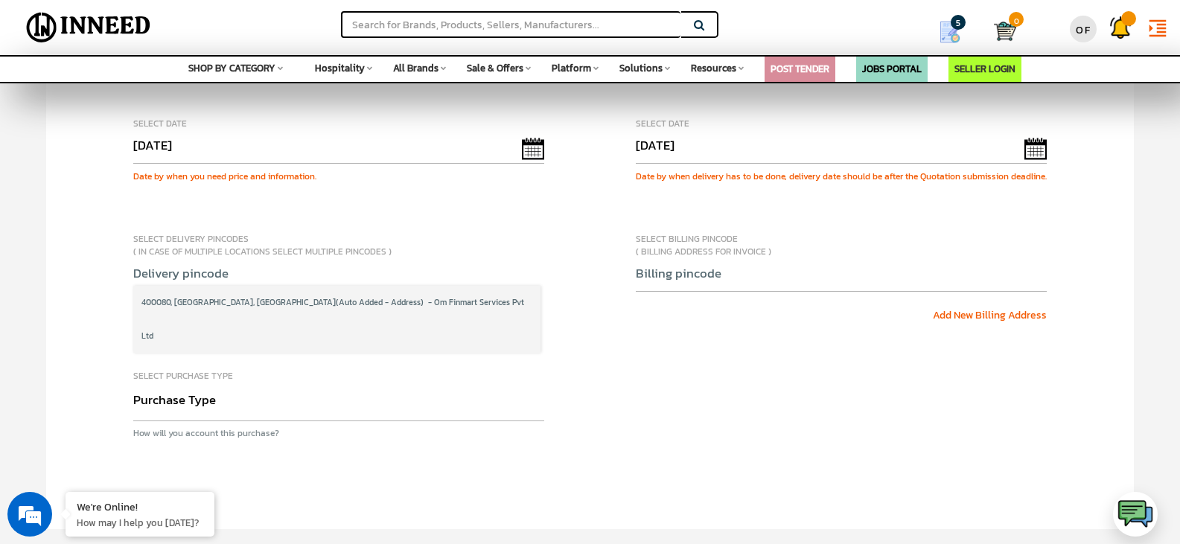
type input "[GEOGRAPHIC_DATA]"
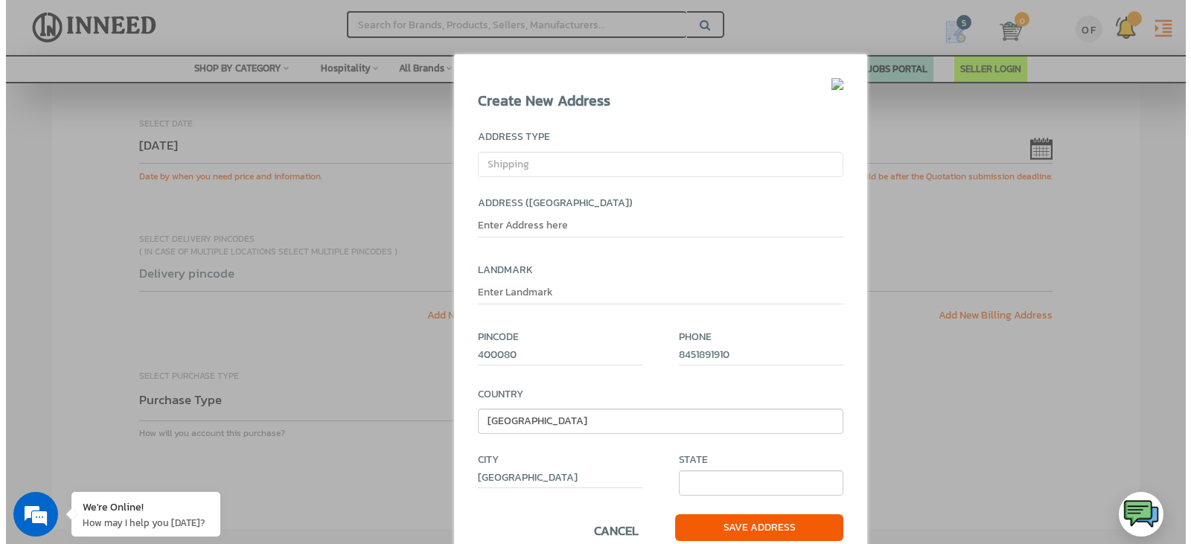
scroll to position [783, 0]
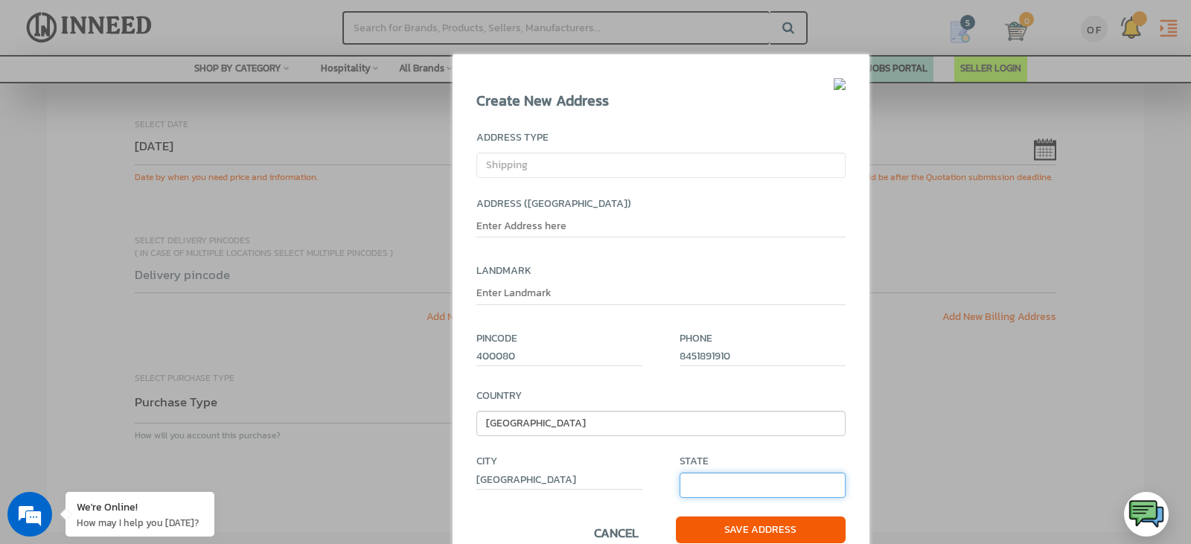
click at [730, 486] on select "[GEOGRAPHIC_DATA] [GEOGRAPHIC_DATA] [GEOGRAPHIC_DATA] [GEOGRAPHIC_DATA] [GEOGRA…" at bounding box center [762, 485] width 166 height 25
select select "327"
click at [679, 473] on select "[GEOGRAPHIC_DATA] [GEOGRAPHIC_DATA] [GEOGRAPHIC_DATA] [GEOGRAPHIC_DATA] [GEOGRA…" at bounding box center [762, 485] width 166 height 25
